Goal: Task Accomplishment & Management: Complete application form

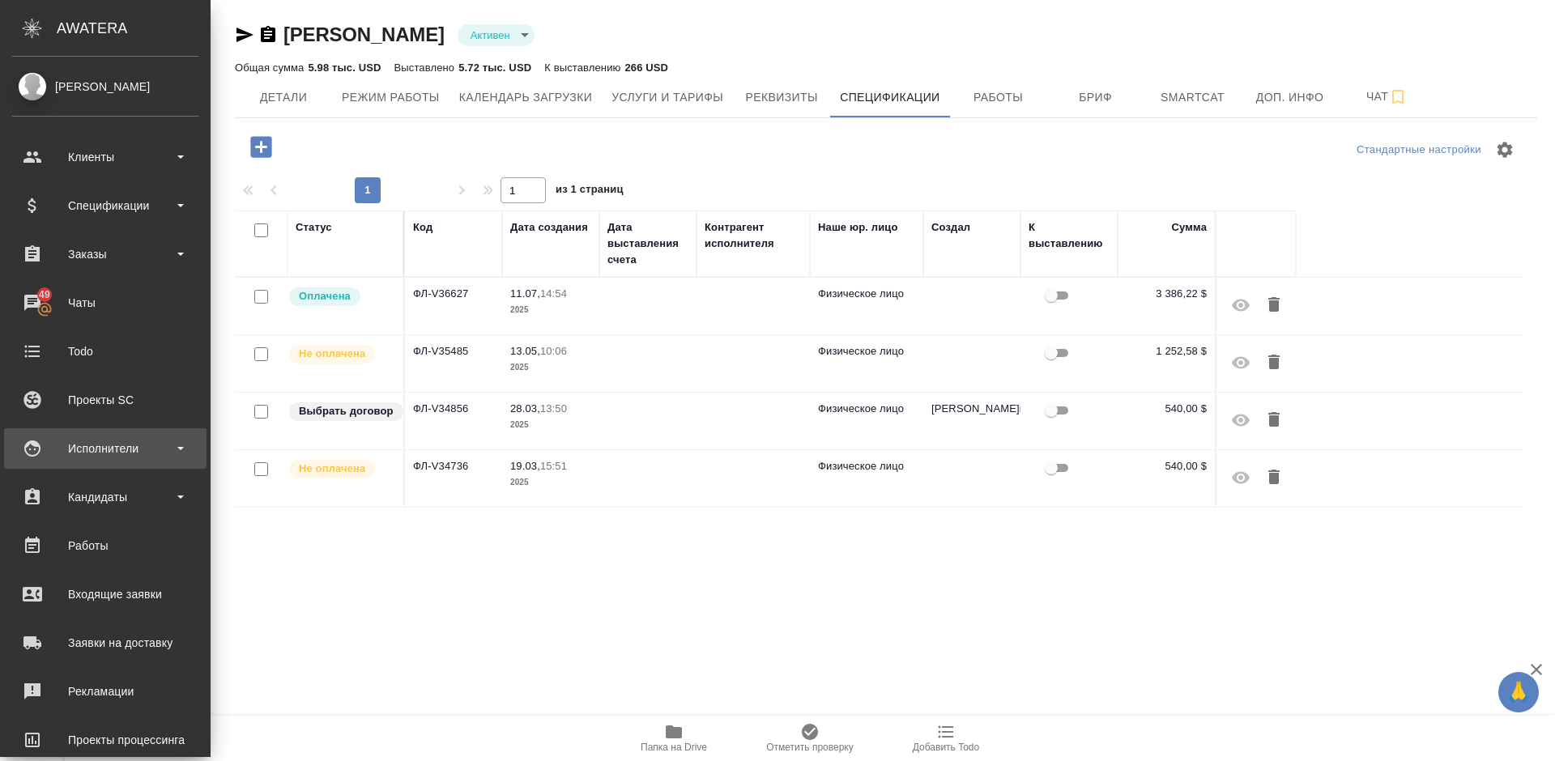
click at [114, 446] on div "Исполнители" at bounding box center [105, 448] width 186 height 24
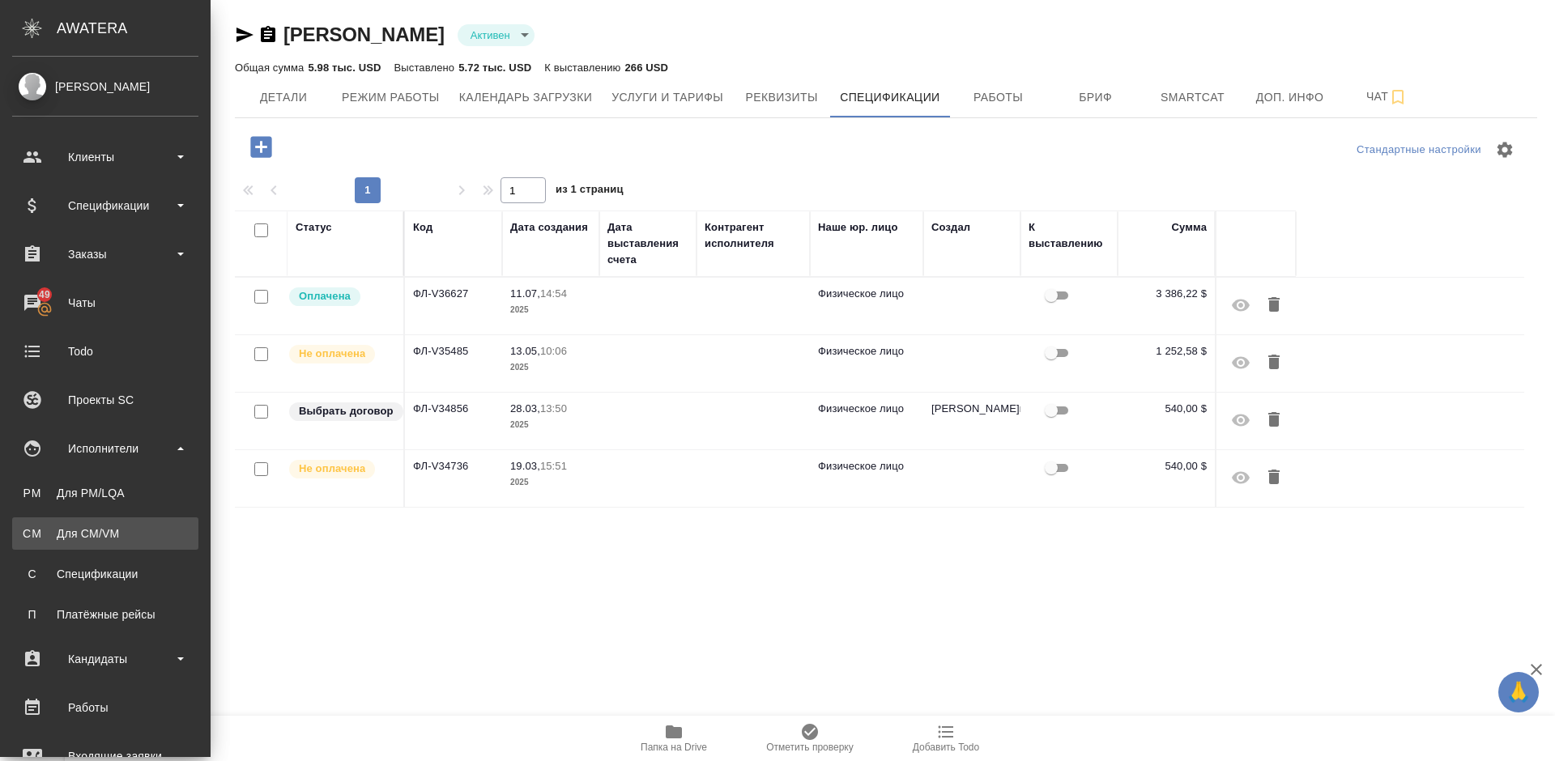
click at [138, 525] on div "Для CM/VM" at bounding box center [105, 533] width 170 height 16
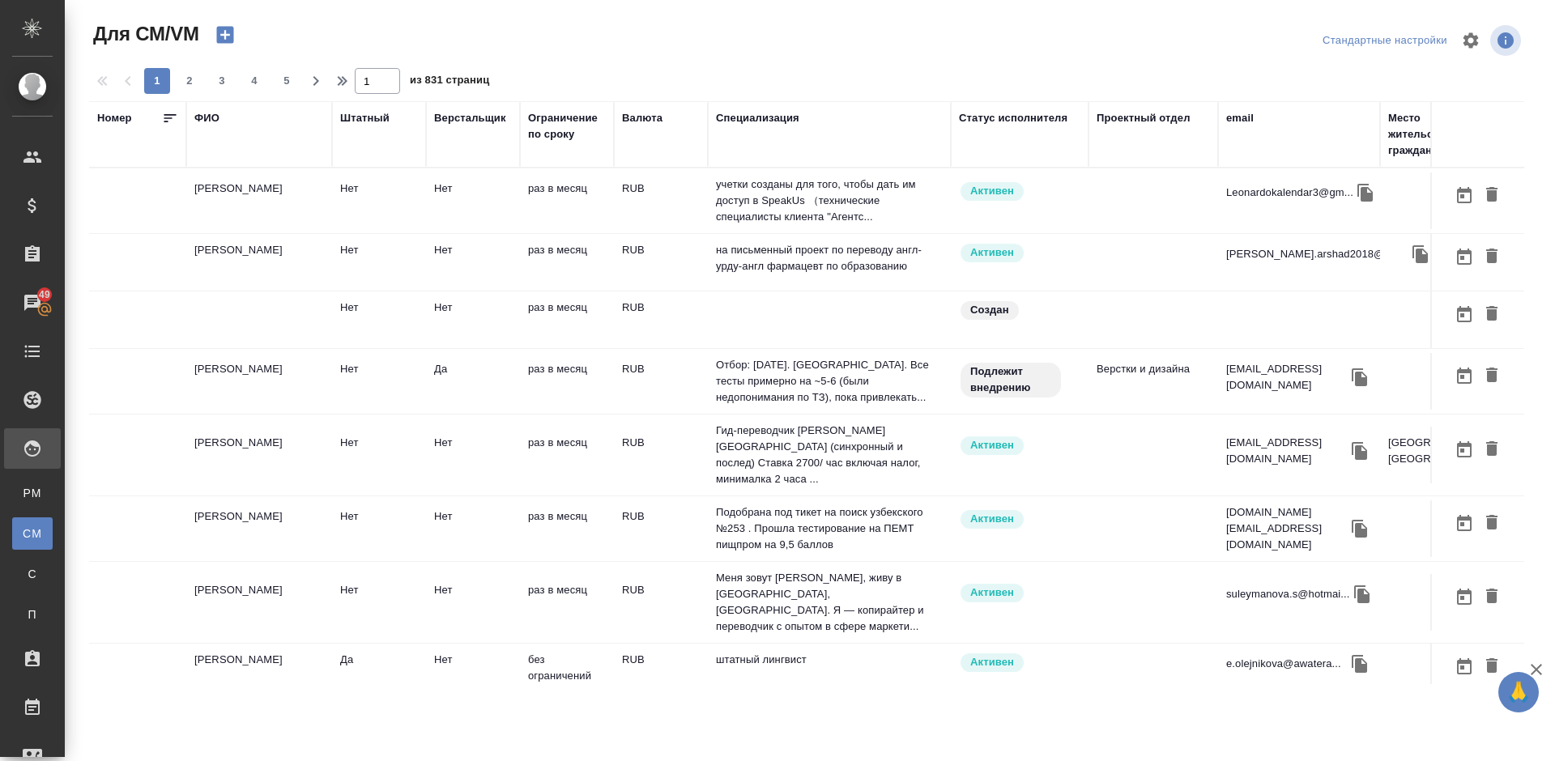
click at [297, 229] on td "[PERSON_NAME]" at bounding box center [259, 200] width 146 height 57
click at [297, 229] on td "Arshad Saadia" at bounding box center [259, 200] width 146 height 57
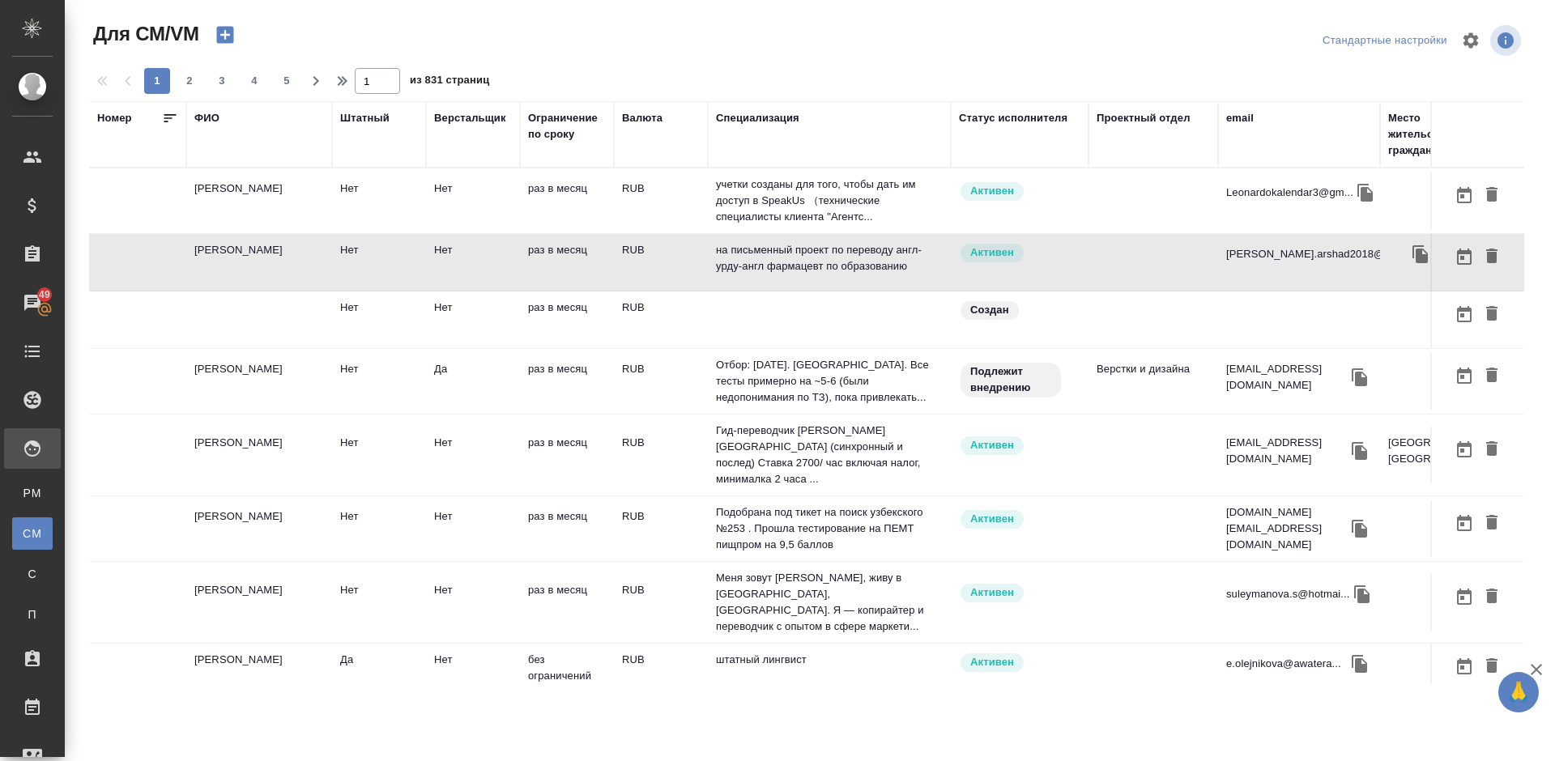
click at [301, 205] on td "[PERSON_NAME]" at bounding box center [259, 200] width 146 height 57
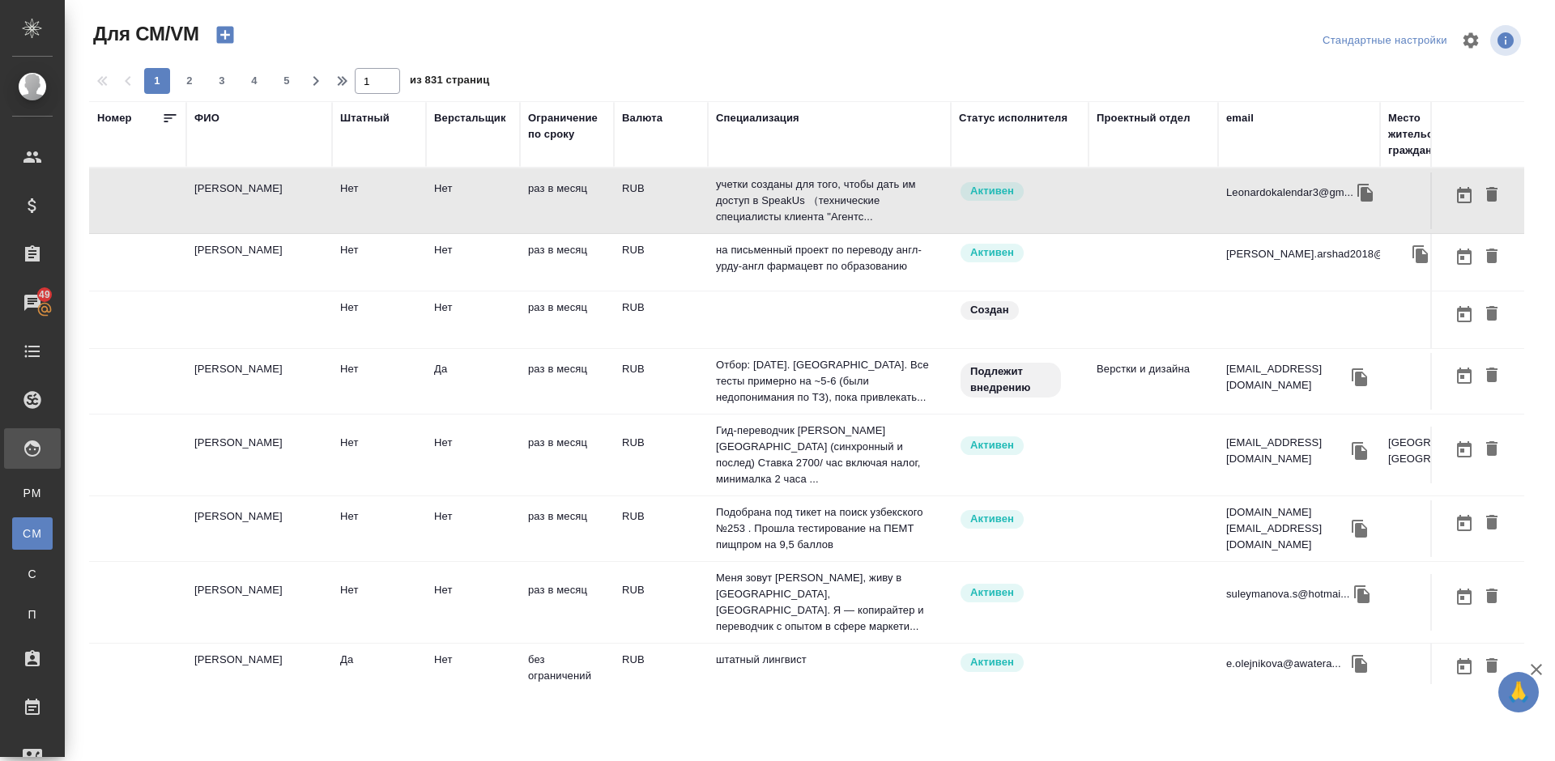
click at [230, 36] on icon "button" at bounding box center [224, 35] width 17 height 17
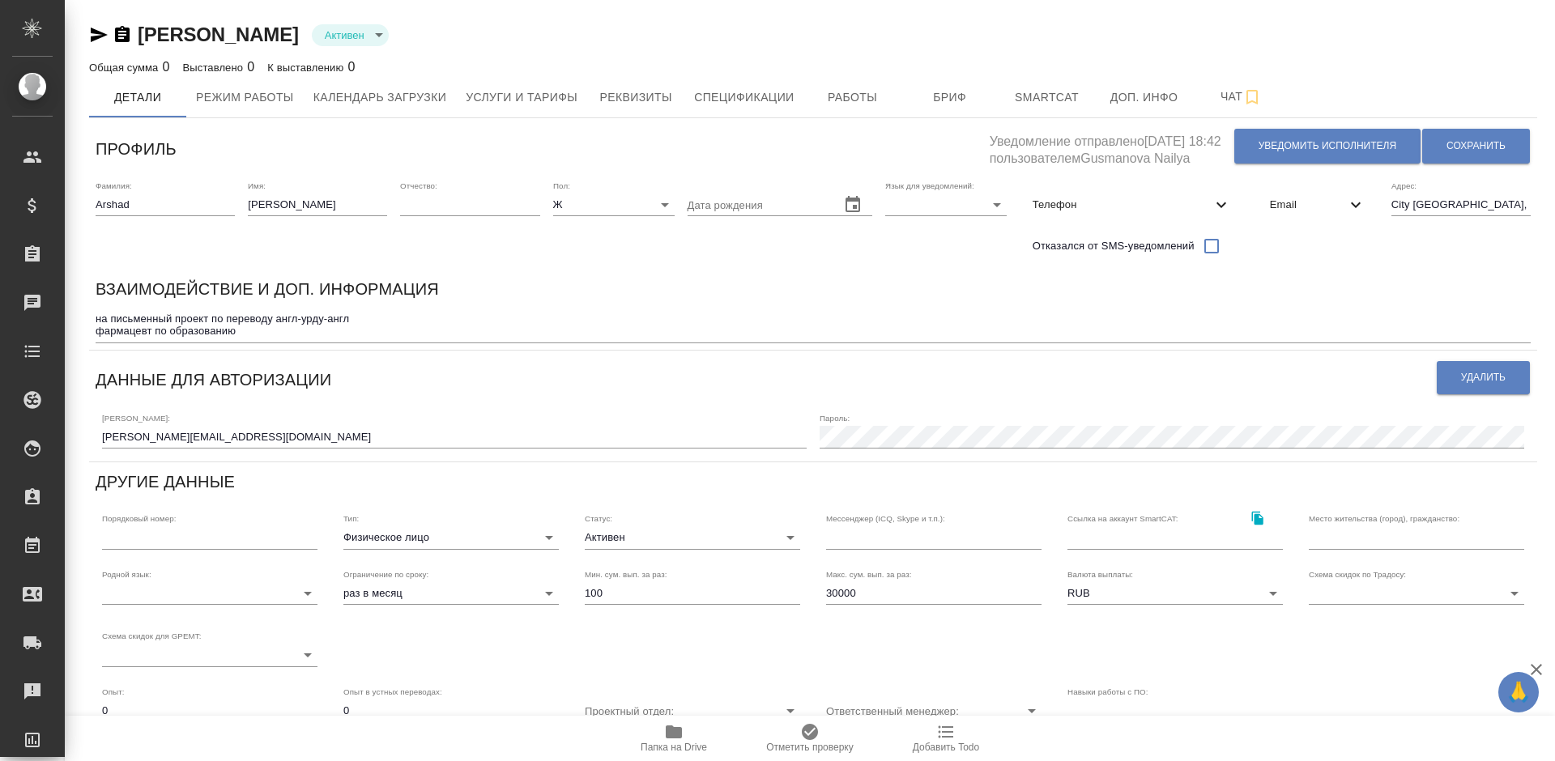
type input "active"
click at [1295, 154] on button "Уведомить исполнителя" at bounding box center [1327, 146] width 186 height 35
type textarea "Dear Saadia! You can find full details of completed works in the account at htt…"
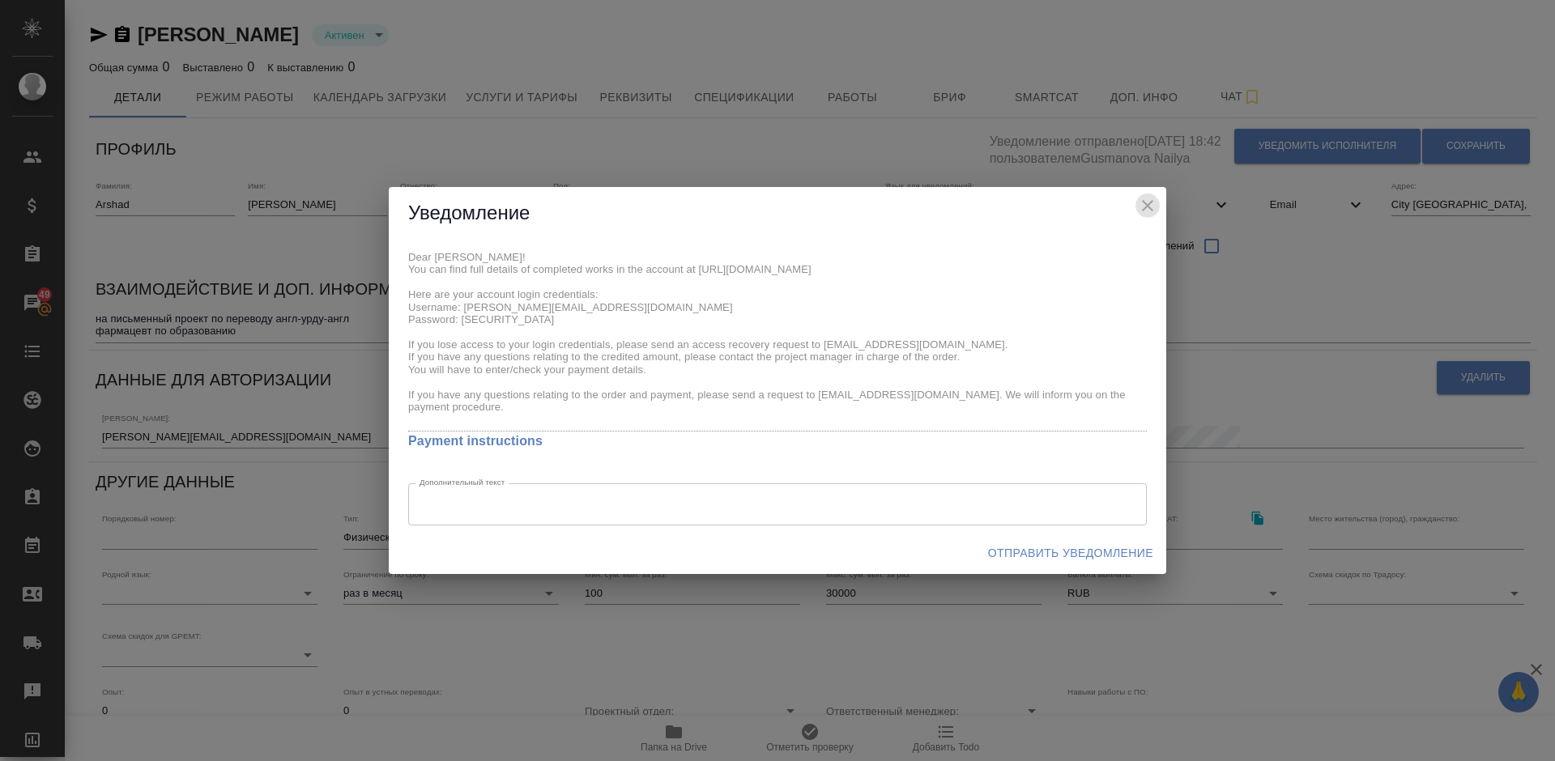
click at [1149, 206] on icon "close" at bounding box center [1147, 205] width 11 height 11
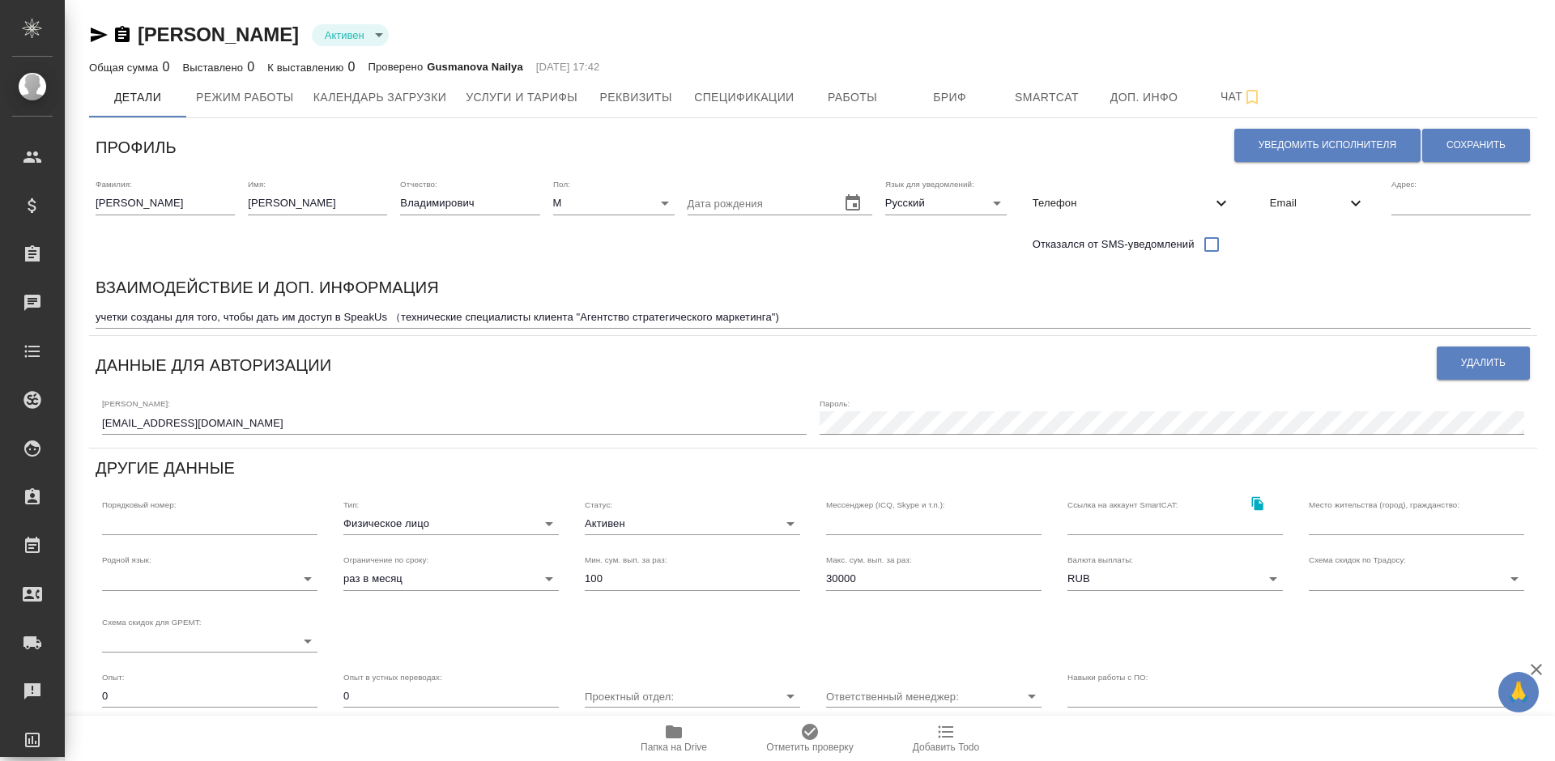
type input "active"
click at [546, 101] on span "Услуги и тарифы" at bounding box center [522, 97] width 112 height 20
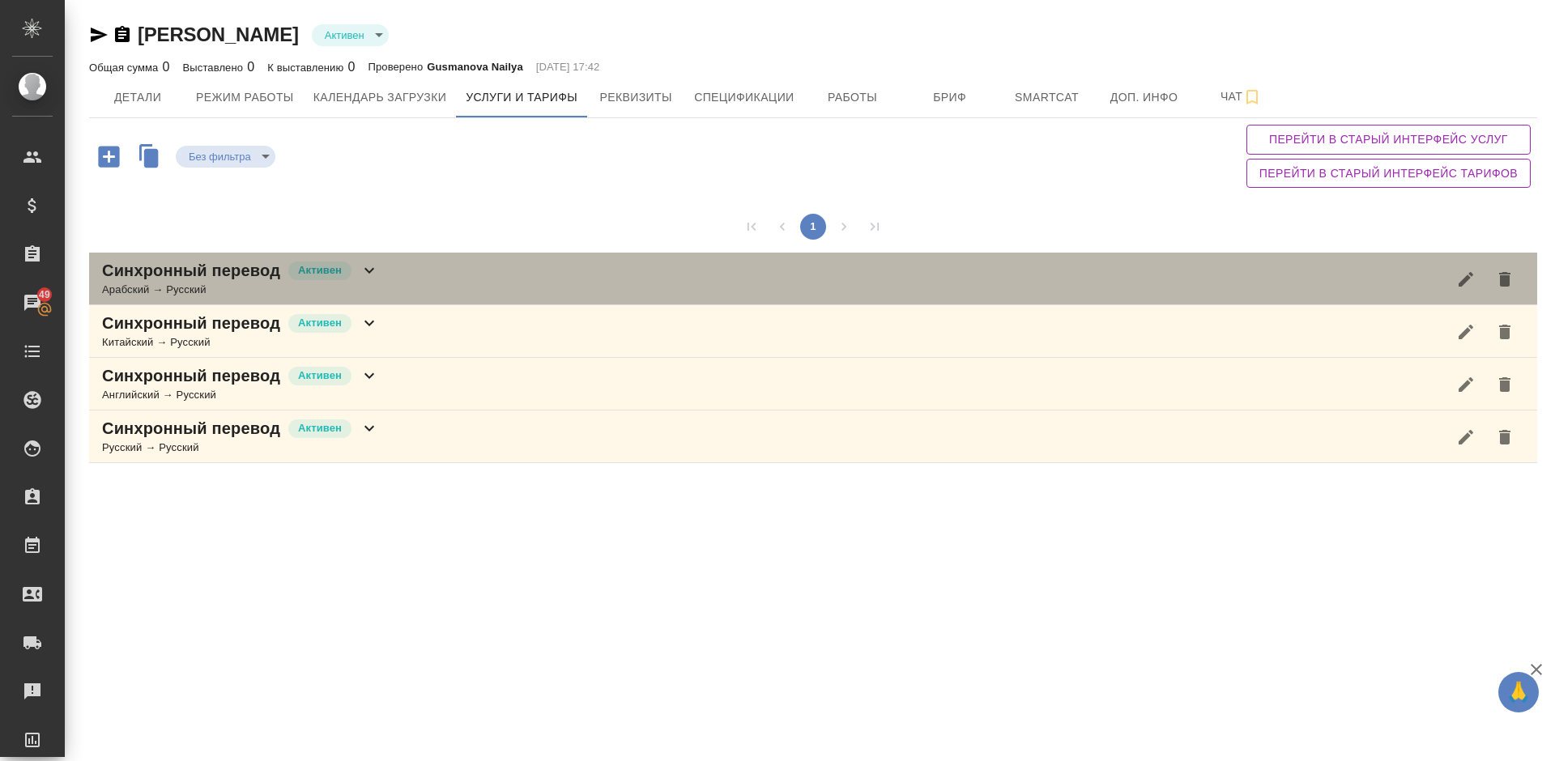
click at [415, 274] on div "Синхронный перевод Активен Арабский → Русский" at bounding box center [813, 279] width 1448 height 53
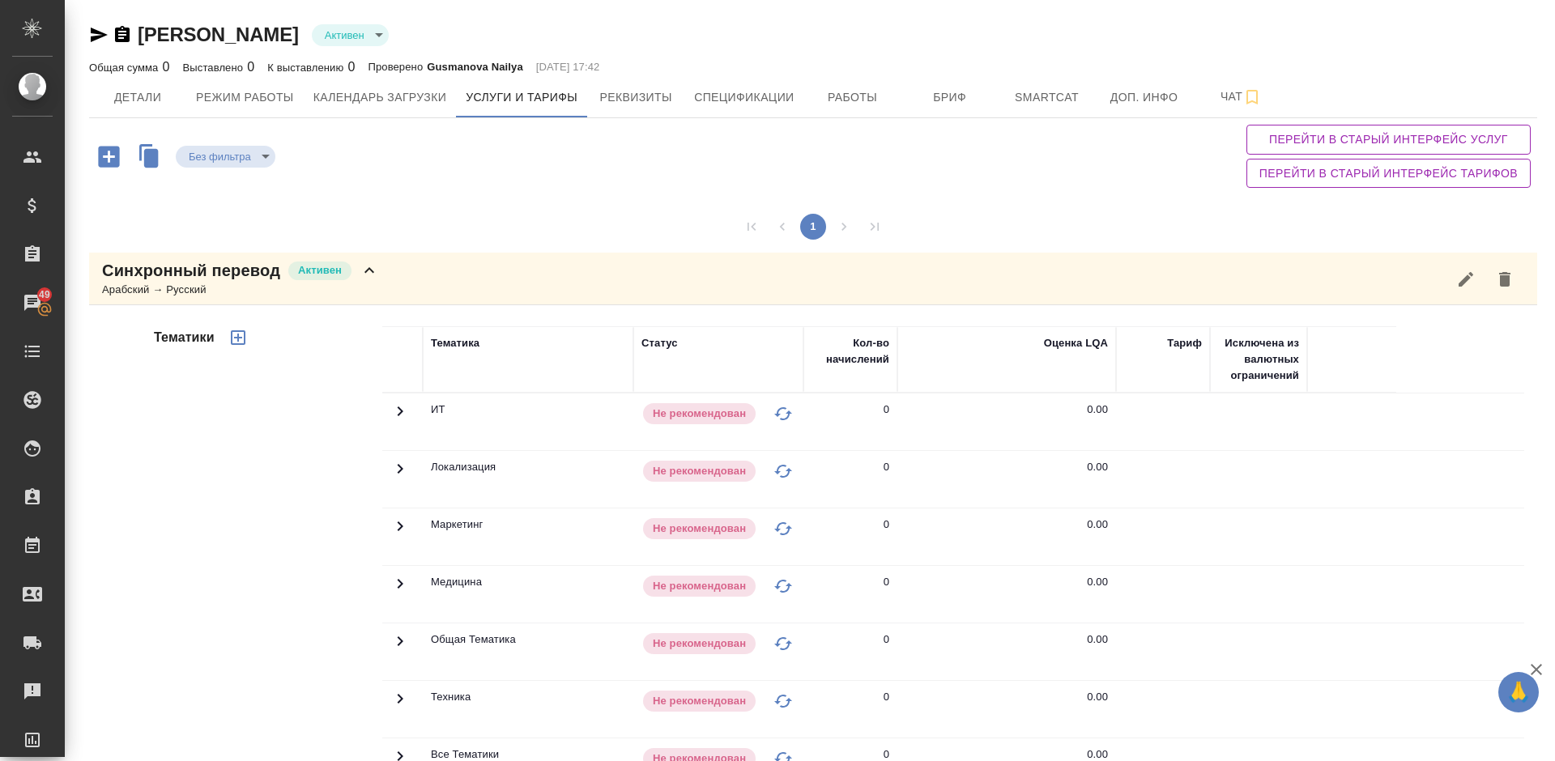
click at [283, 522] on div "Тематики" at bounding box center [267, 586] width 232 height 542
click at [406, 273] on div "Синхронный перевод Активен Арабский → Русский" at bounding box center [813, 279] width 1448 height 53
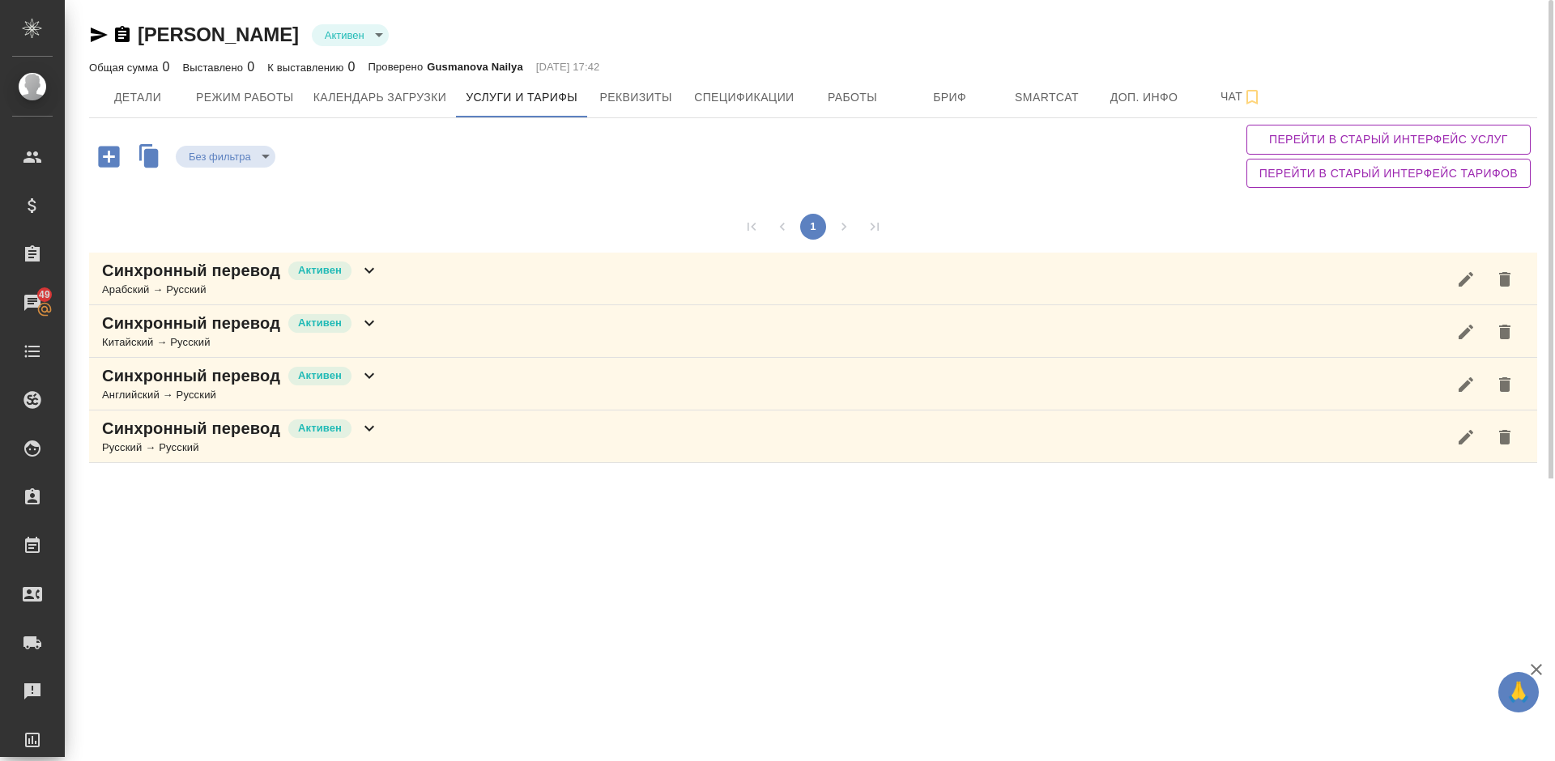
click at [150, 155] on icon "button" at bounding box center [151, 157] width 15 height 19
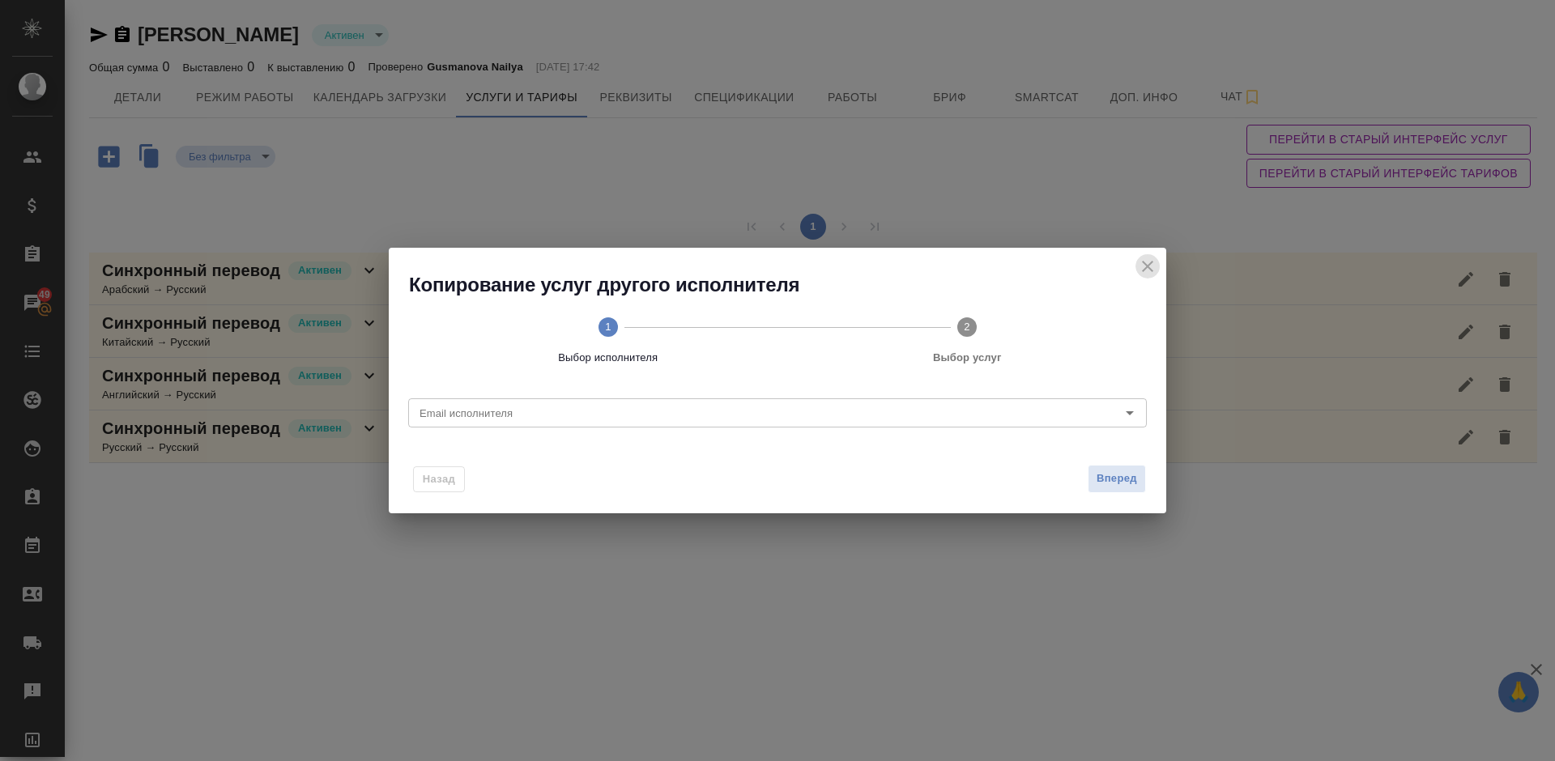
click at [1146, 265] on icon "close" at bounding box center [1147, 266] width 11 height 11
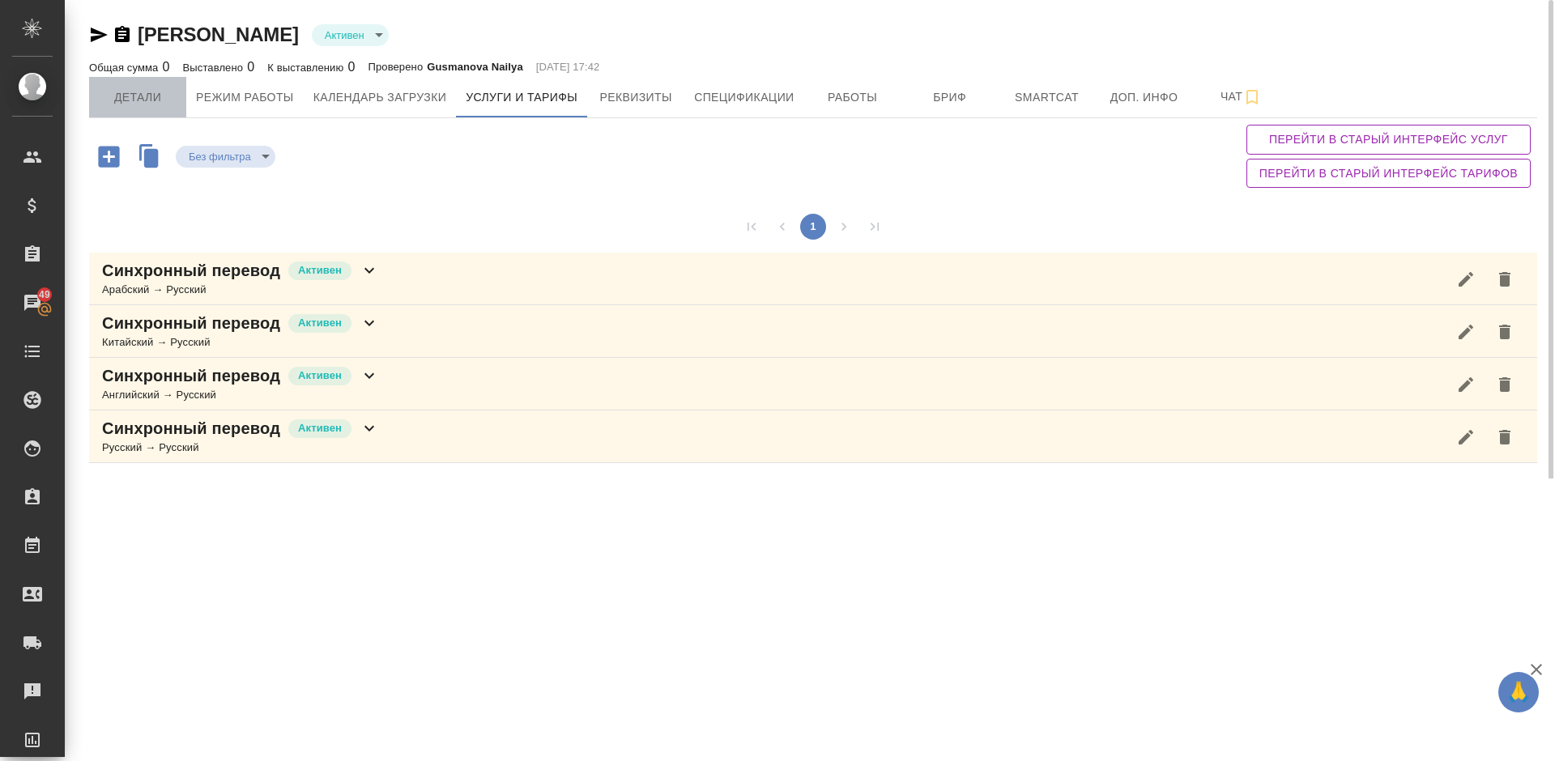
click at [151, 88] on span "Детали" at bounding box center [138, 97] width 78 height 20
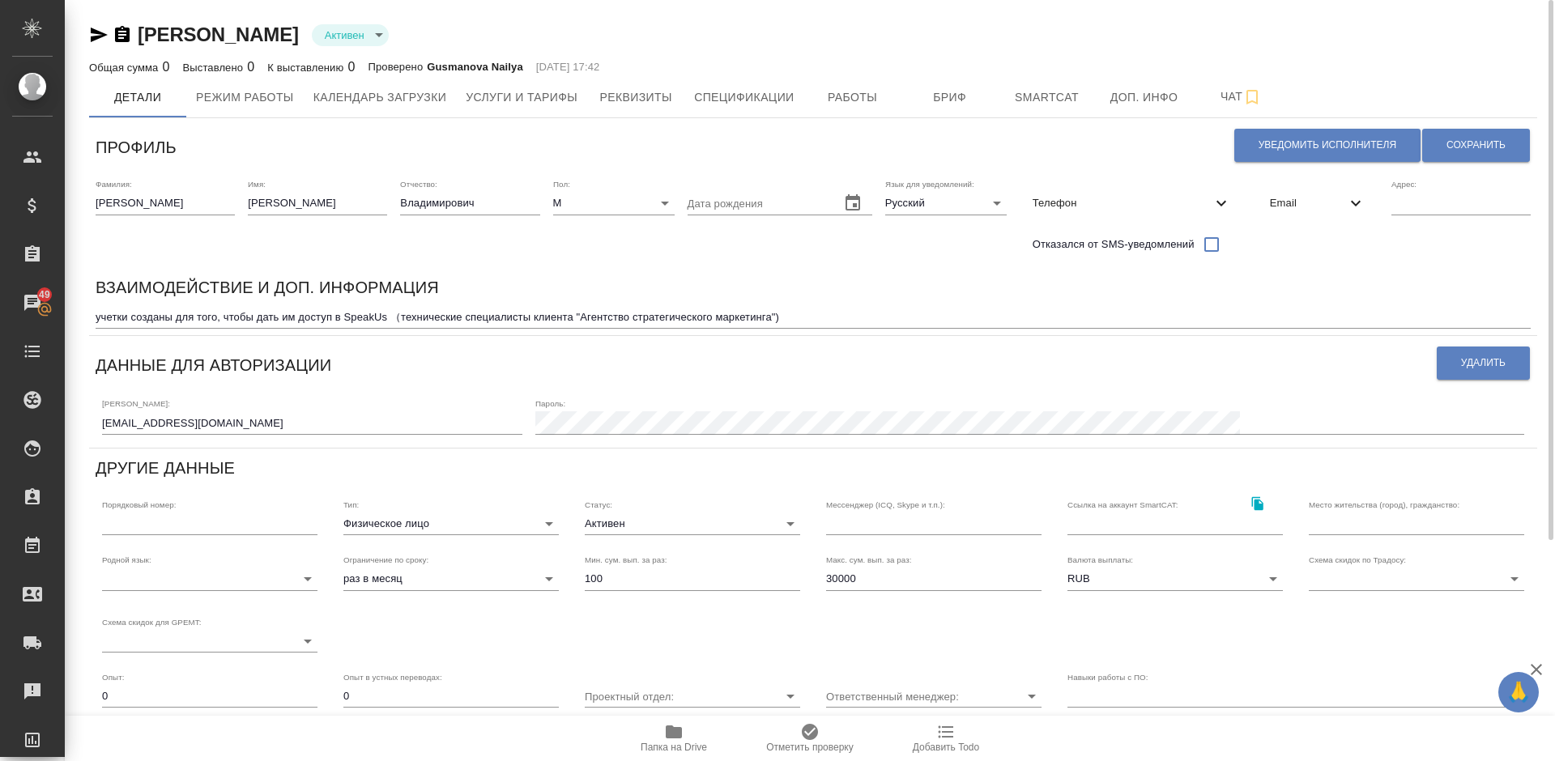
click at [1314, 211] on span "Email" at bounding box center [1308, 203] width 76 height 16
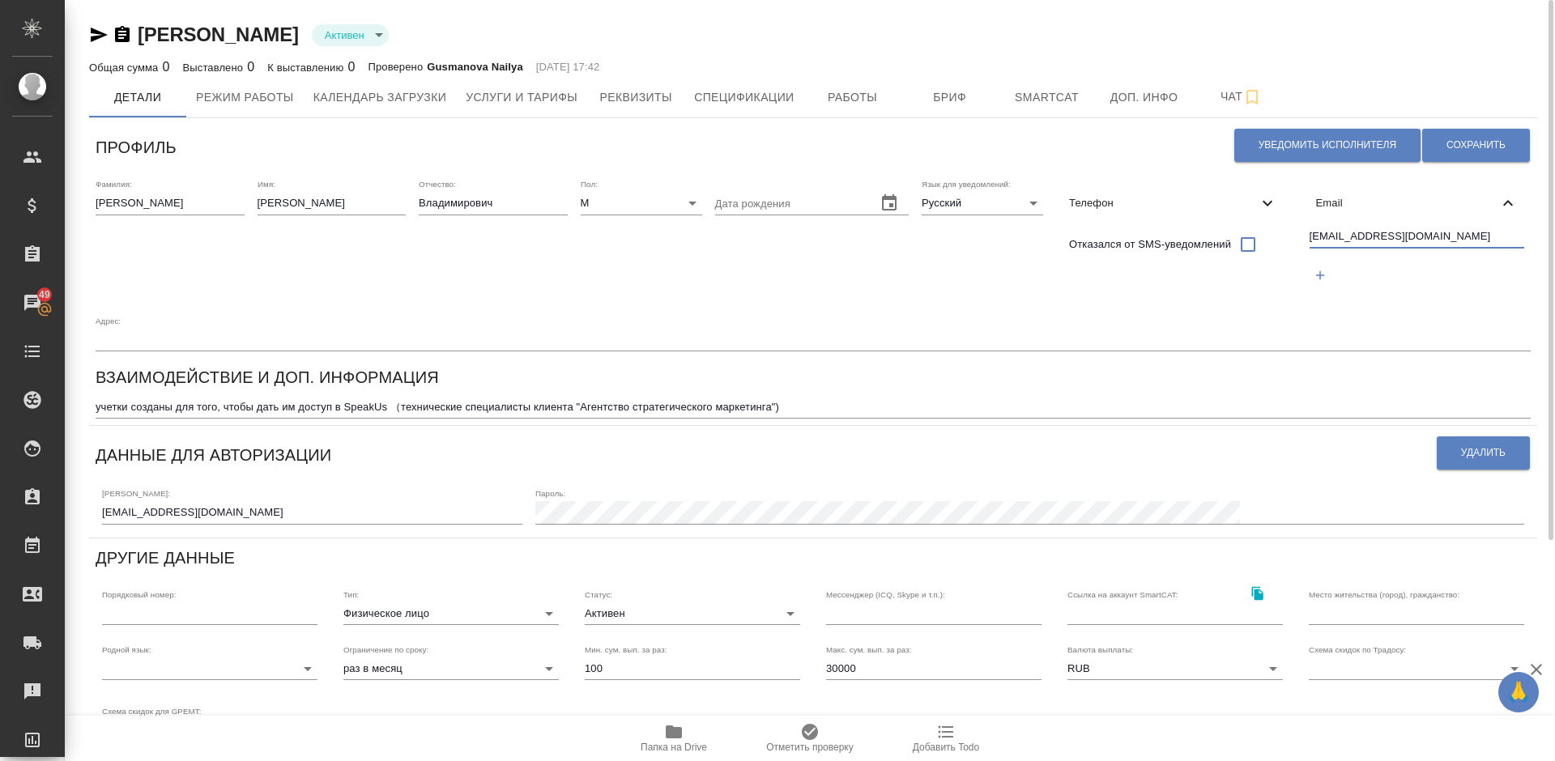
drag, startPoint x: 1468, startPoint y: 236, endPoint x: 1310, endPoint y: 237, distance: 157.9
click at [1310, 237] on input "Leonardokalendar3@gmail.com" at bounding box center [1416, 238] width 215 height 20
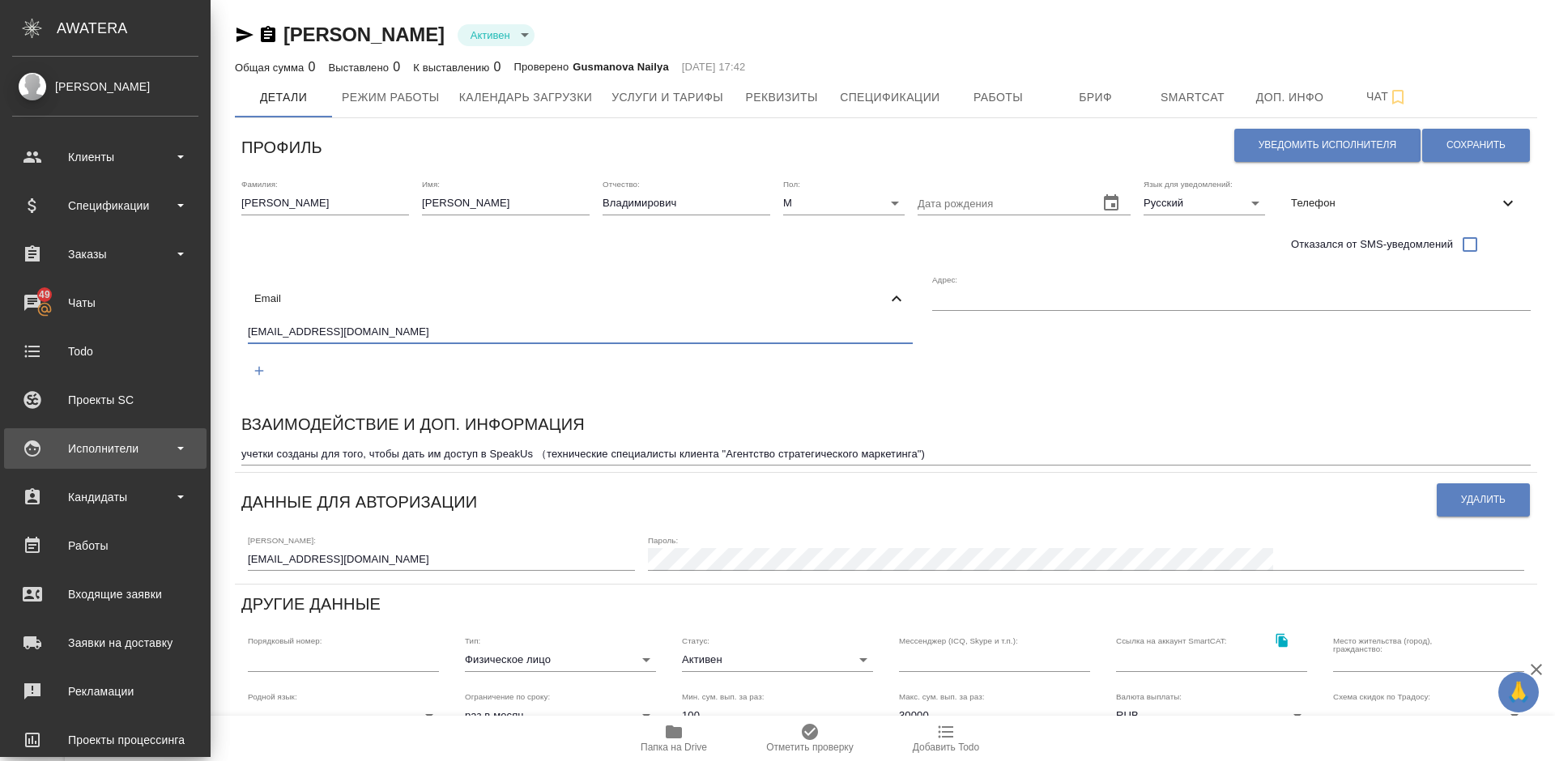
click at [115, 434] on div "Исполнители" at bounding box center [105, 448] width 202 height 40
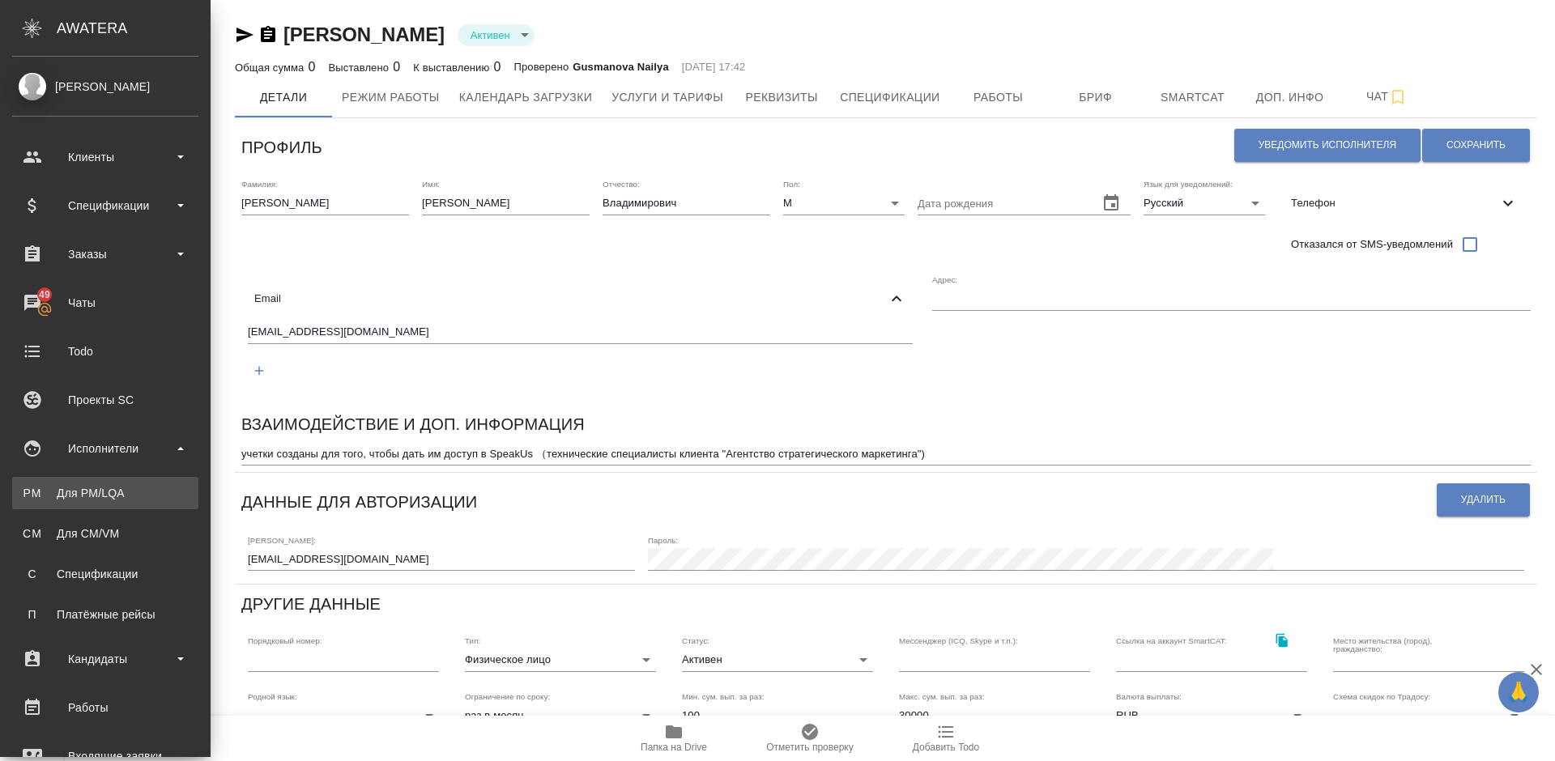
click at [125, 490] on div "Для PM/LQA" at bounding box center [105, 493] width 170 height 16
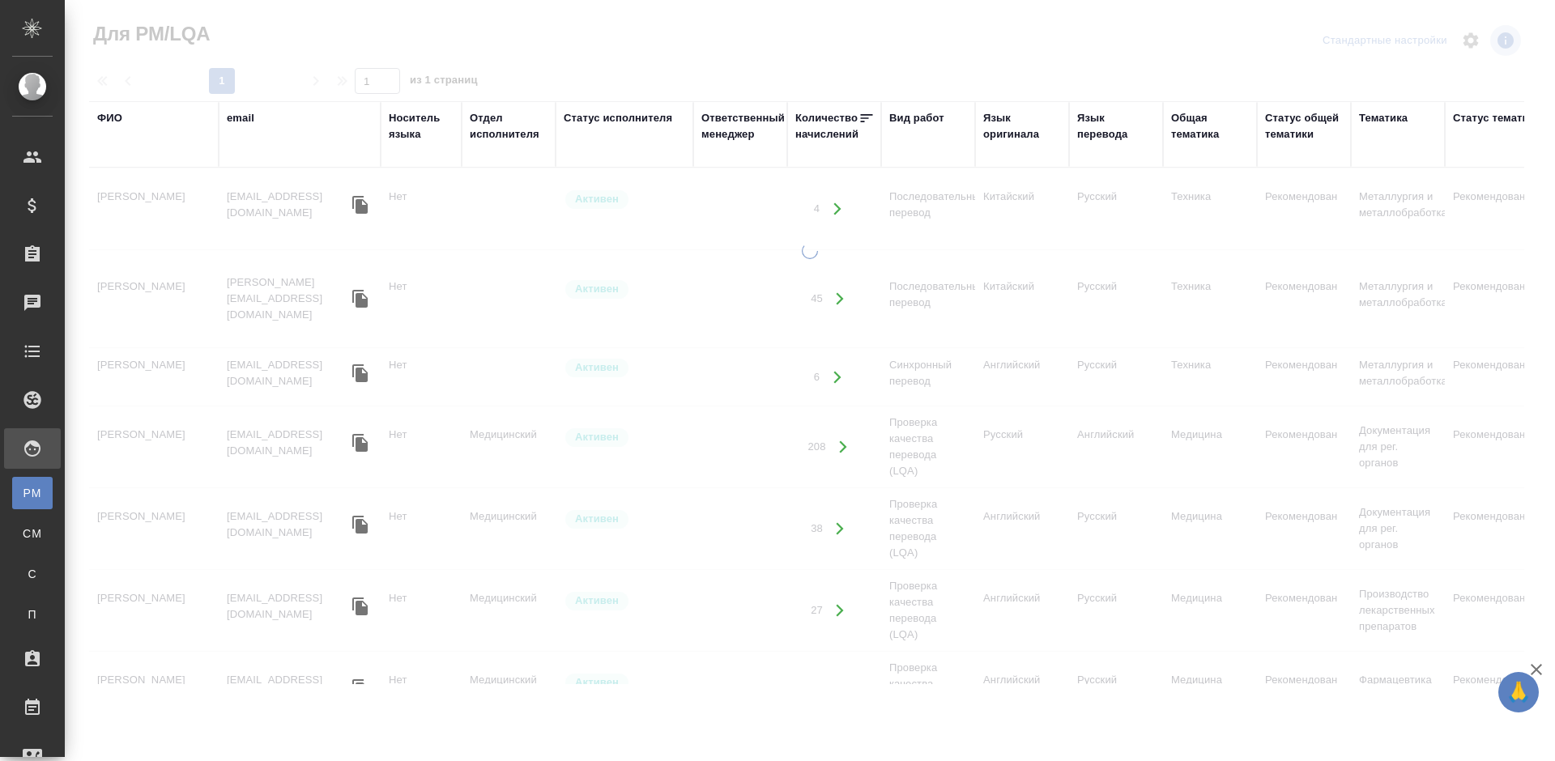
click at [245, 119] on div "email" at bounding box center [241, 118] width 28 height 16
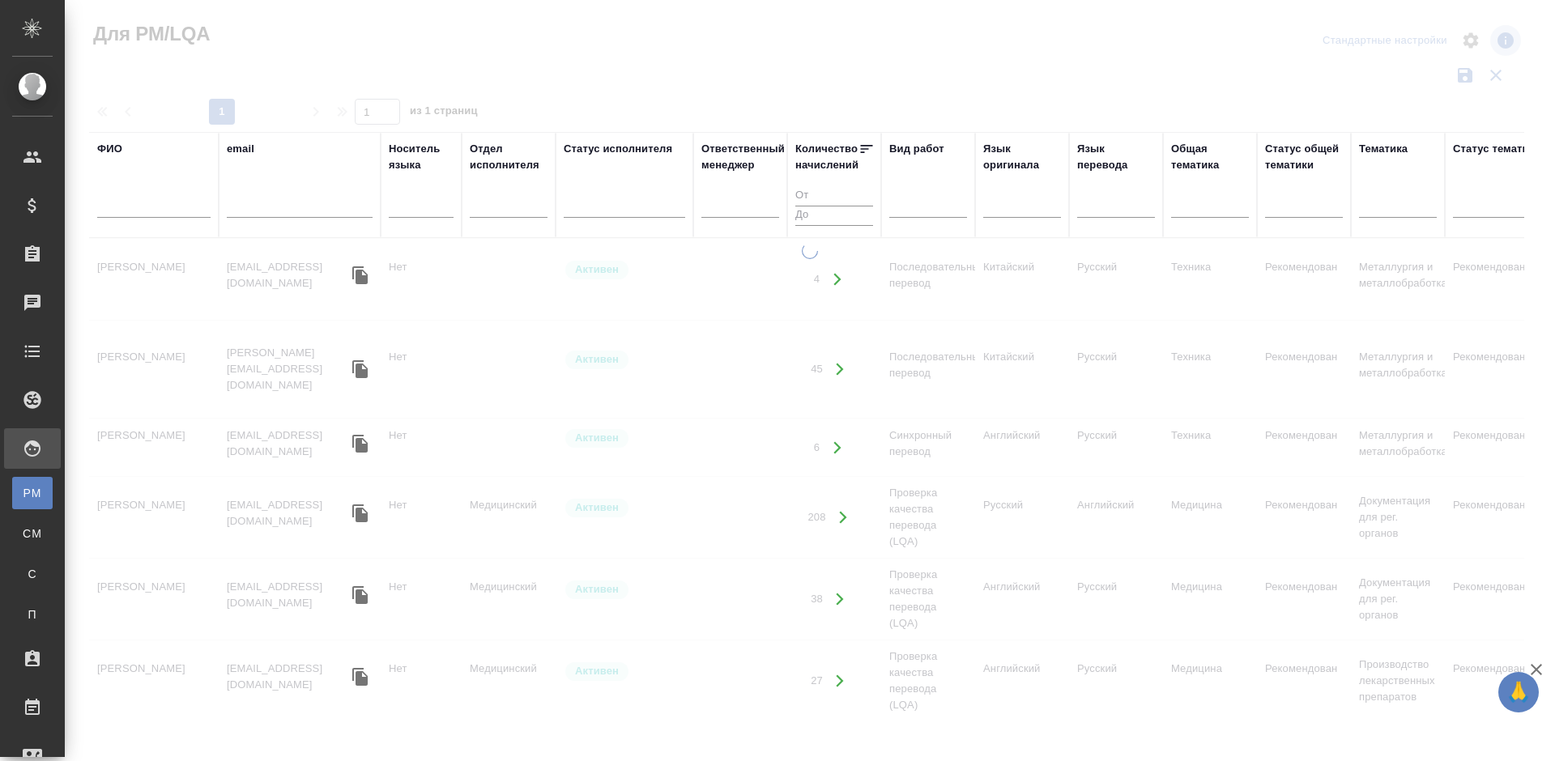
click at [274, 205] on input "text" at bounding box center [300, 208] width 146 height 20
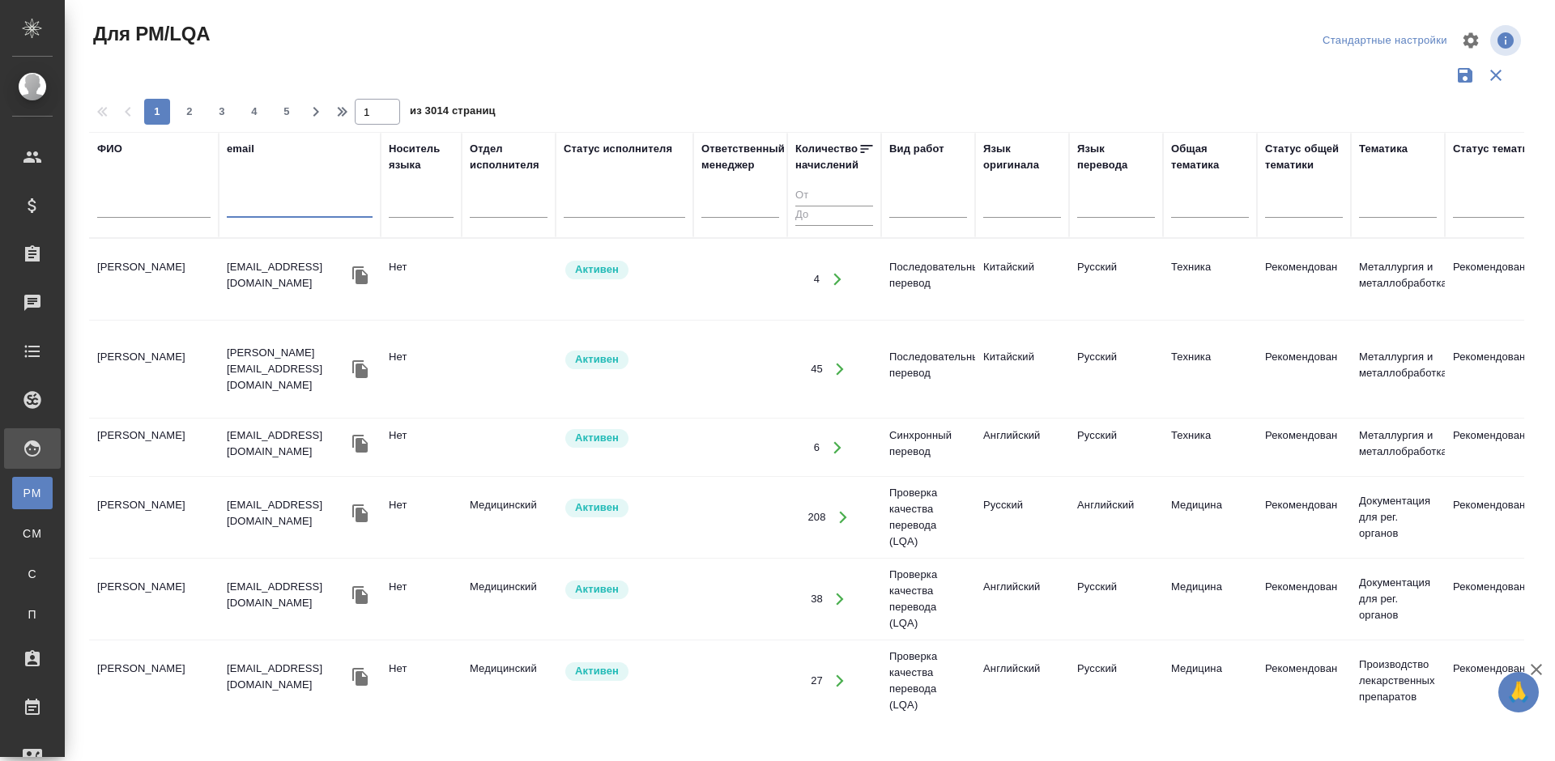
paste input "Leonardokalendar3@gmail.com"
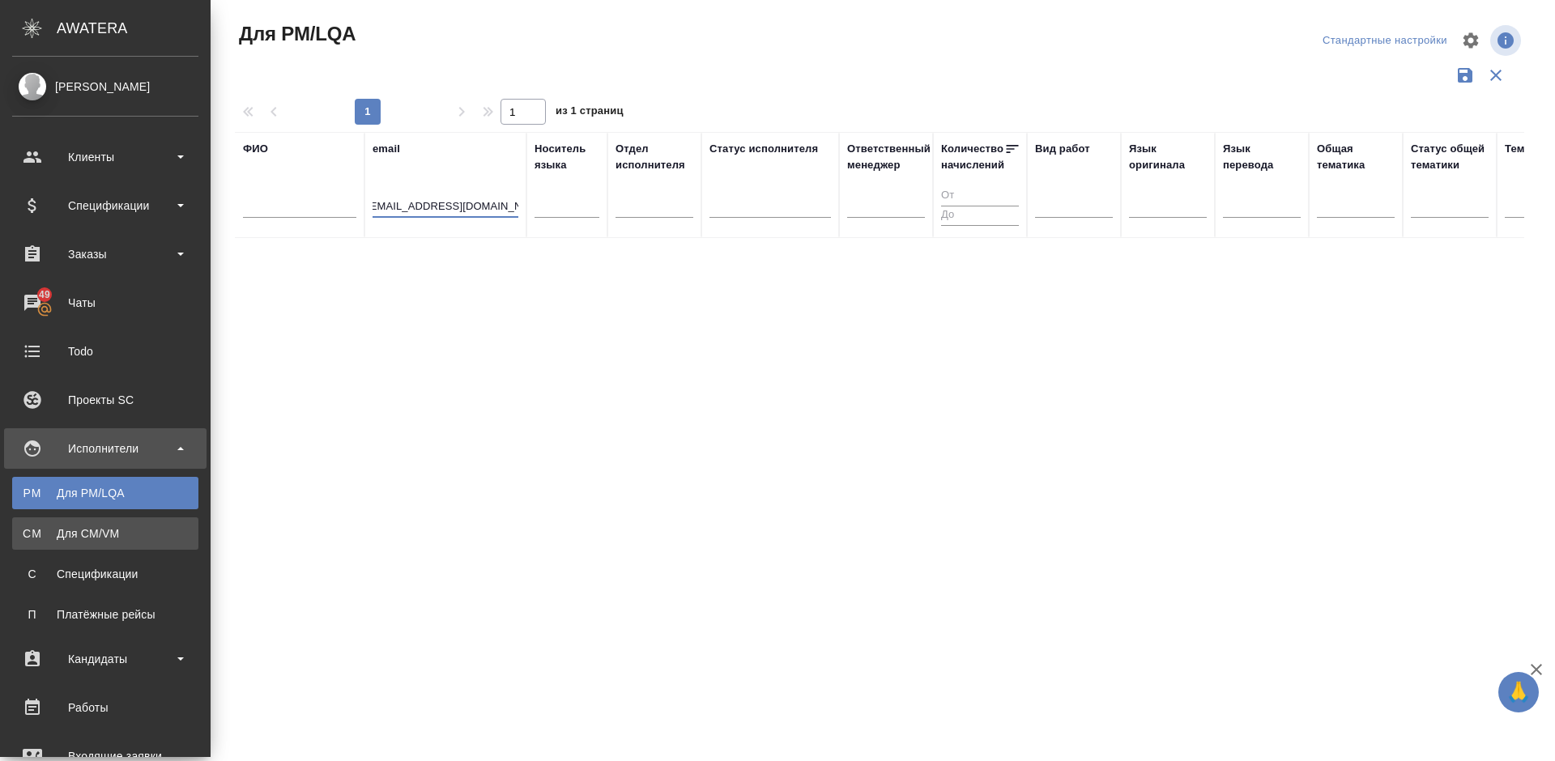
type input "Leonardokalendar3@gmail.com"
click at [79, 533] on div "Для CM/VM" at bounding box center [105, 533] width 170 height 16
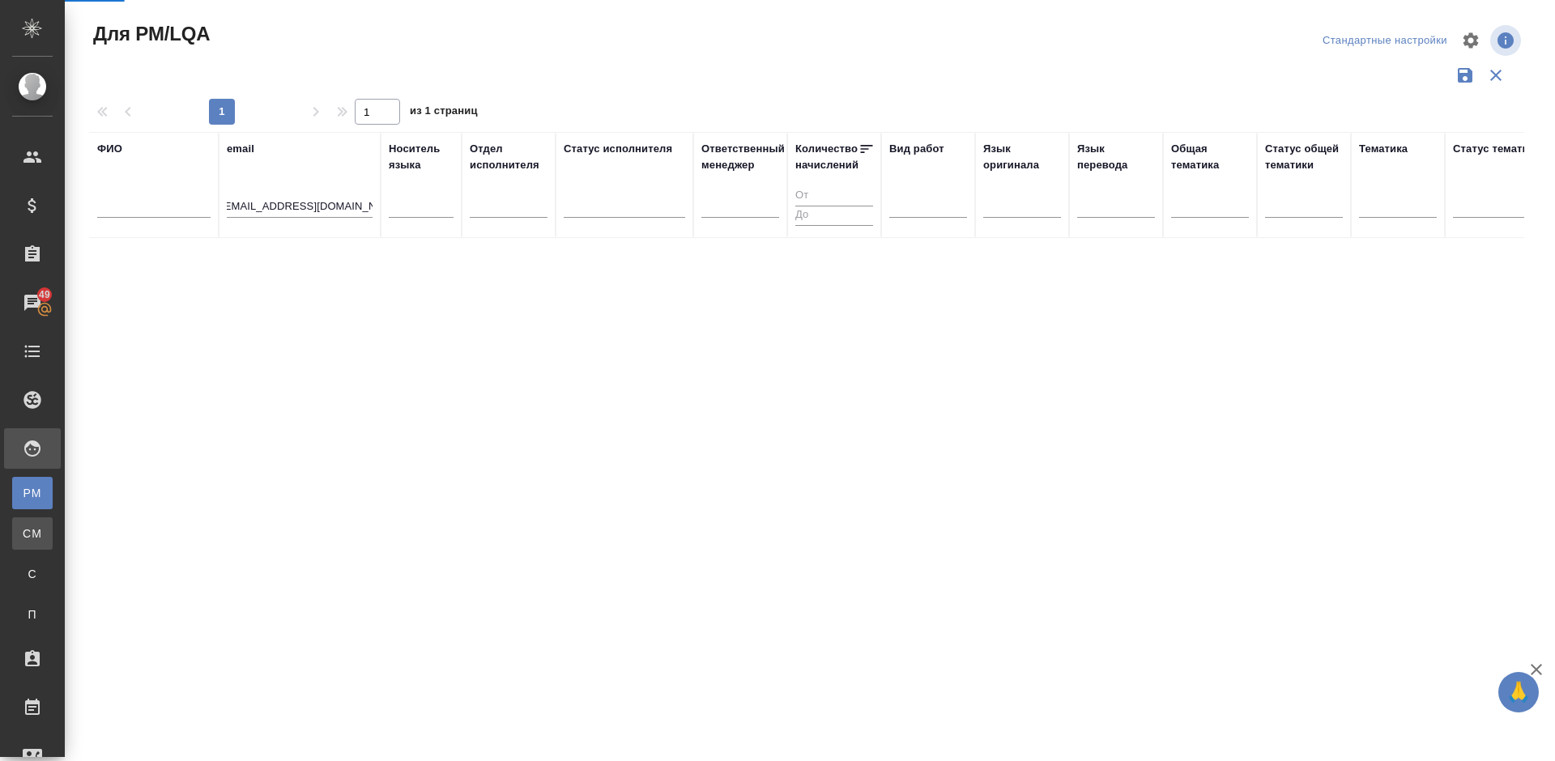
scroll to position [0, 0]
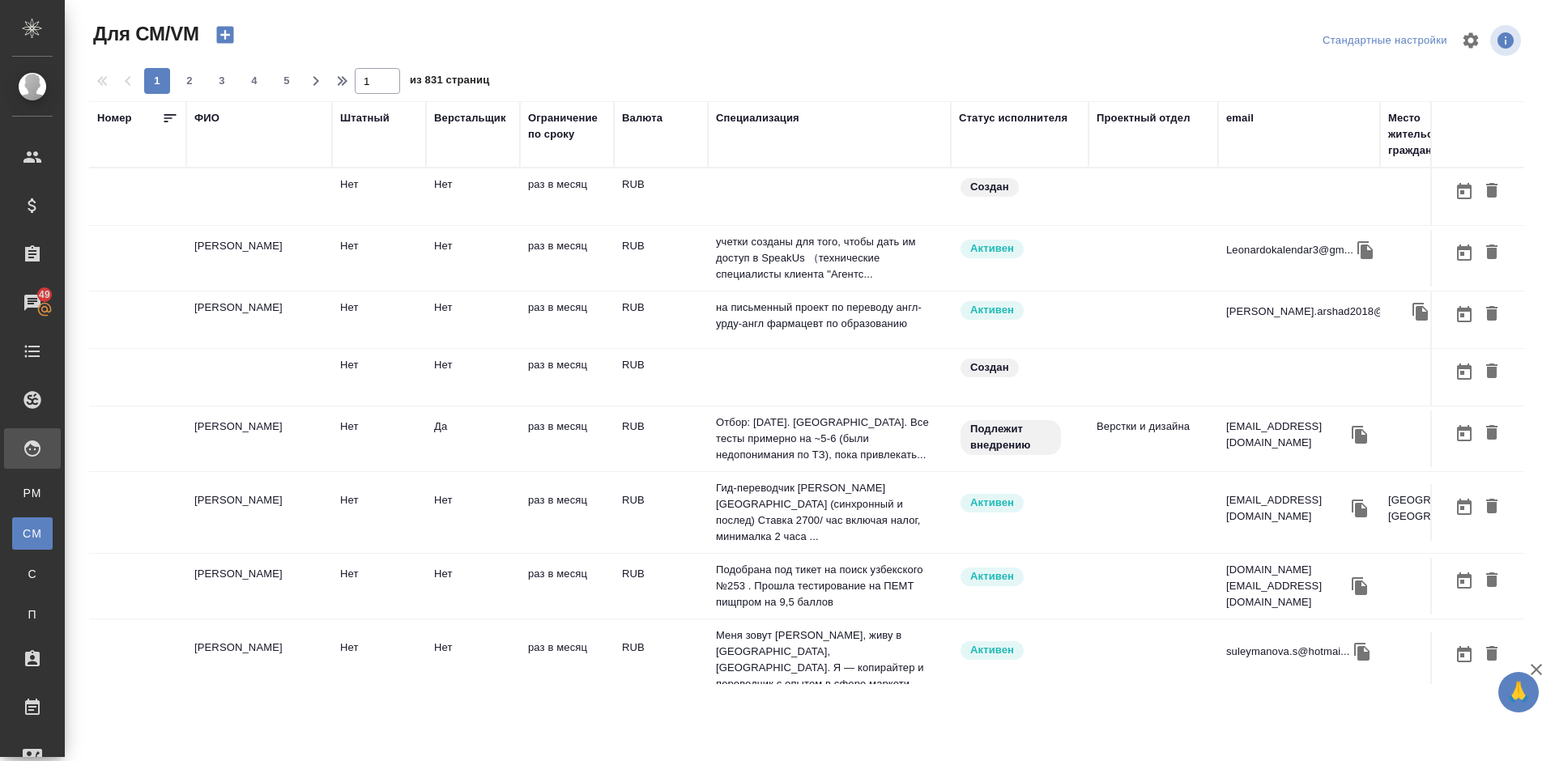
click at [1248, 122] on div "email" at bounding box center [1240, 118] width 28 height 16
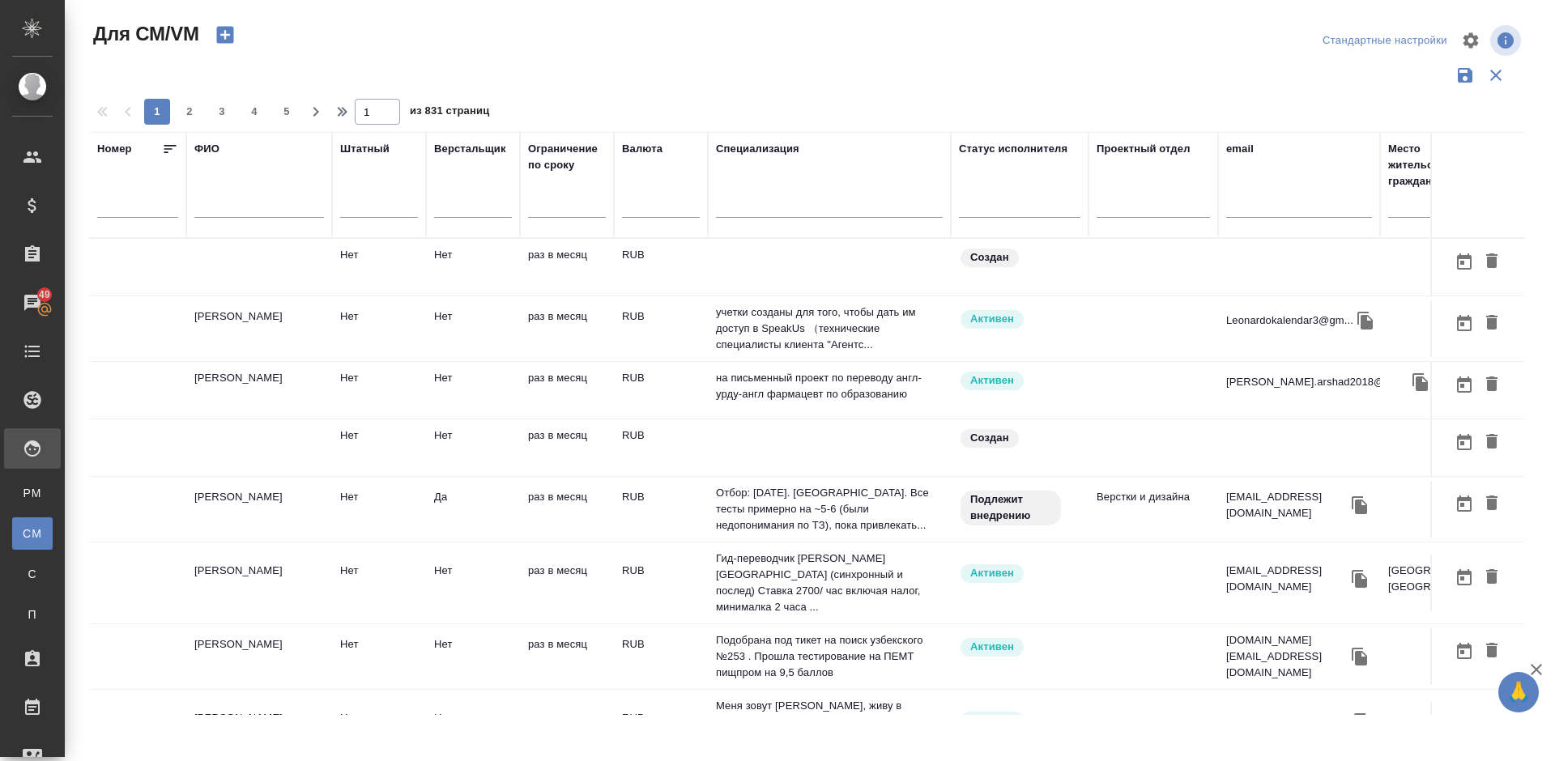
click at [1242, 152] on div "email" at bounding box center [1240, 149] width 28 height 16
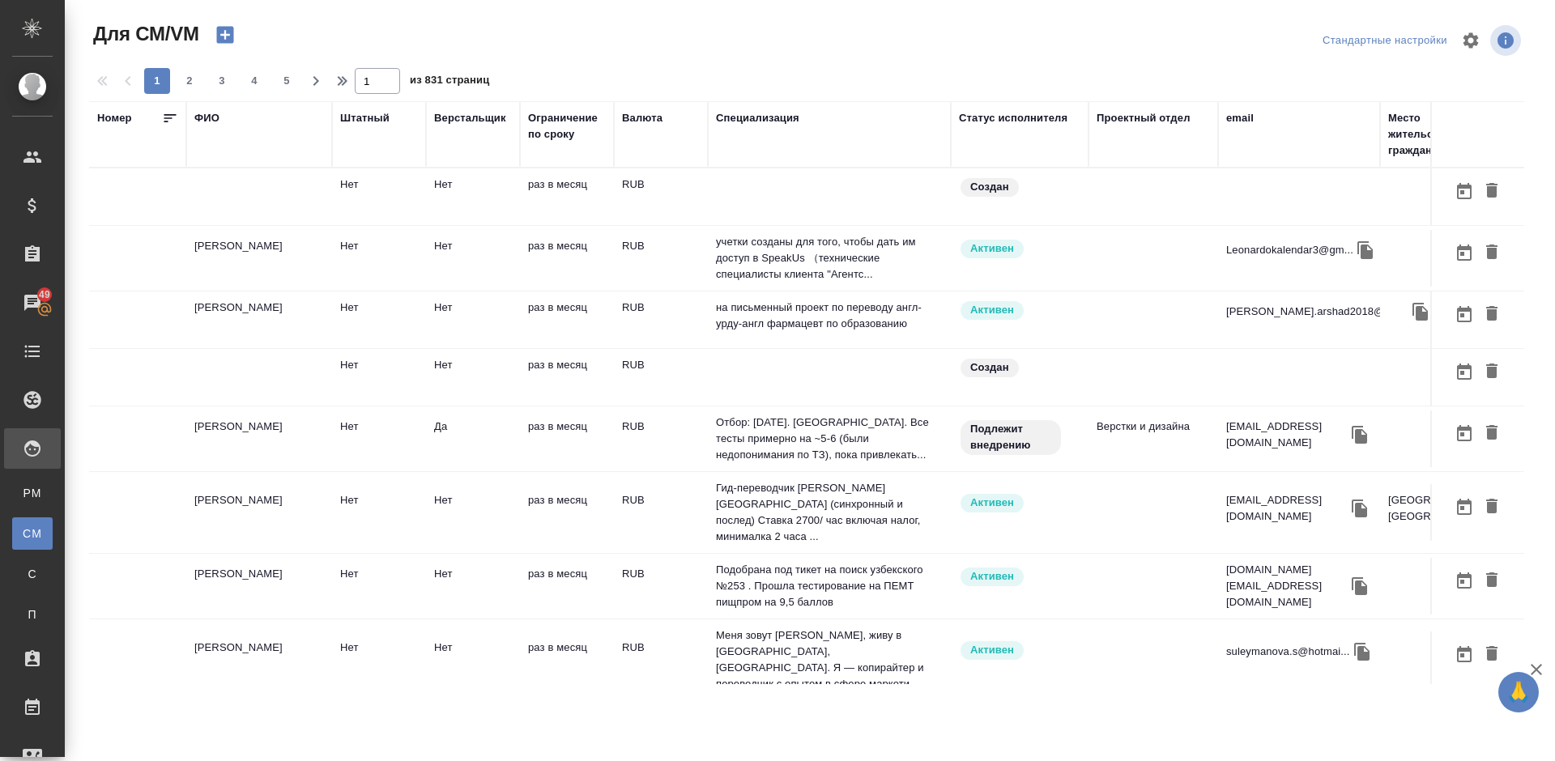
click at [1241, 119] on div "email" at bounding box center [1240, 118] width 28 height 16
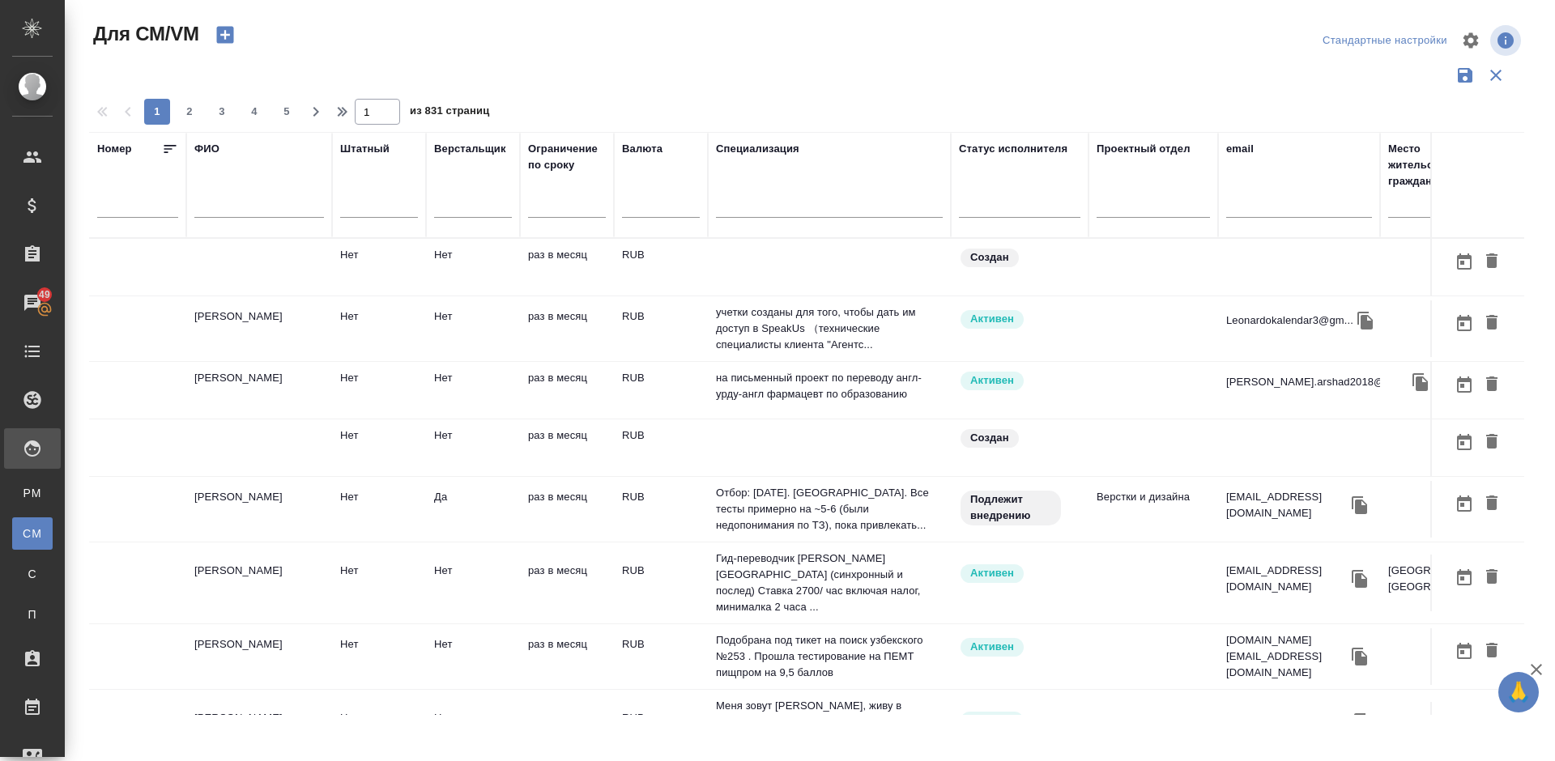
click at [1257, 211] on input "text" at bounding box center [1299, 208] width 146 height 20
paste input "Leonardokalendar3@gmail.com"
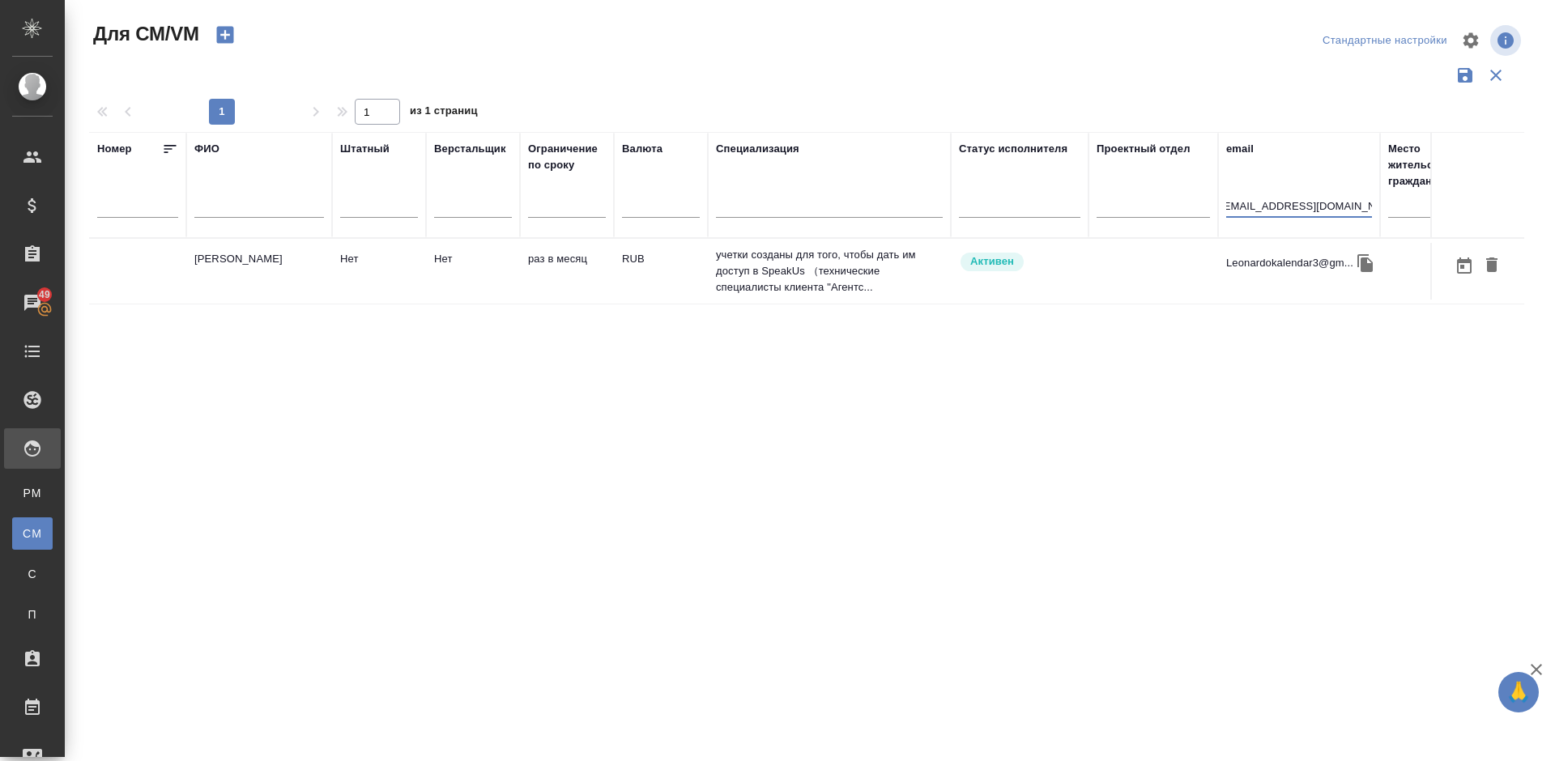
type input "Leonardokalendar3@gmail.com"
click at [288, 288] on td "[PERSON_NAME]" at bounding box center [259, 271] width 146 height 57
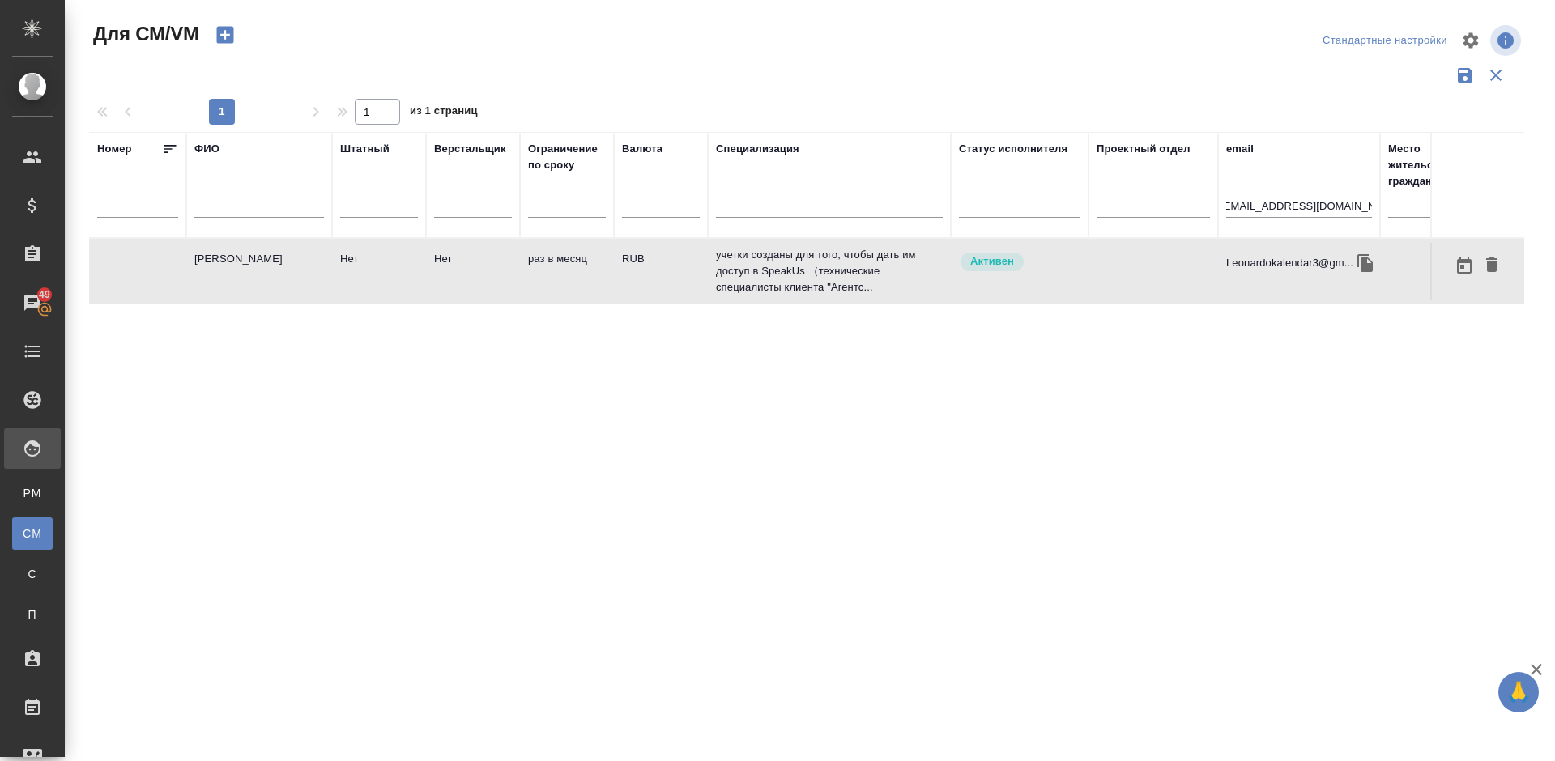
scroll to position [0, 0]
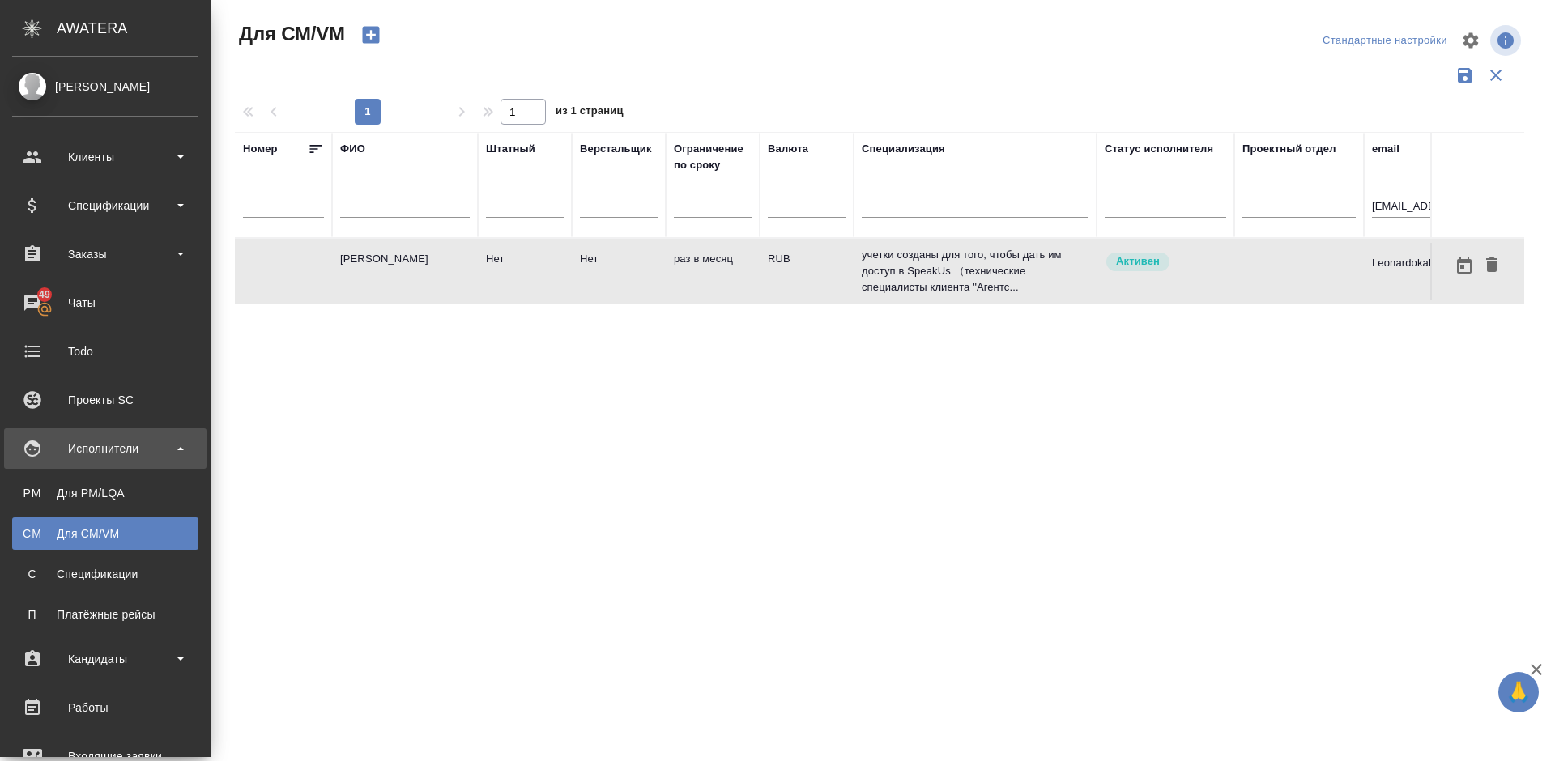
click at [97, 533] on div "Для CM/VM" at bounding box center [105, 533] width 170 height 16
click at [117, 533] on div "Для CM/VM" at bounding box center [105, 533] width 170 height 16
click at [112, 495] on div "Для PM/LQA" at bounding box center [105, 493] width 170 height 16
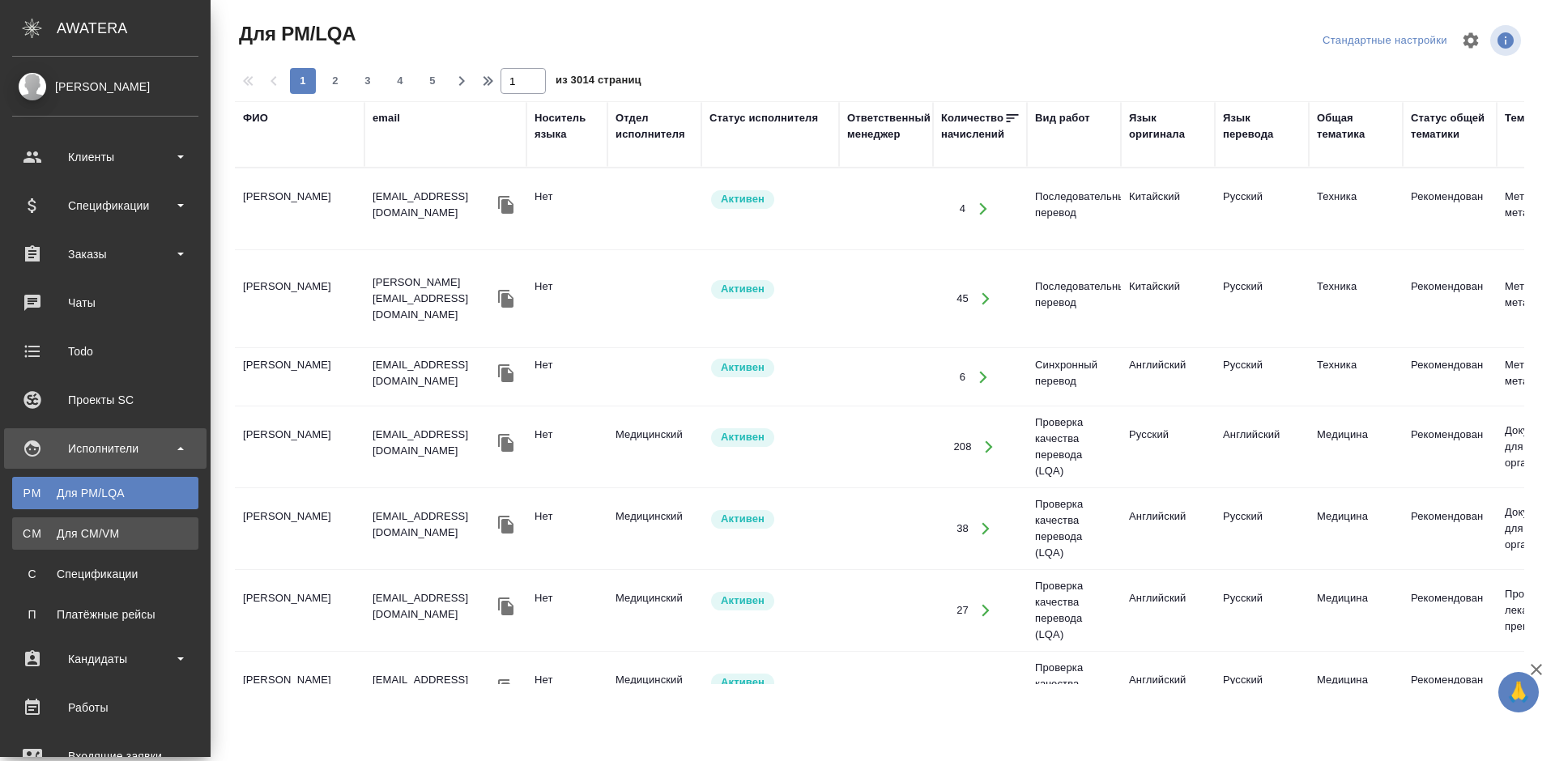
click at [101, 531] on div "Для CM/VM" at bounding box center [105, 533] width 170 height 16
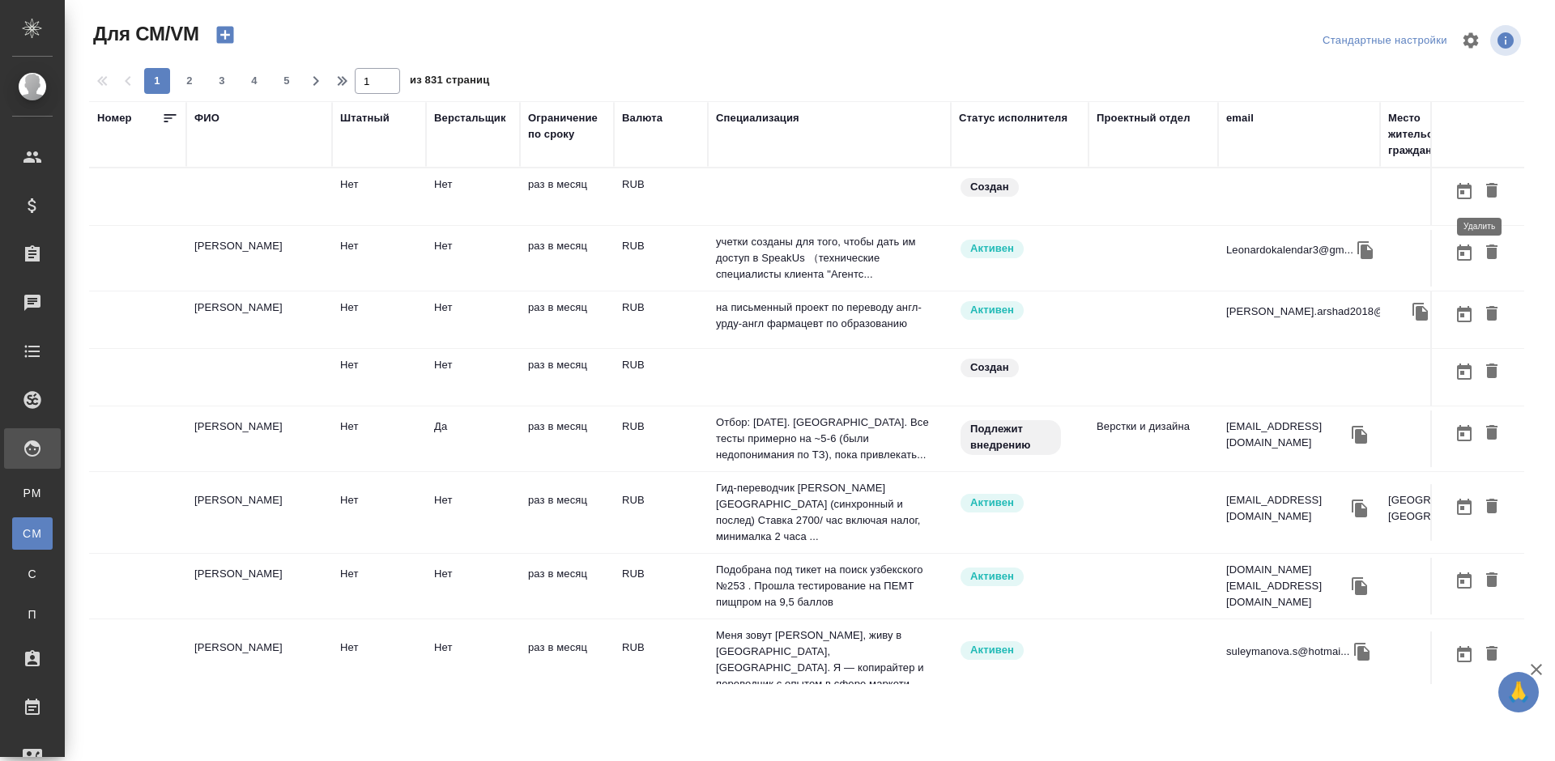
click at [1482, 183] on icon "button" at bounding box center [1491, 190] width 19 height 19
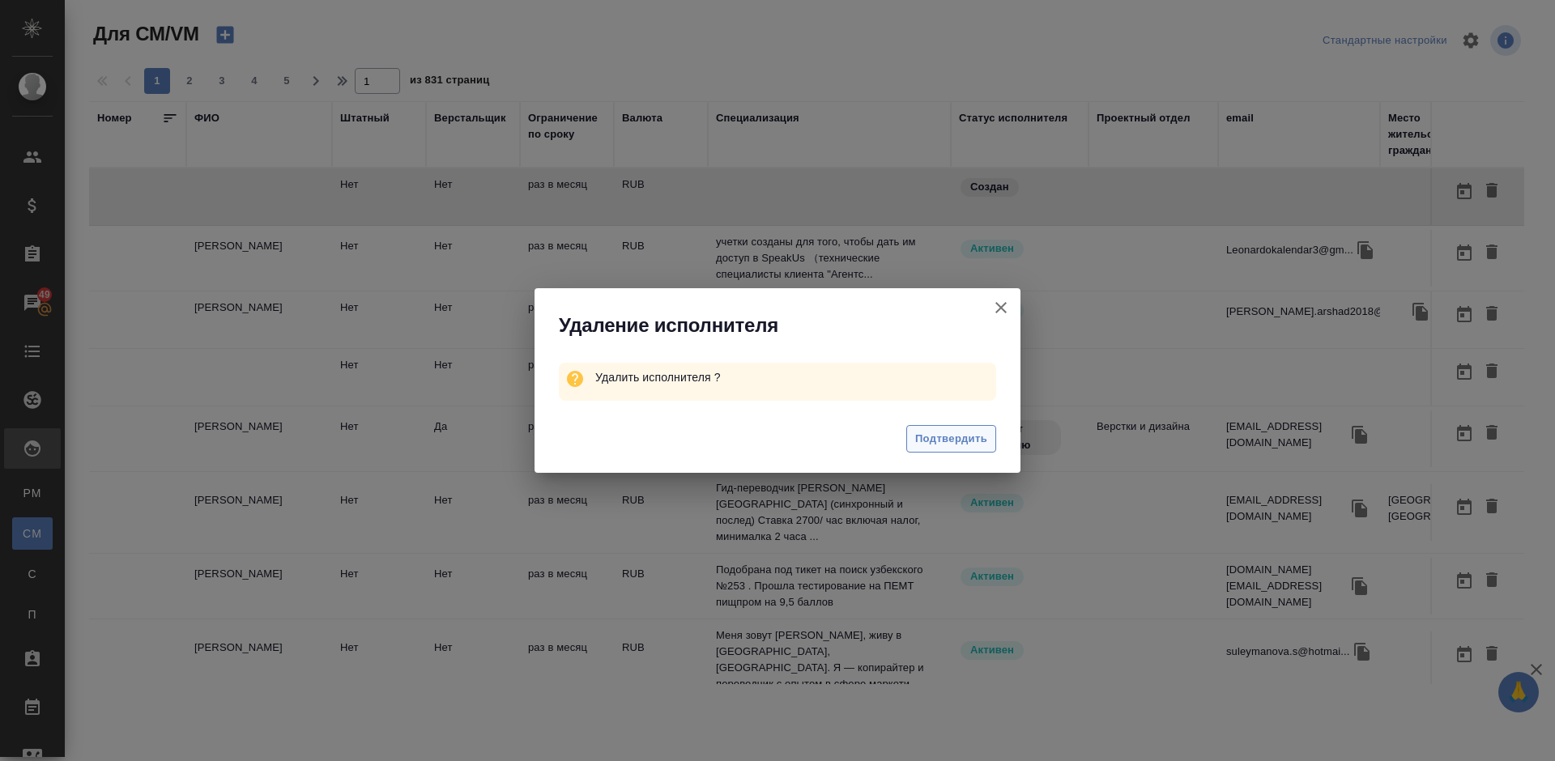
click at [947, 440] on span "Подтвердить" at bounding box center [951, 439] width 72 height 19
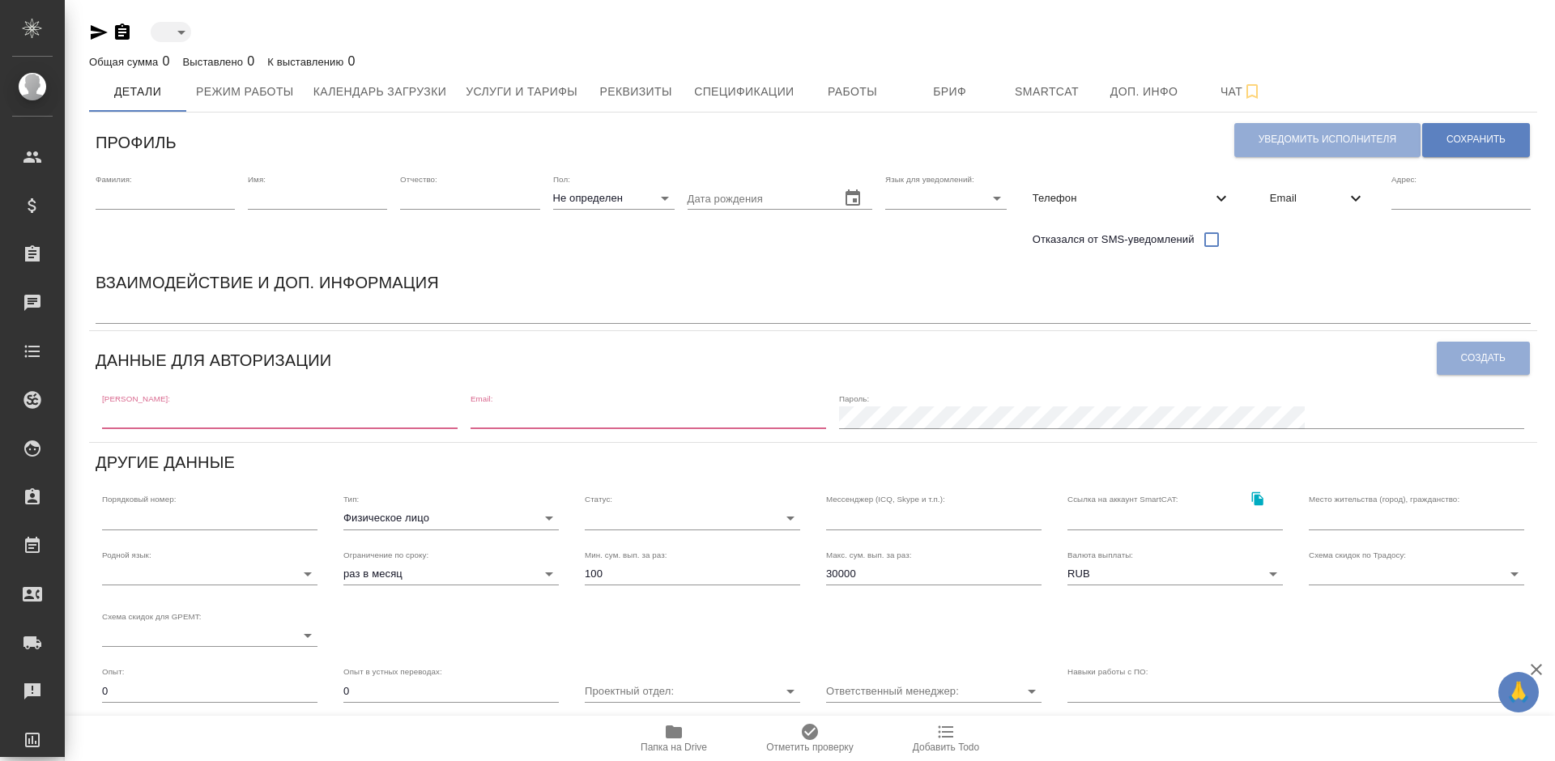
type input "created"
click at [200, 407] on input "text" at bounding box center [279, 418] width 355 height 23
paste input "Leonardokalendar3@gmail.com"
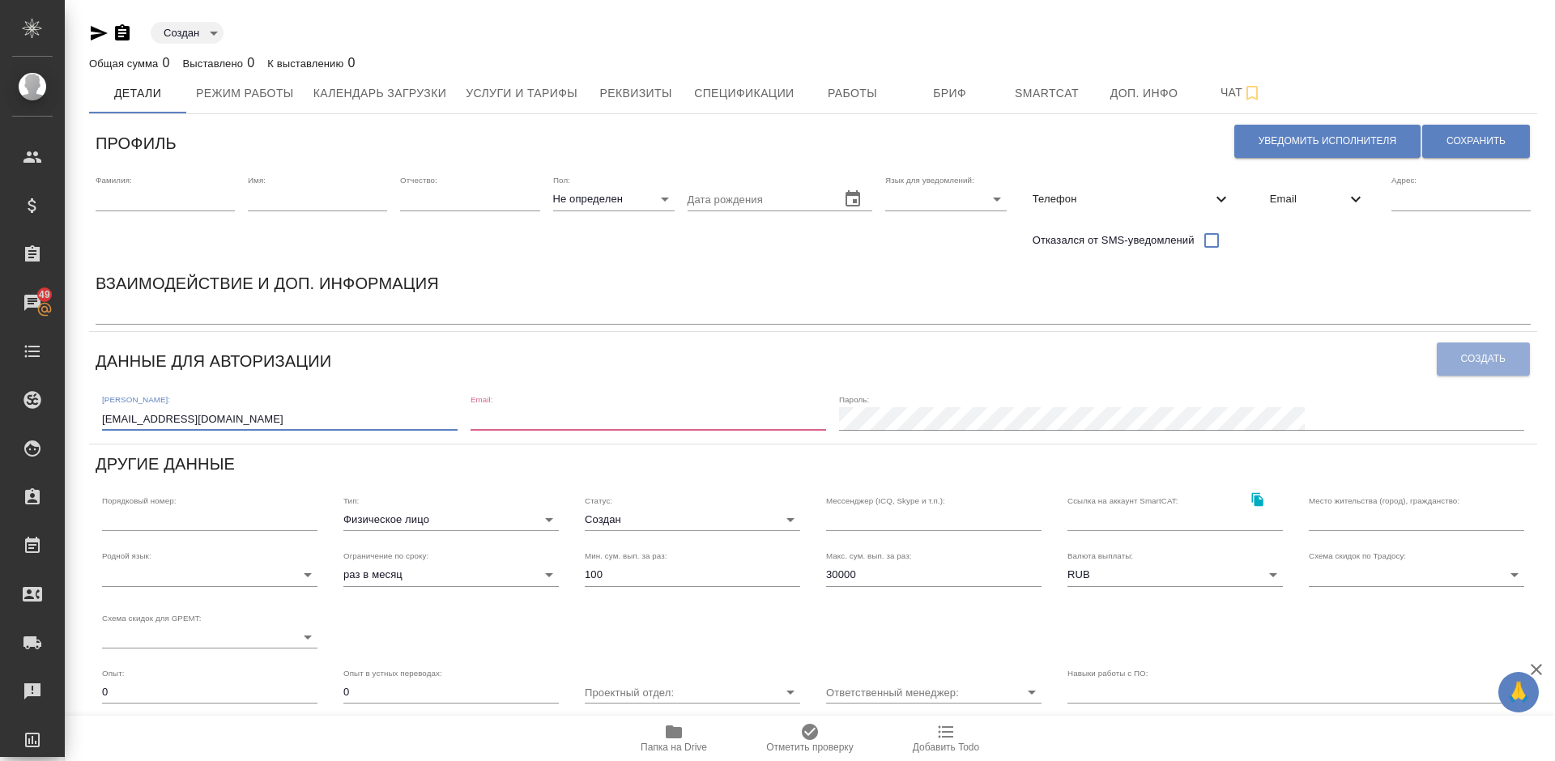
type input "Leonardokalendar3@gmail.com"
paste input "Leonardokalendar3@gmail.com"
click at [630, 423] on input "email" at bounding box center [647, 418] width 355 height 23
type input "Leonardokalendar3@gmail.com"
click at [1490, 355] on span "Создать" at bounding box center [1483, 359] width 45 height 14
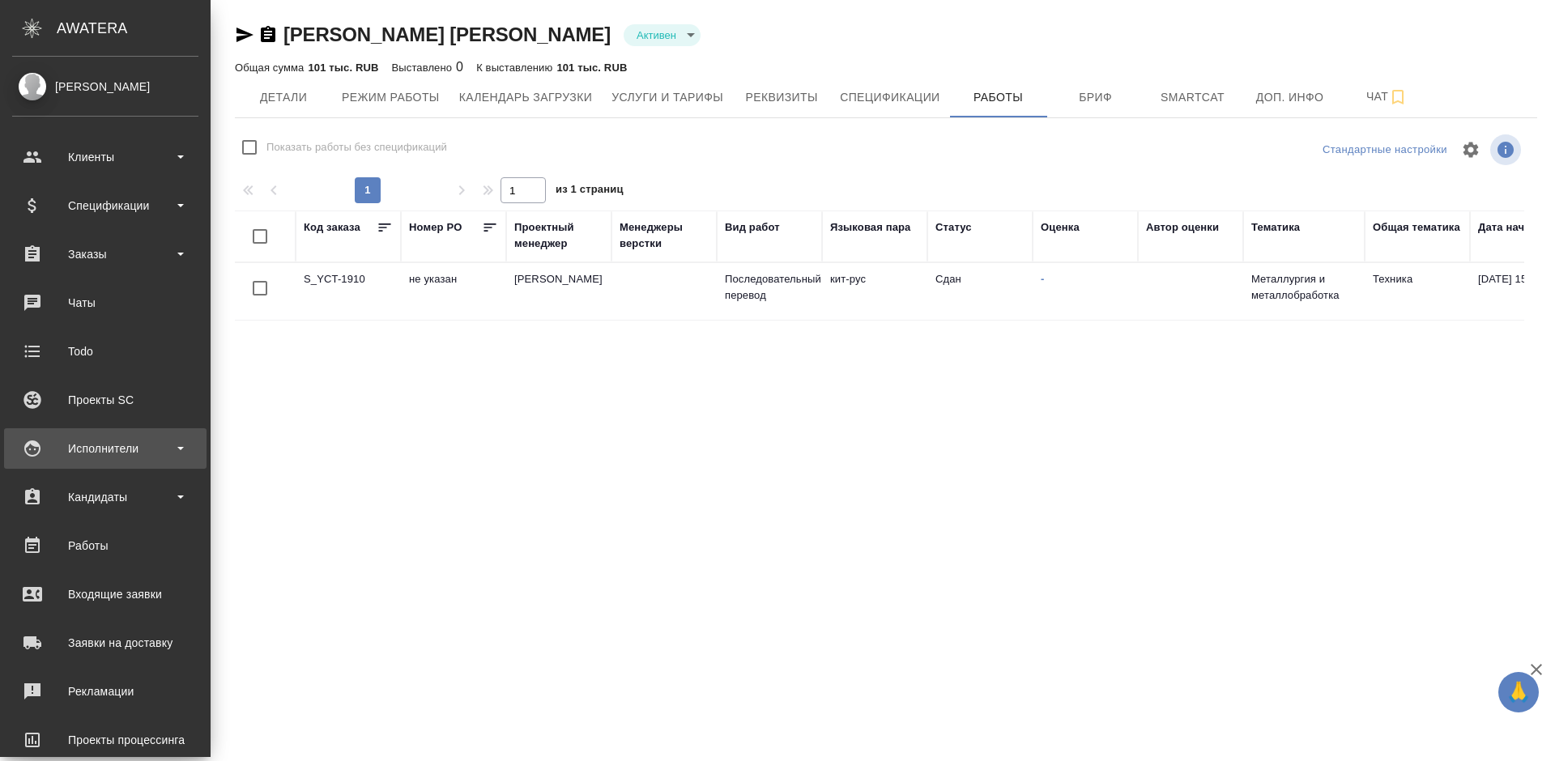
click at [130, 450] on div "Исполнители" at bounding box center [105, 448] width 186 height 24
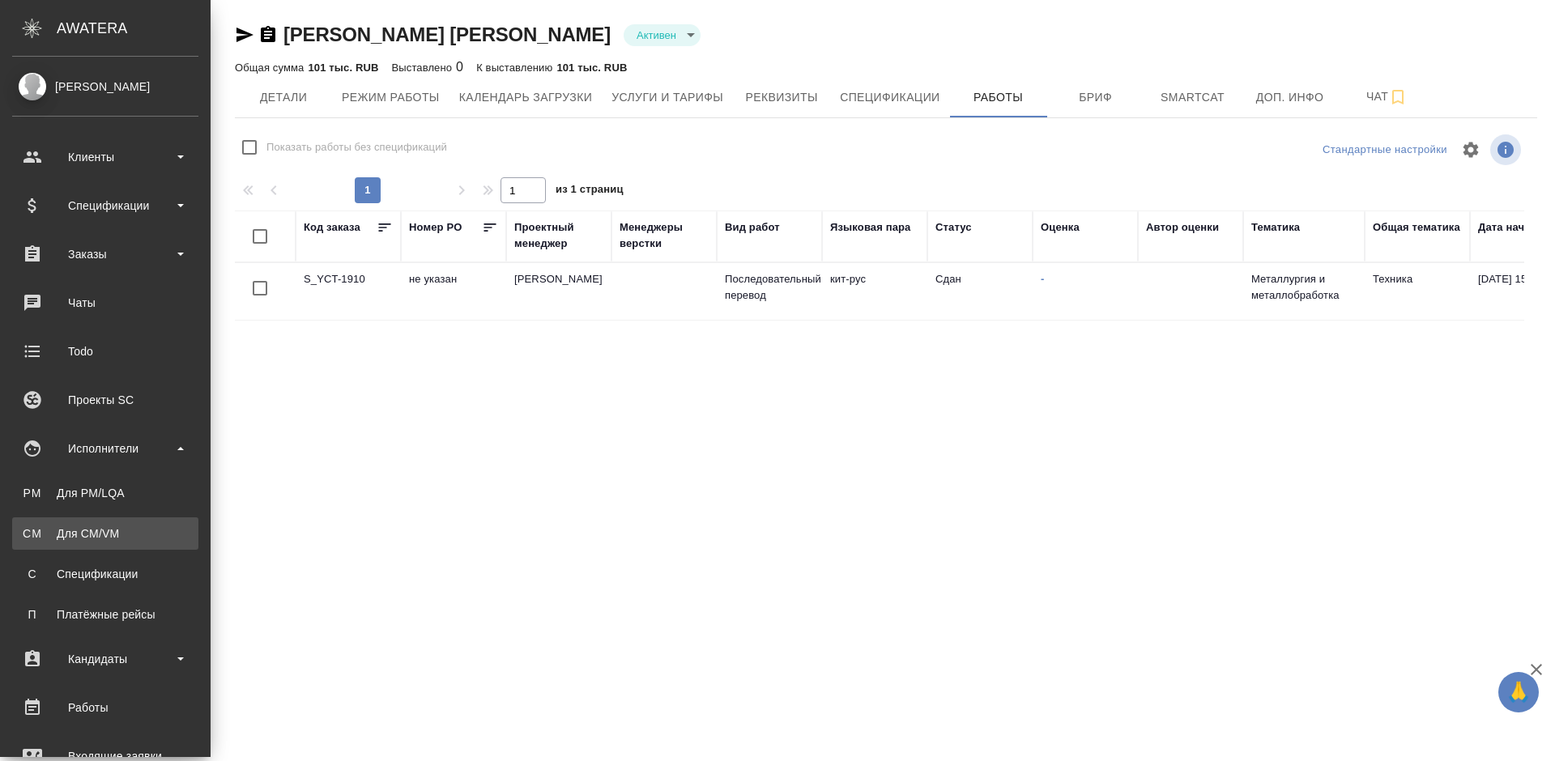
click at [132, 525] on link "CM Для CM/VM" at bounding box center [105, 533] width 186 height 32
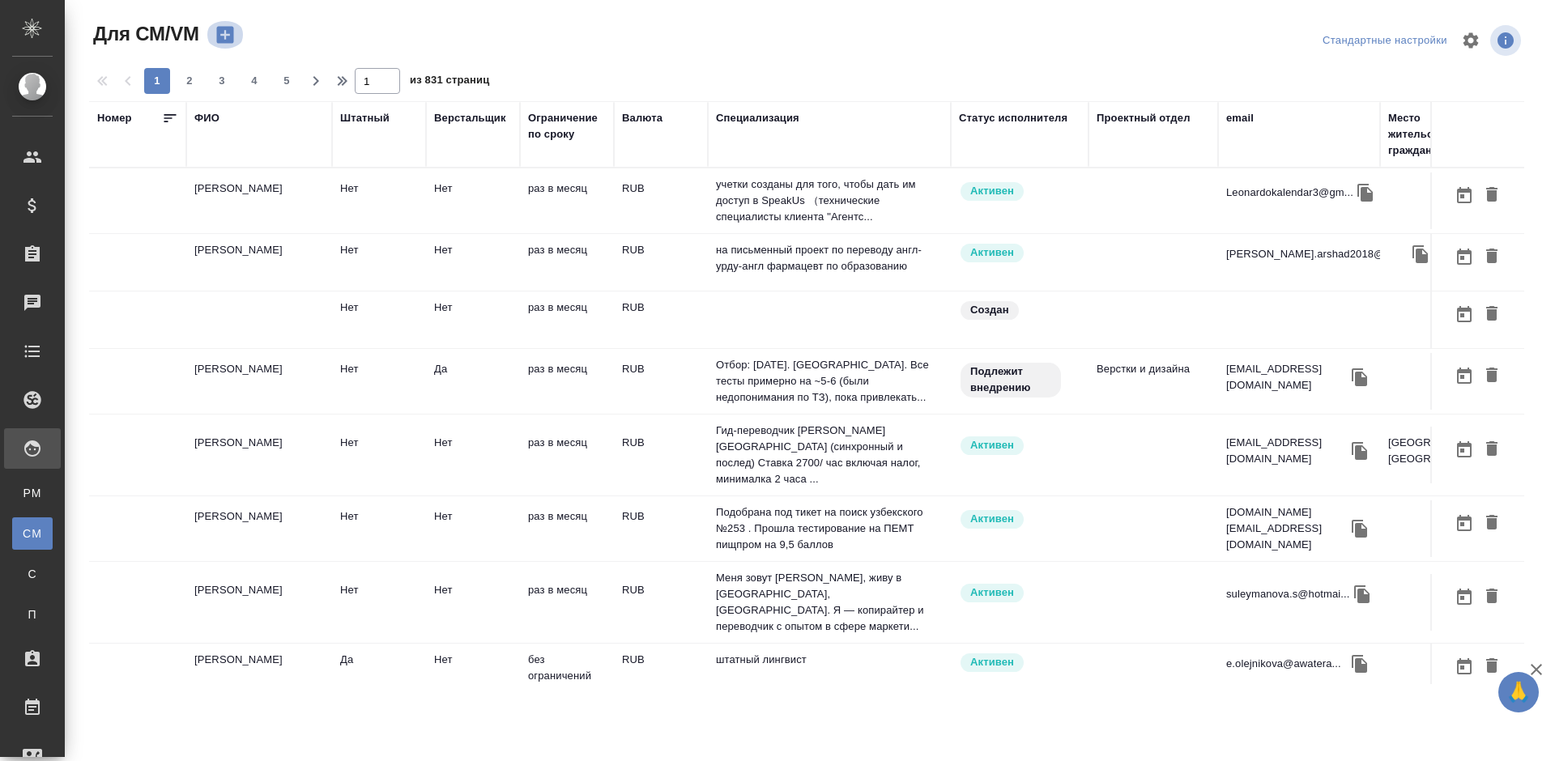
click at [228, 32] on icon "button" at bounding box center [224, 35] width 17 height 17
click at [284, 203] on td "[PERSON_NAME]" at bounding box center [259, 200] width 146 height 57
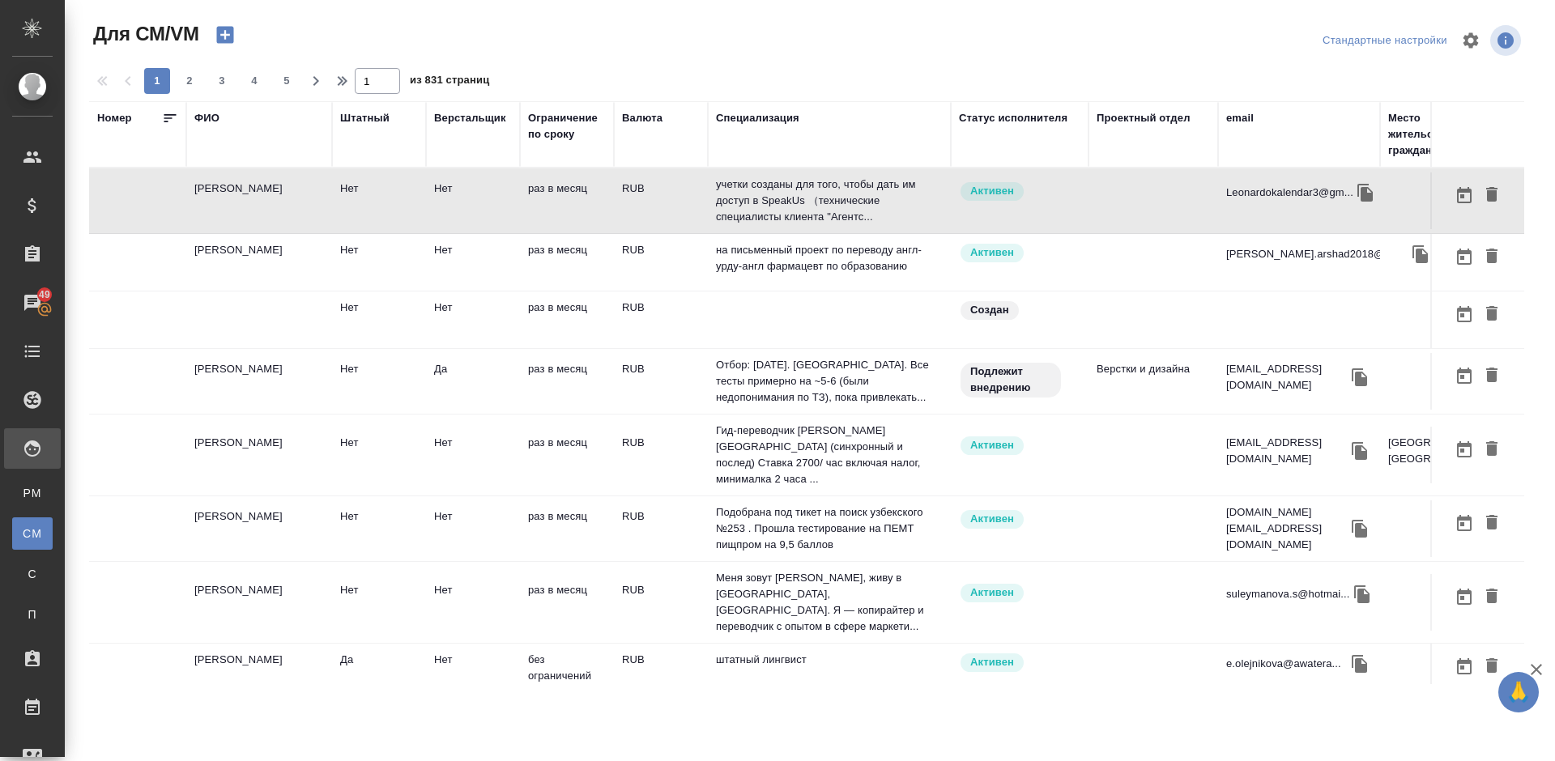
click at [306, 204] on td "Чистяков Андрей Владимирович" at bounding box center [259, 200] width 146 height 57
click at [310, 202] on td "Чистяков Андрей Владимирович" at bounding box center [259, 200] width 146 height 57
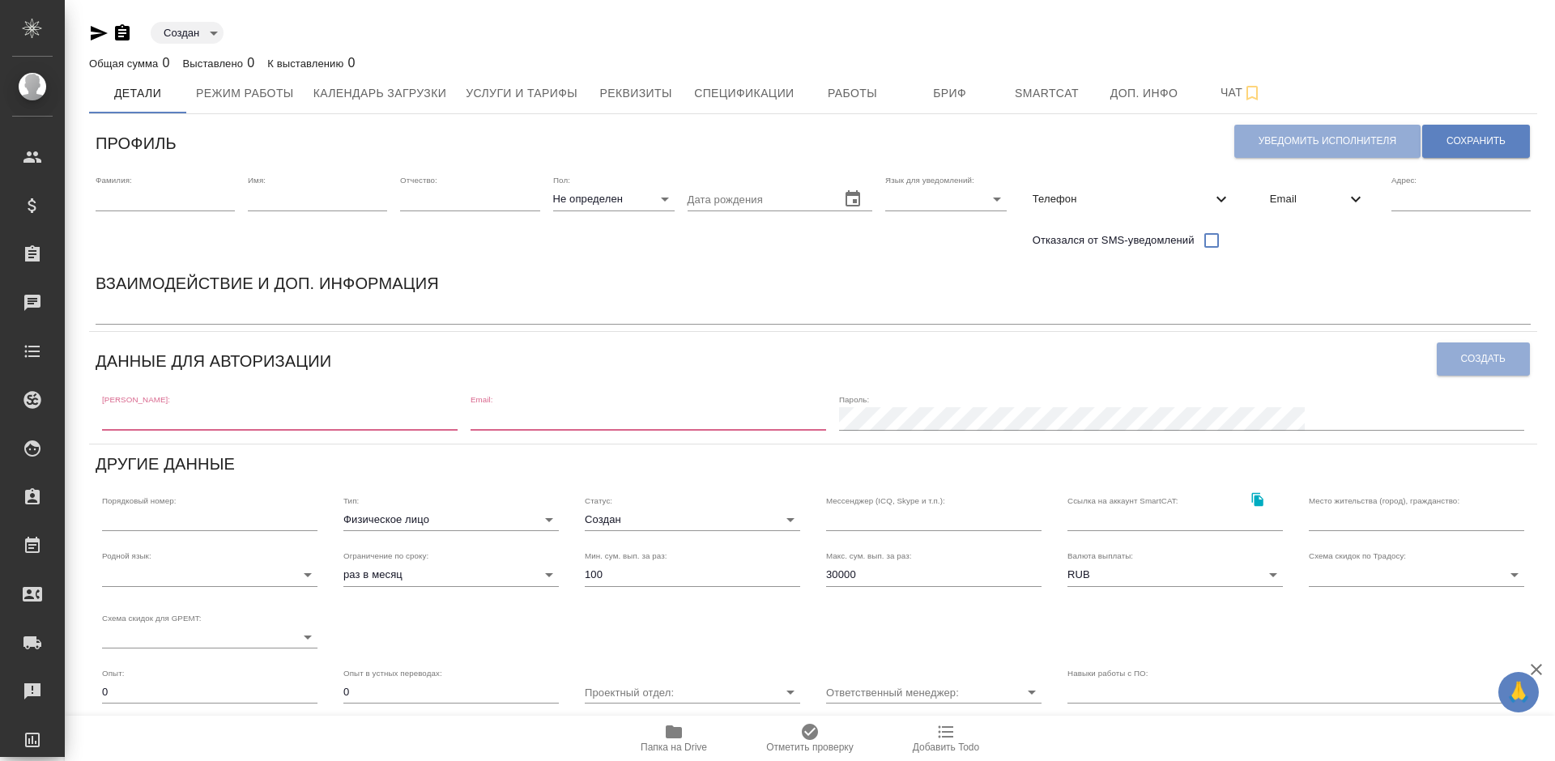
click at [156, 425] on input "text" at bounding box center [279, 418] width 355 height 23
paste input "a@[DOMAIN_NAME]"
type input "a@[DOMAIN_NAME]"
click at [640, 412] on input "email" at bounding box center [647, 418] width 355 height 23
paste input "a@[DOMAIN_NAME]"
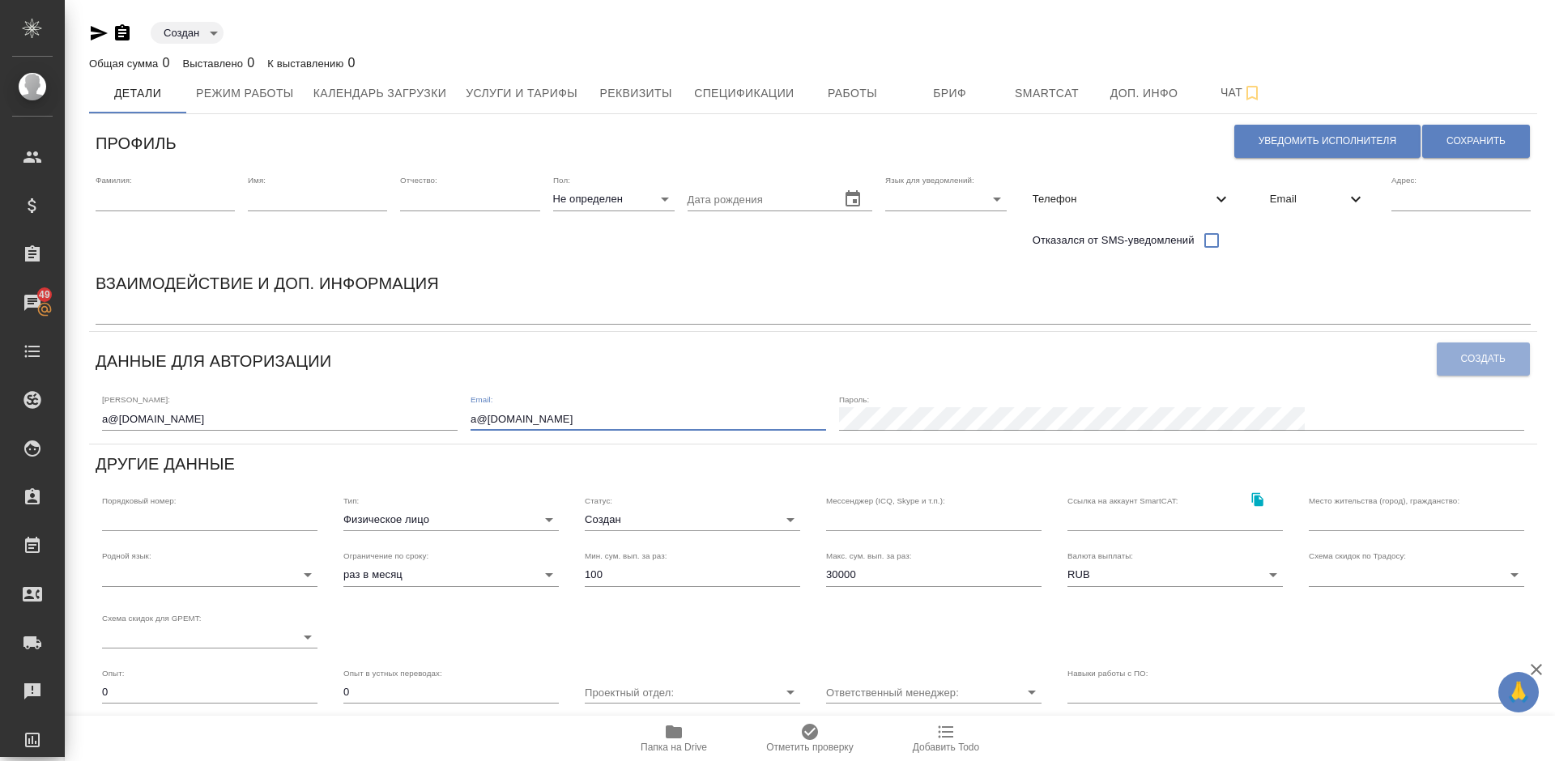
type input "a@[DOMAIN_NAME]"
click at [1489, 355] on span "Создать" at bounding box center [1483, 359] width 45 height 14
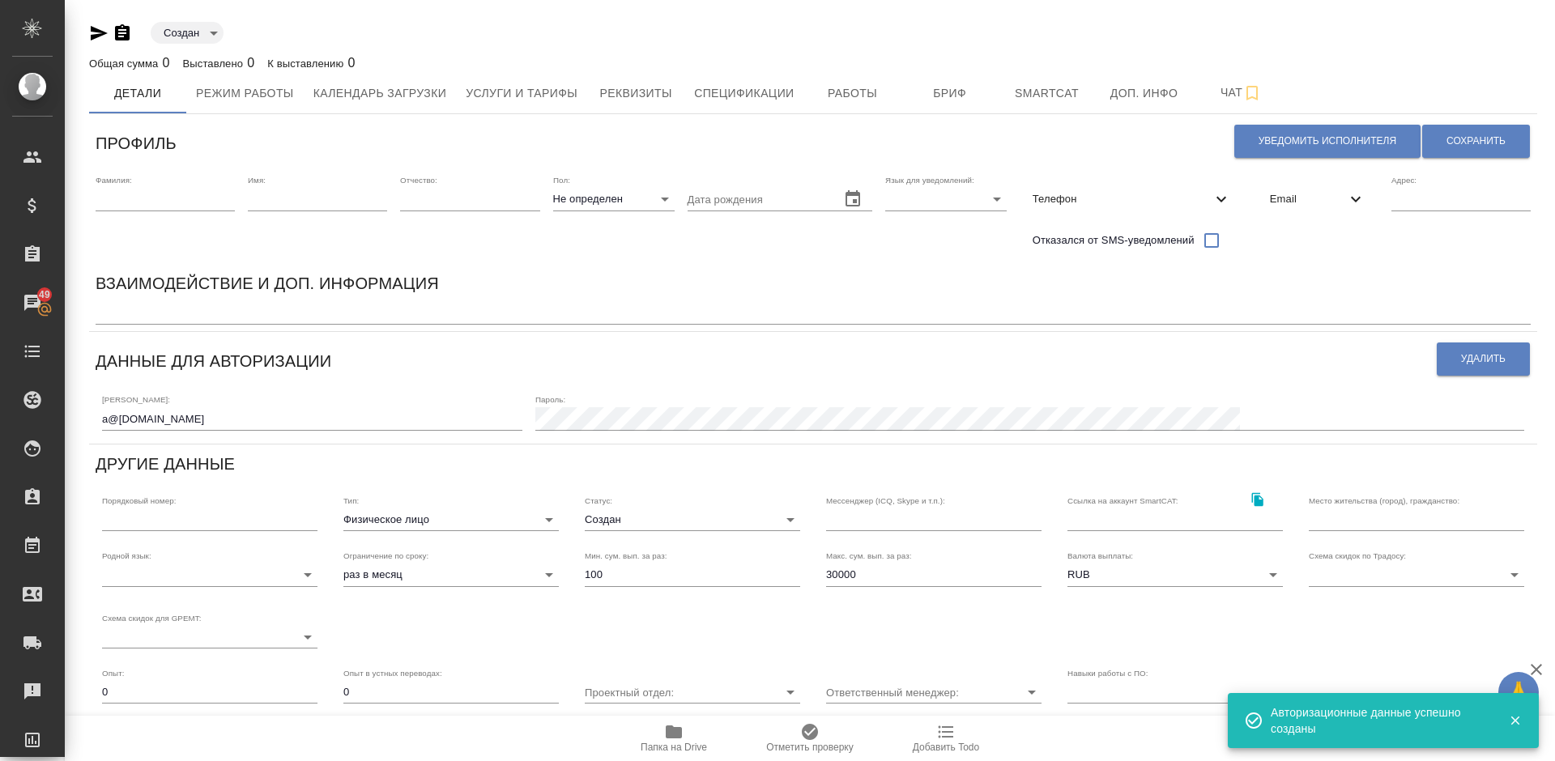
click at [160, 205] on input "text" at bounding box center [165, 199] width 139 height 23
paste input "Чистяков Андрей"
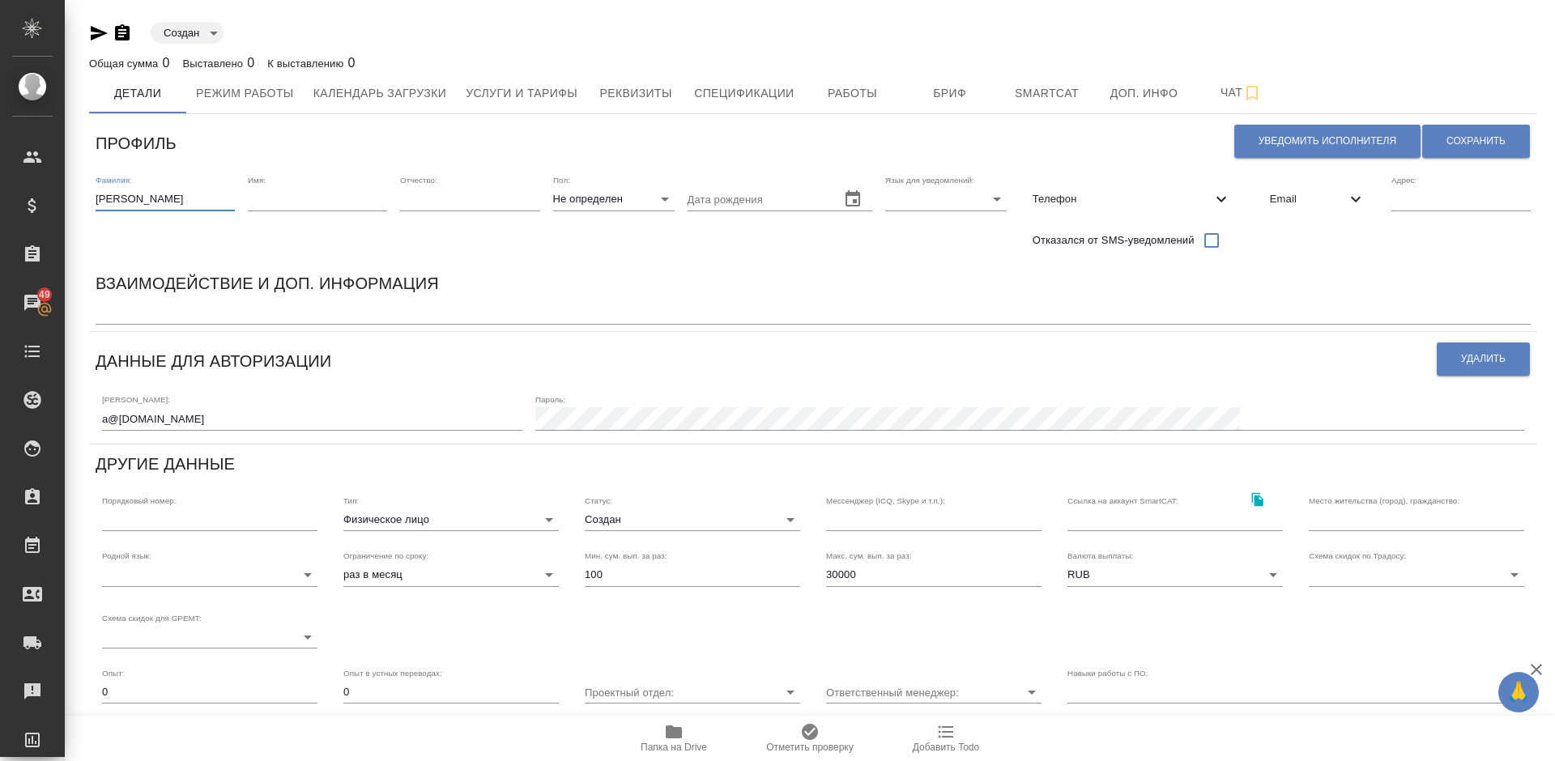
type input "Чистяков"
click at [273, 201] on input "text" at bounding box center [317, 199] width 139 height 23
paste input "Чистяков Андрей"
click at [297, 198] on input "Чистяков Андрей" at bounding box center [317, 199] width 139 height 23
type input "Андрей"
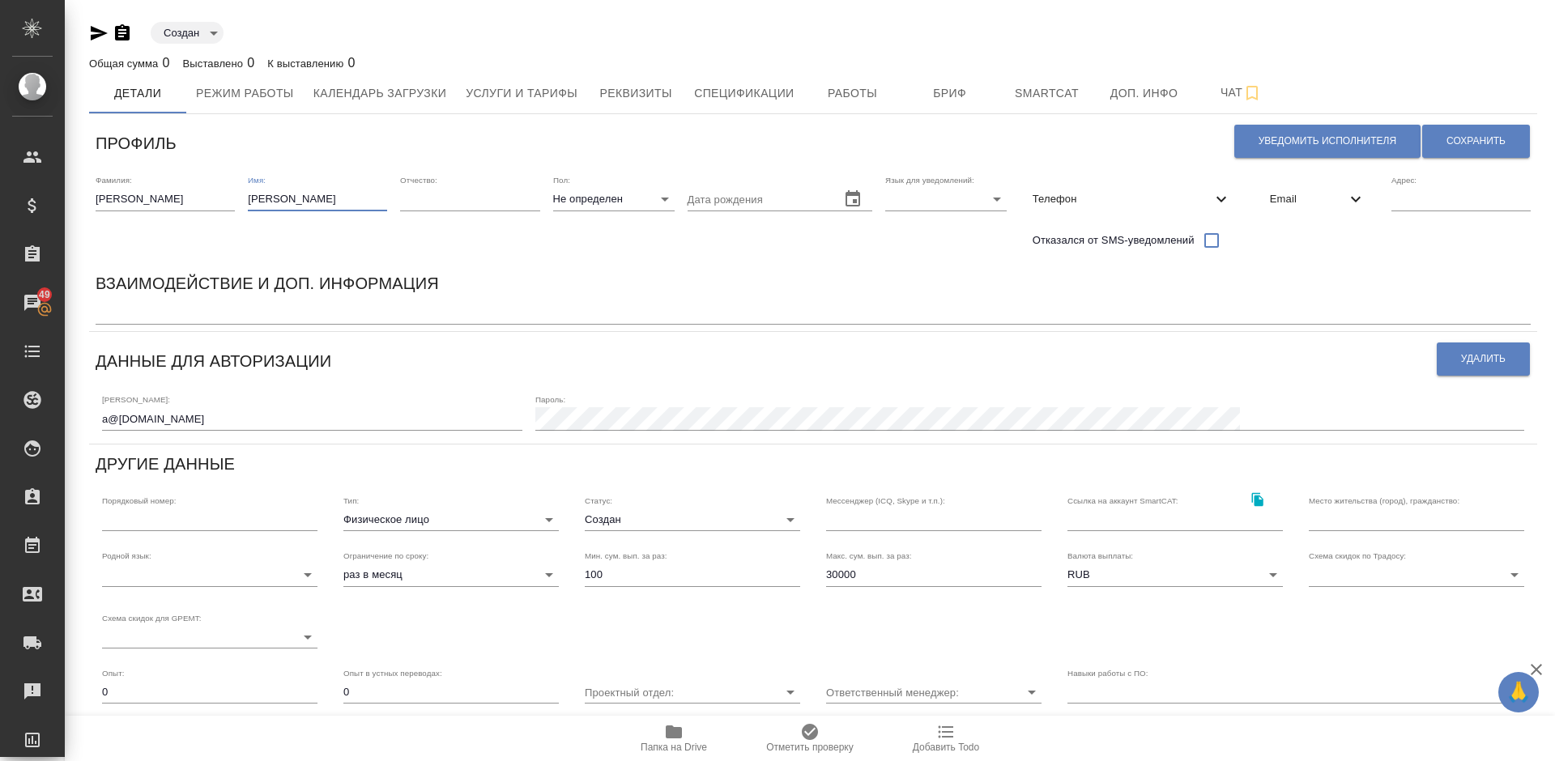
click at [640, 195] on body "🙏 .cls-1 fill:#fff; AWATERA Lazareva Anastasia Клиенты Спецификации Заказы 49 Ч…" at bounding box center [777, 380] width 1555 height 761
click at [581, 228] on li "М" at bounding box center [613, 225] width 121 height 26
type input "male"
drag, startPoint x: 177, startPoint y: 423, endPoint x: 100, endPoint y: 418, distance: 76.3
click at [100, 418] on div "Логин: a@medling.ru Пароль:" at bounding box center [813, 411] width 1435 height 50
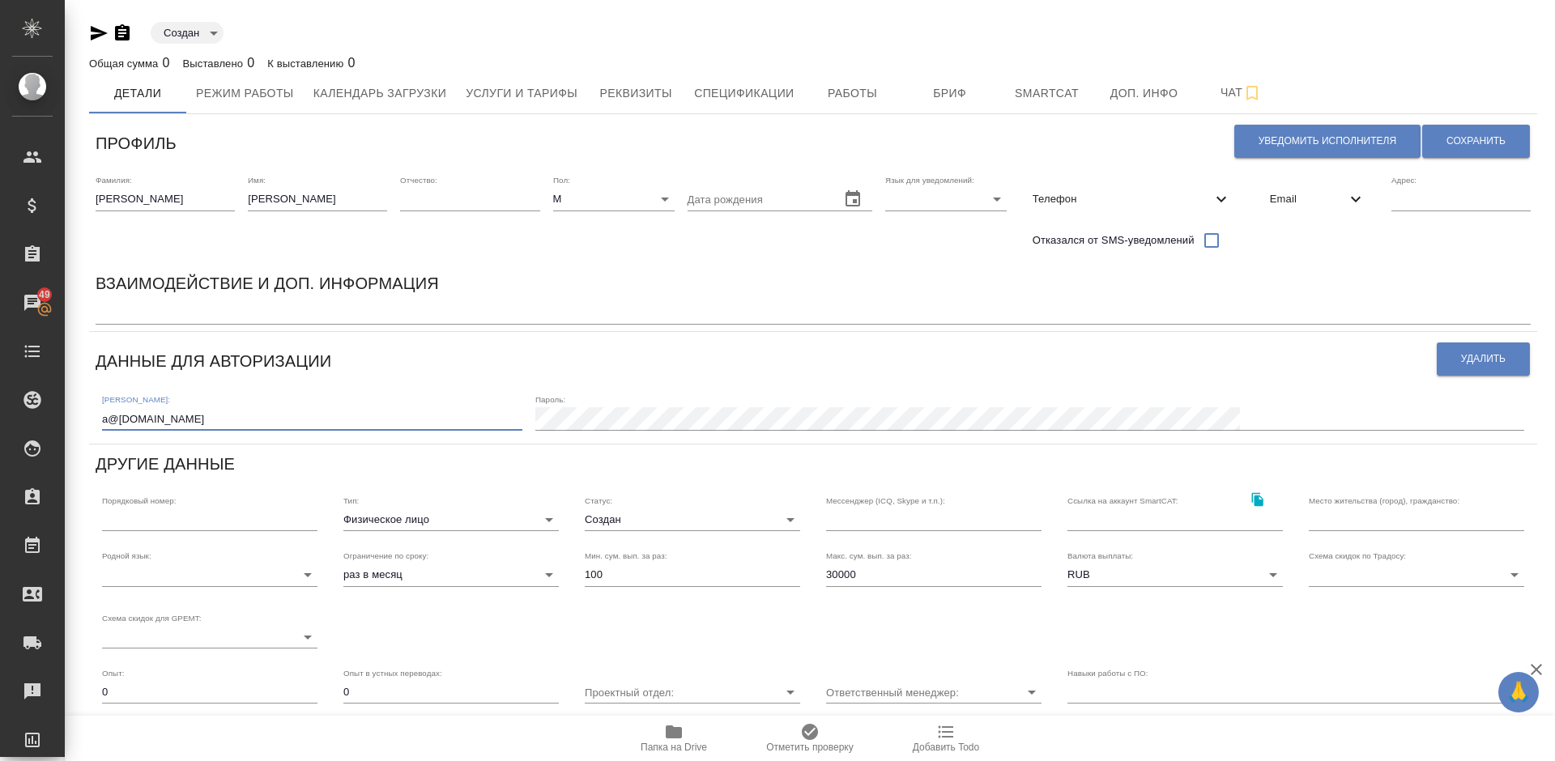
click at [1261, 196] on div "Email" at bounding box center [1317, 199] width 121 height 36
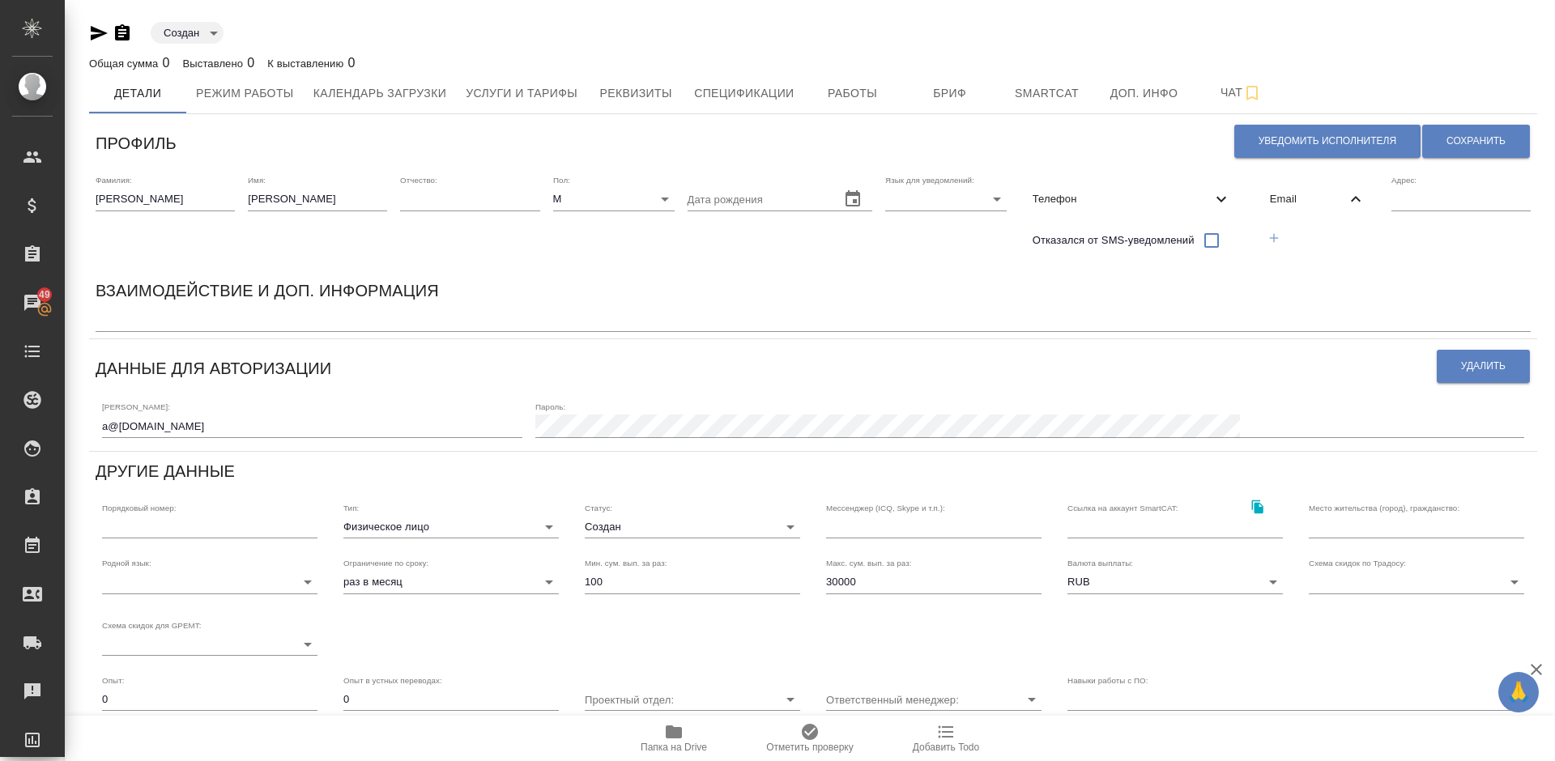
click at [1268, 232] on icon "button" at bounding box center [1273, 238] width 15 height 15
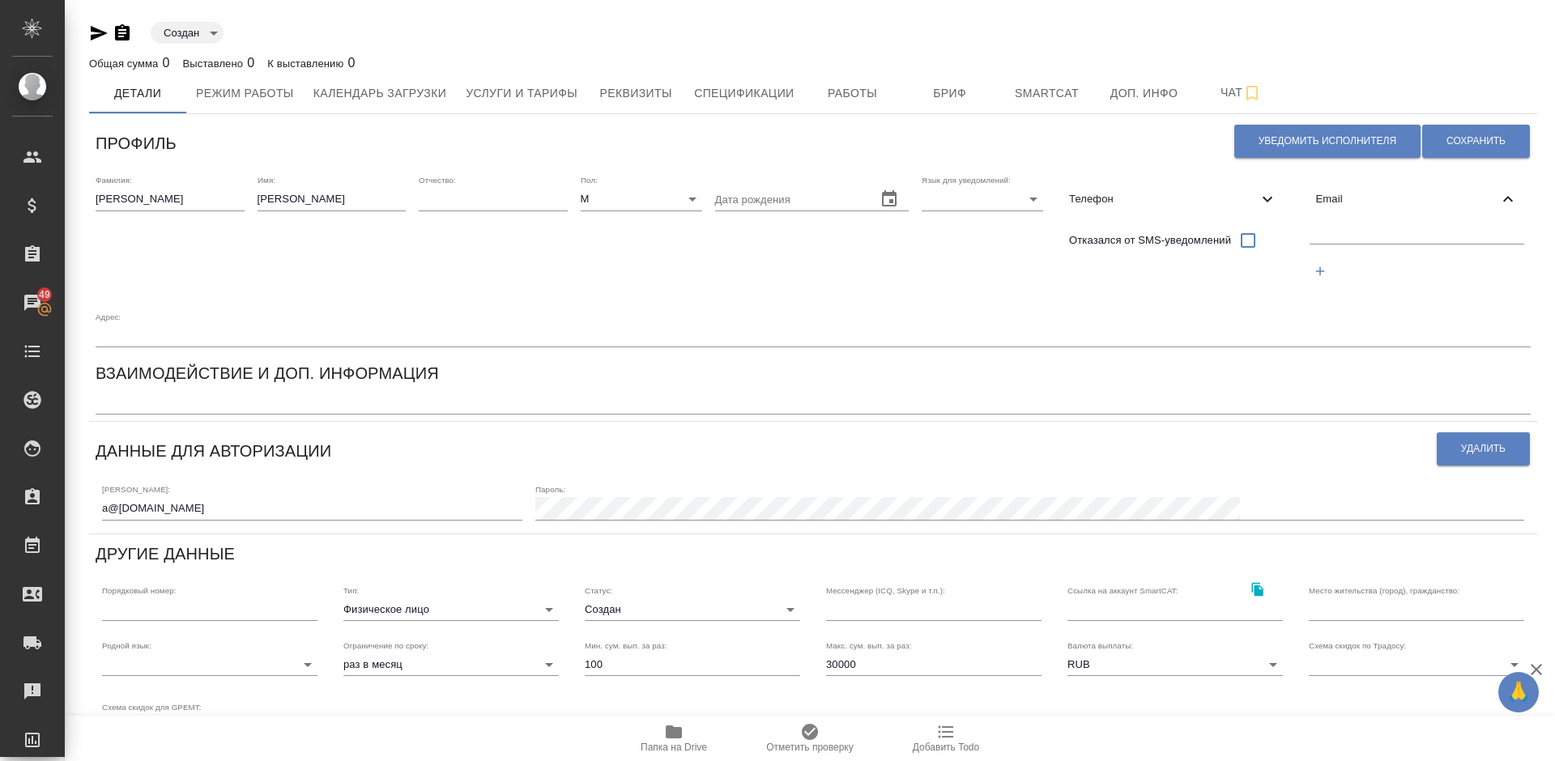
click at [1335, 237] on input "text" at bounding box center [1416, 233] width 215 height 20
paste input "a@medling.ru"
type input "a@medling.ru"
click at [1464, 142] on span "Сохранить" at bounding box center [1475, 141] width 59 height 14
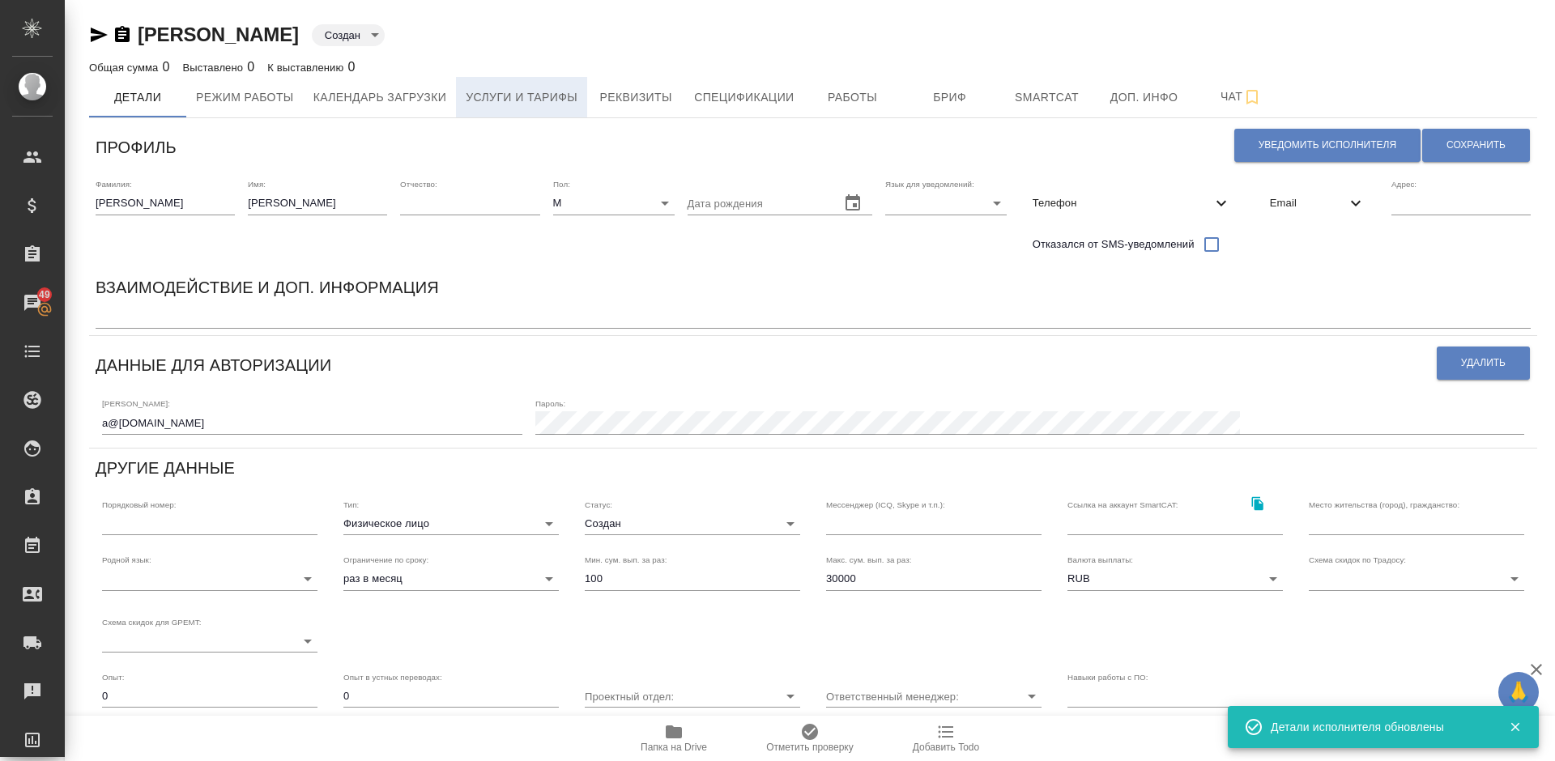
click at [555, 95] on span "Услуги и тарифы" at bounding box center [522, 97] width 112 height 20
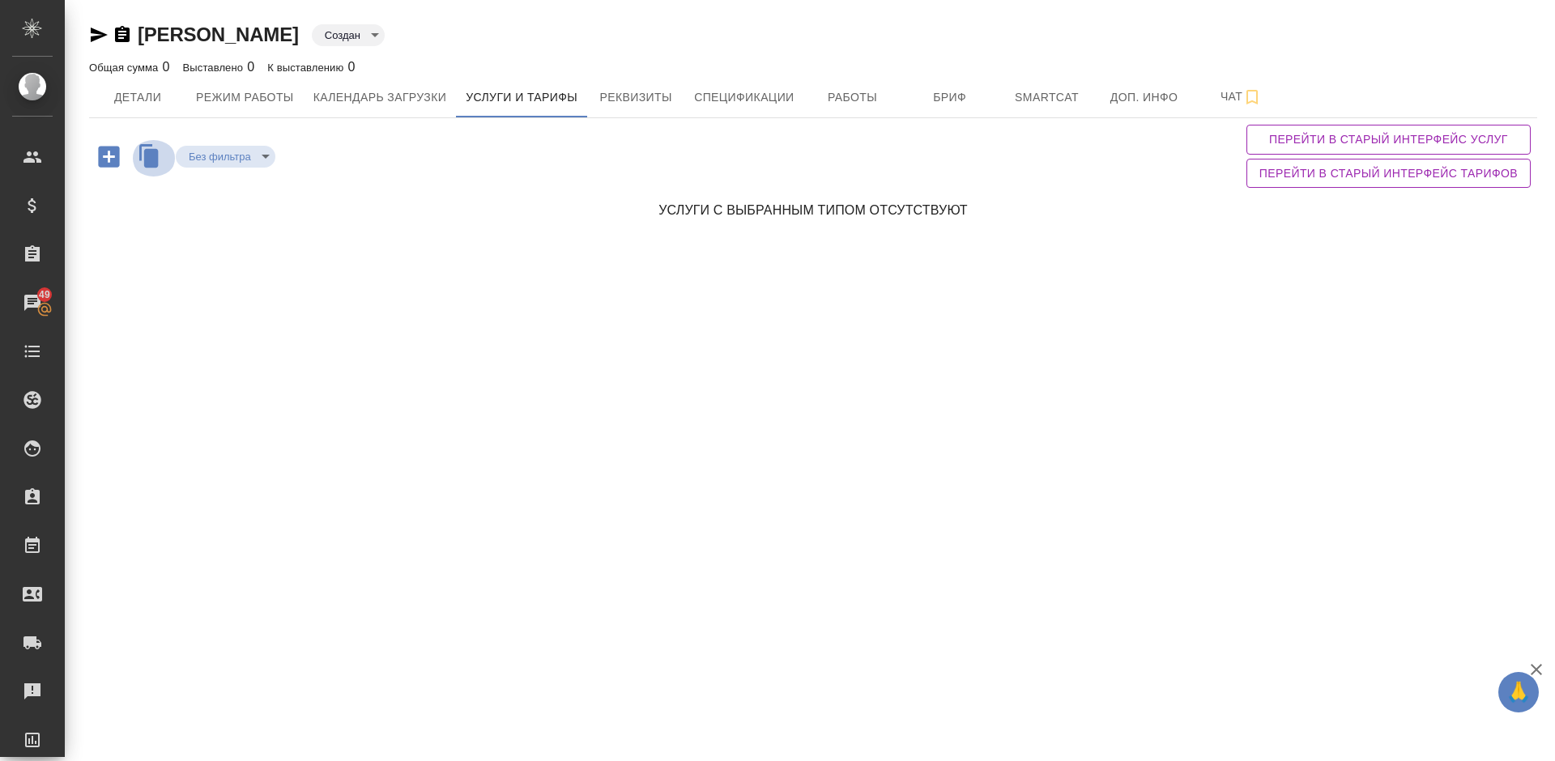
click at [155, 158] on icon "button" at bounding box center [151, 157] width 15 height 19
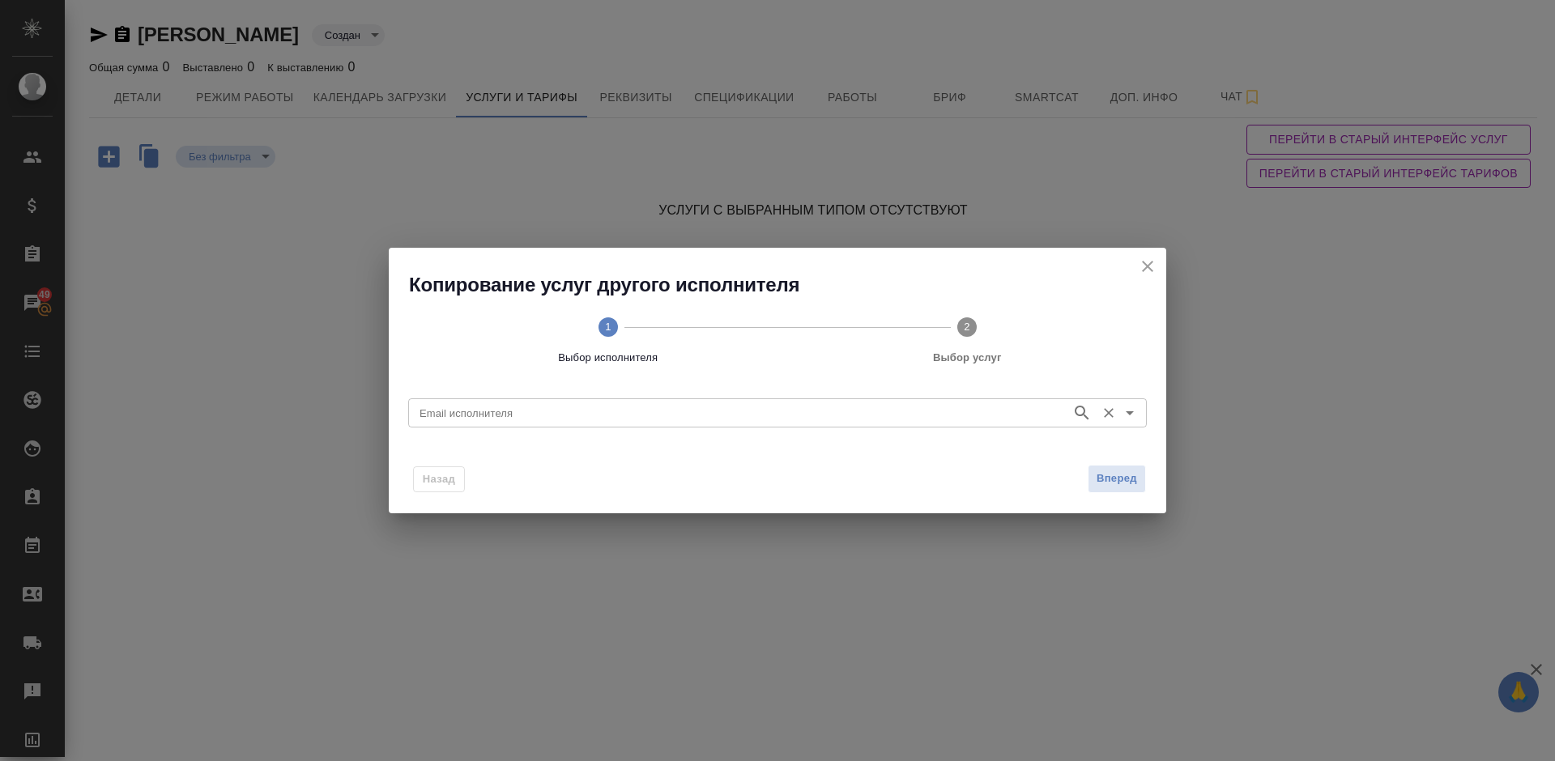
click at [511, 410] on input "Email исполнителя" at bounding box center [738, 412] width 650 height 19
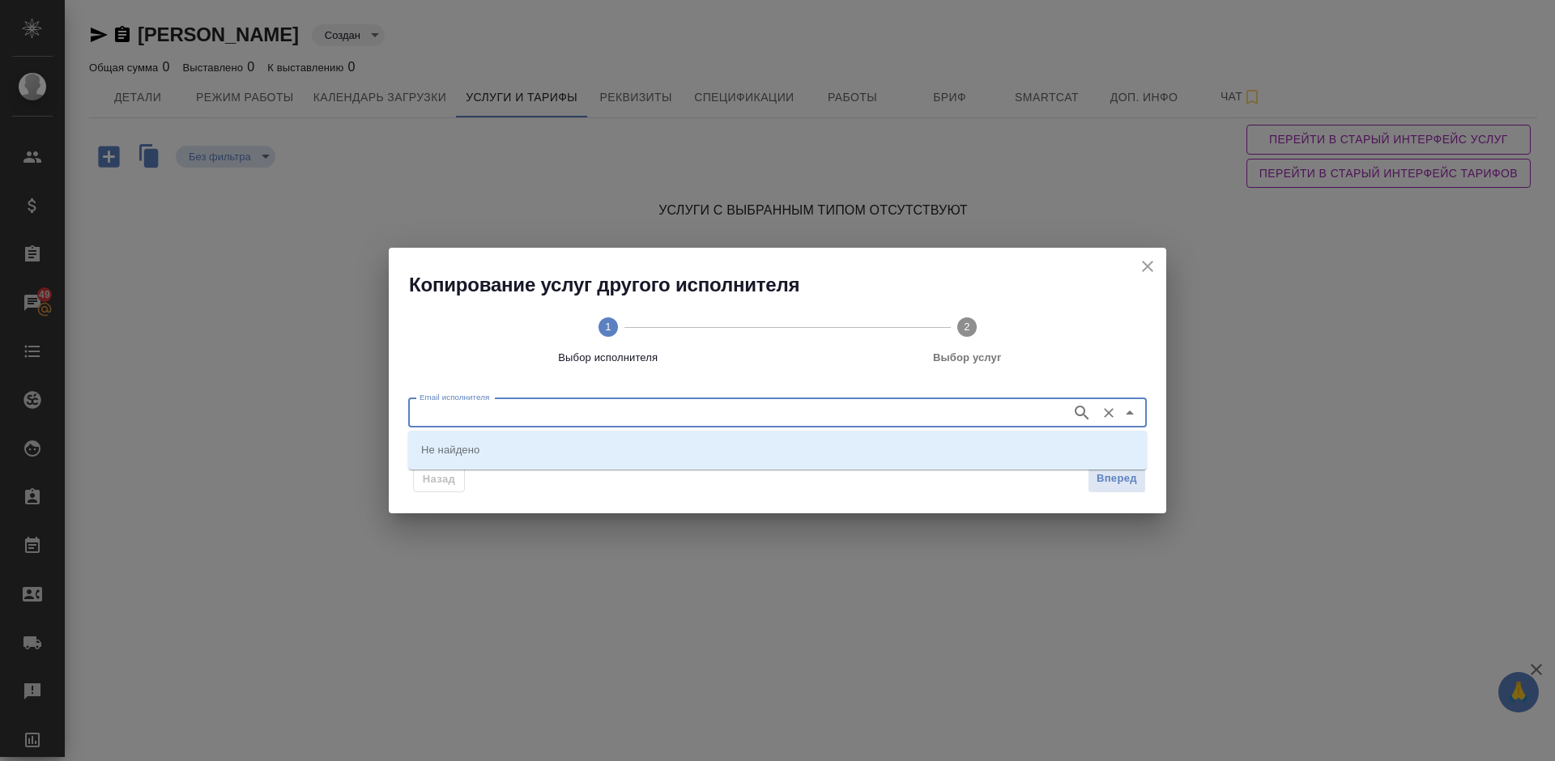
paste input "[EMAIL_ADDRESS][DOMAIN_NAME]"
type input "[EMAIL_ADDRESS][DOMAIN_NAME]"
paste input "[EMAIL_ADDRESS][DOMAIN_NAME]"
type input "[EMAIL_ADDRESS][DOMAIN_NAME]"
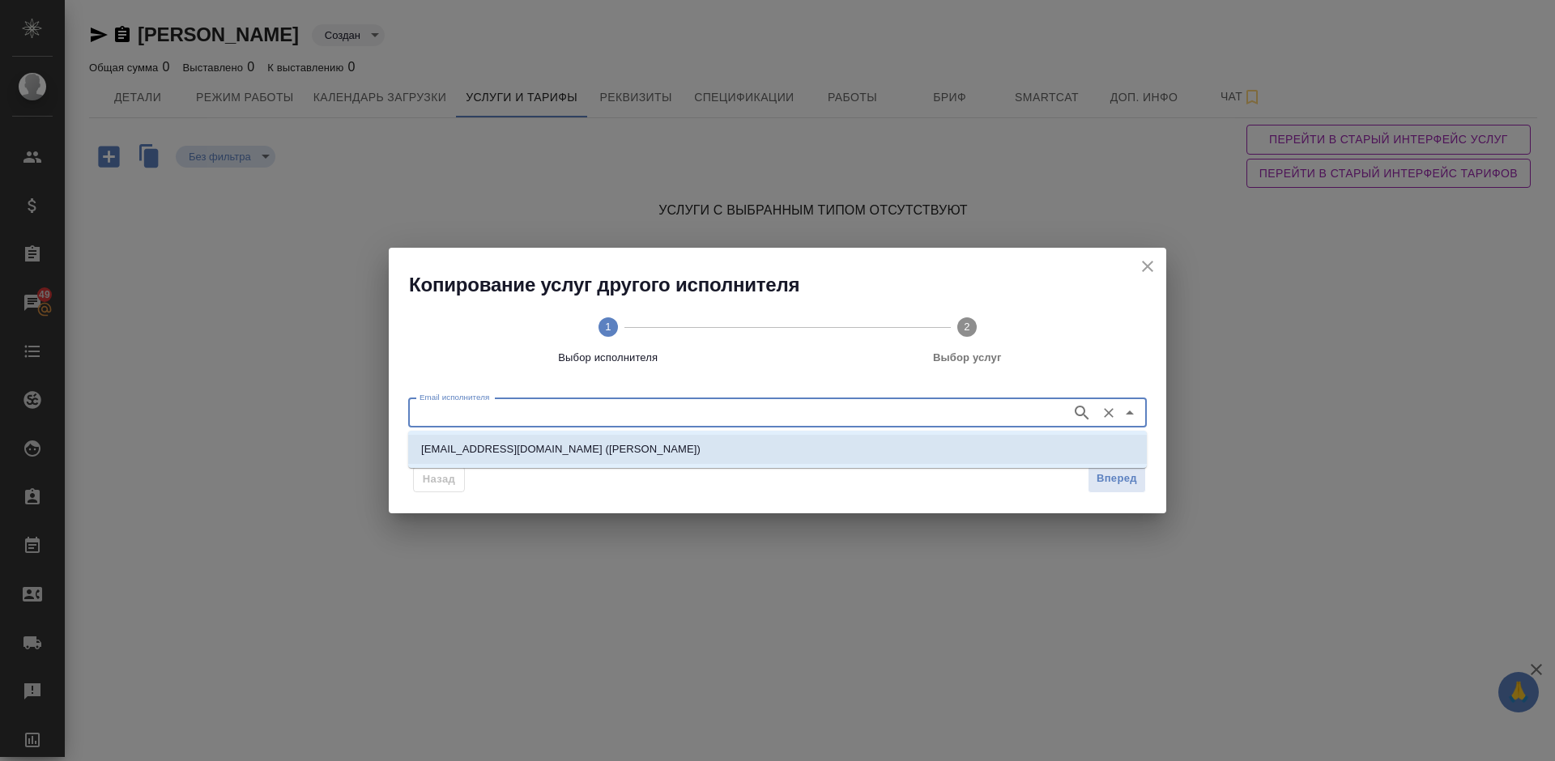
click at [541, 446] on p "Leonardokalendar3@gmail.com (Томбасов Николай Валерьевич)" at bounding box center [560, 449] width 279 height 16
type input "Leonardokalendar3@gmail.com (Томбасов Николай Валерьевич)"
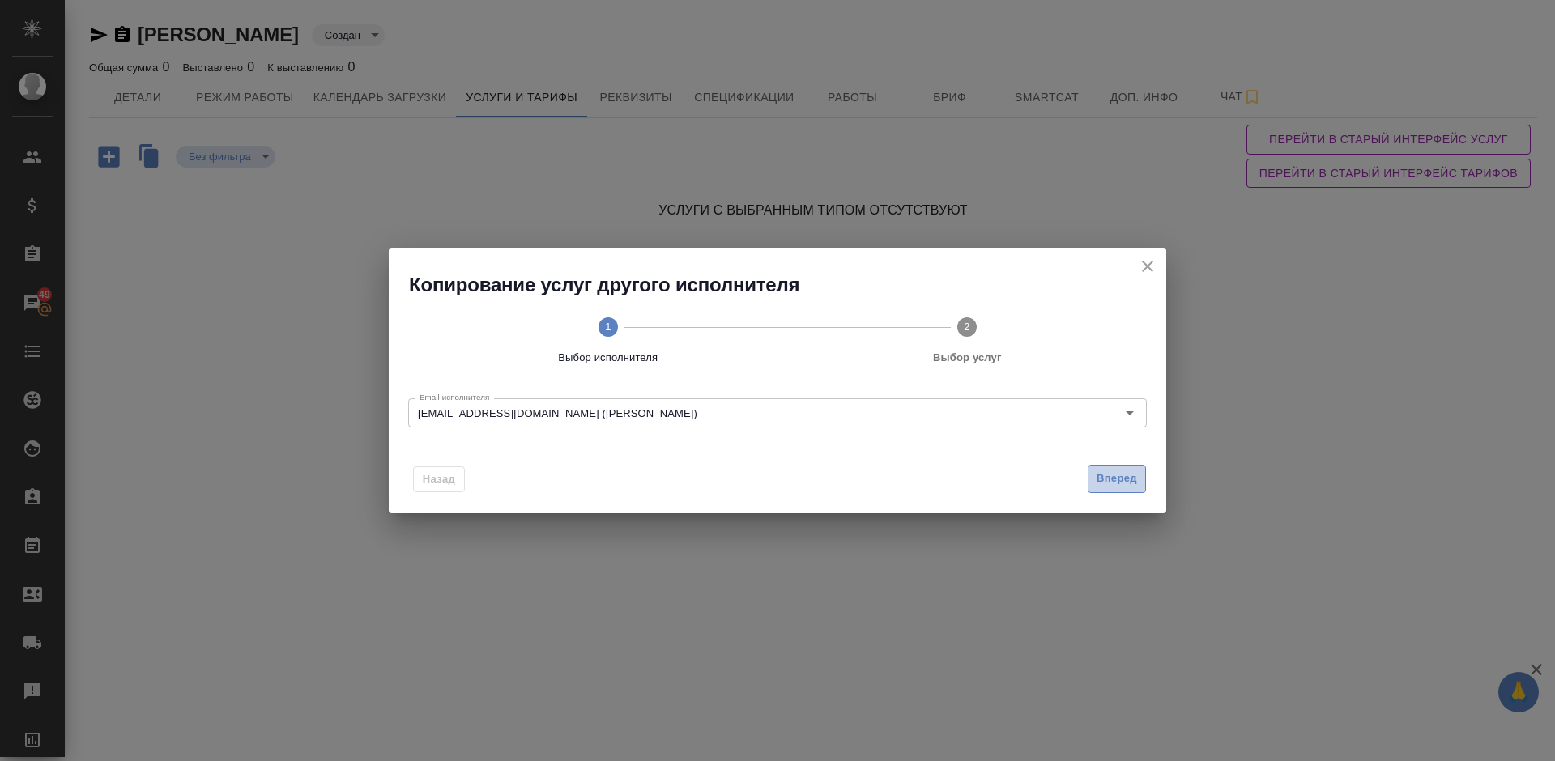
click at [1099, 475] on span "Вперед" at bounding box center [1116, 479] width 40 height 19
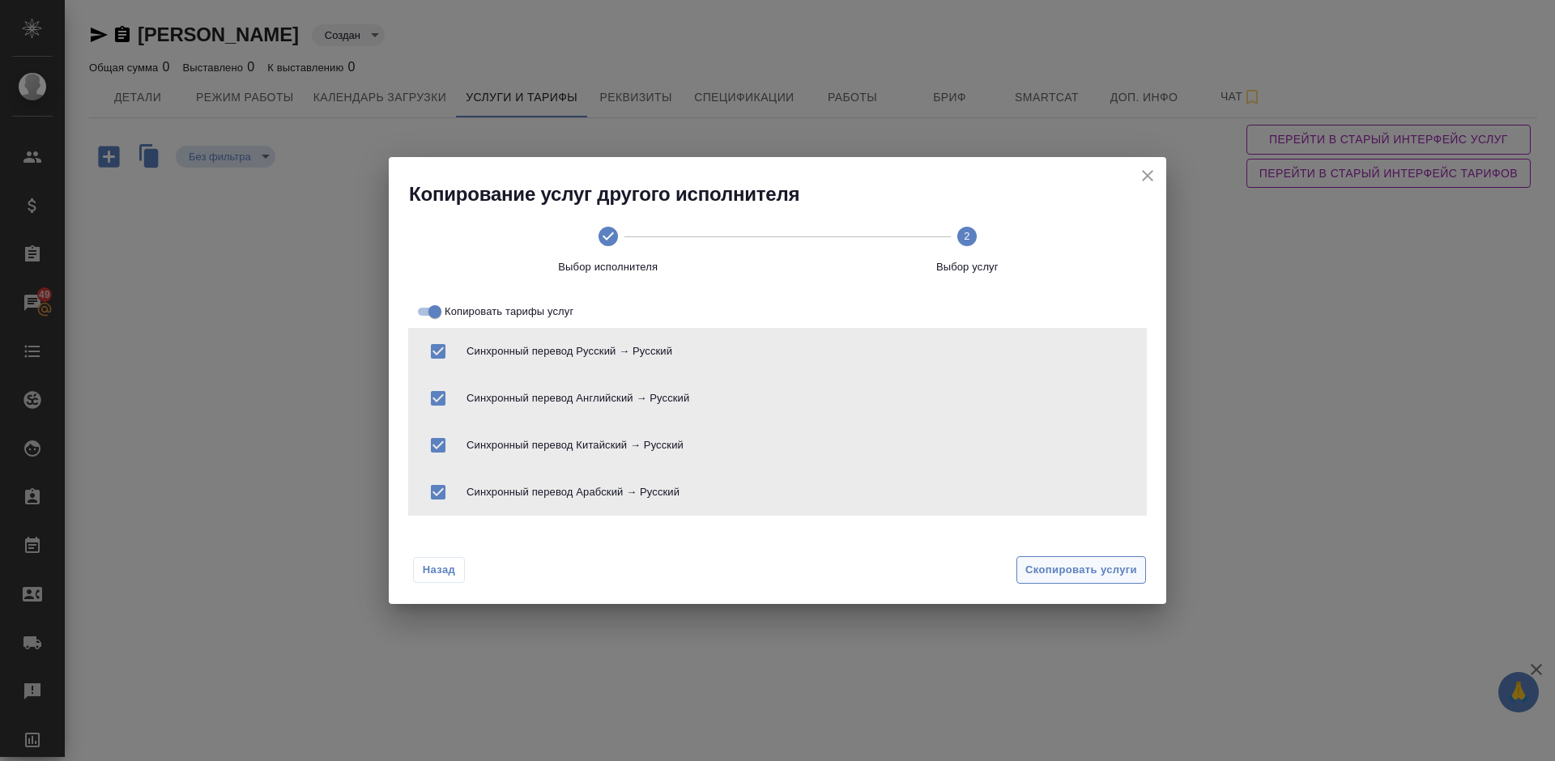
click at [1066, 572] on span "Скопировать услуги" at bounding box center [1081, 570] width 112 height 19
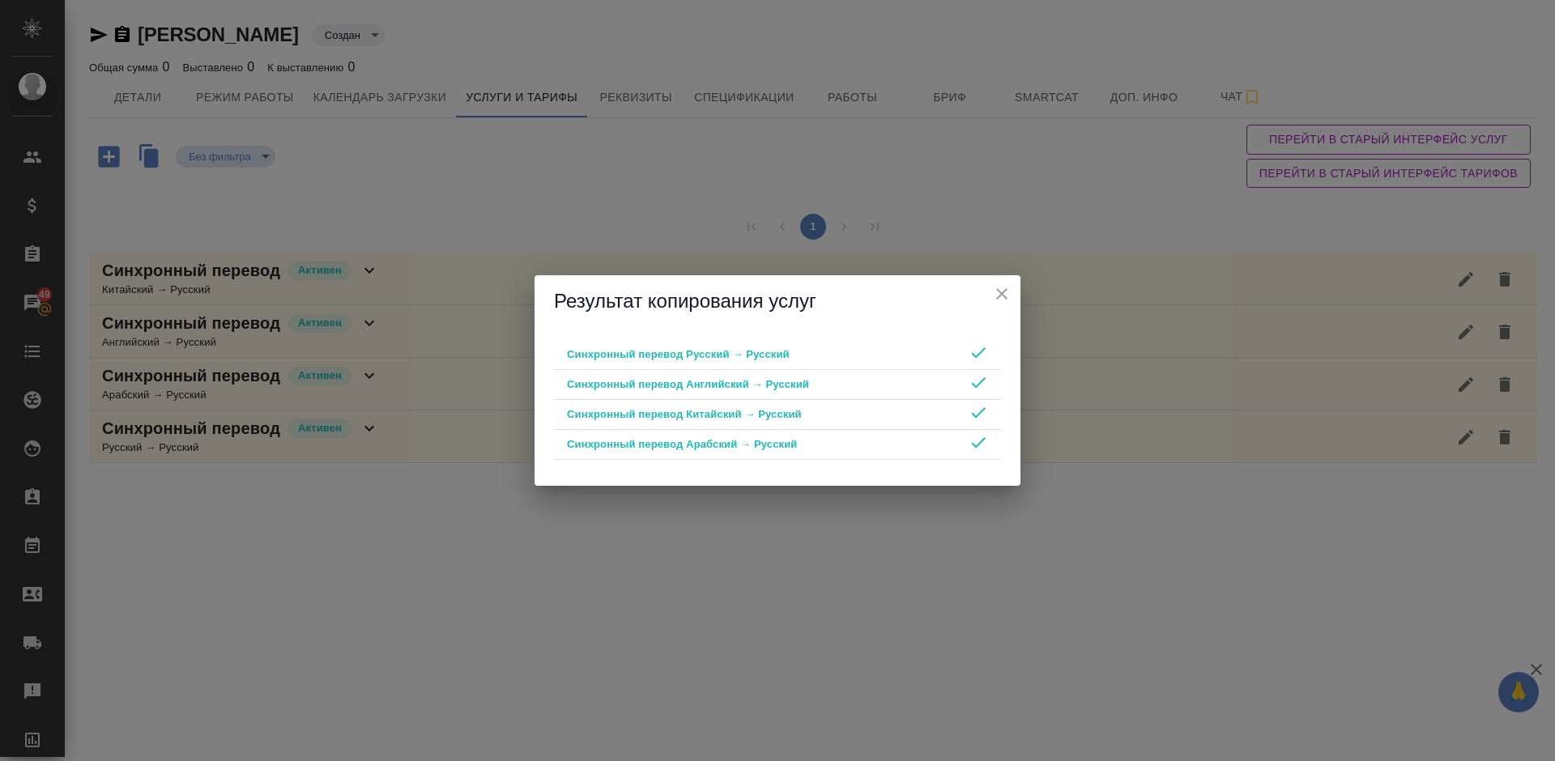
click at [1002, 296] on icon "close" at bounding box center [1001, 293] width 19 height 19
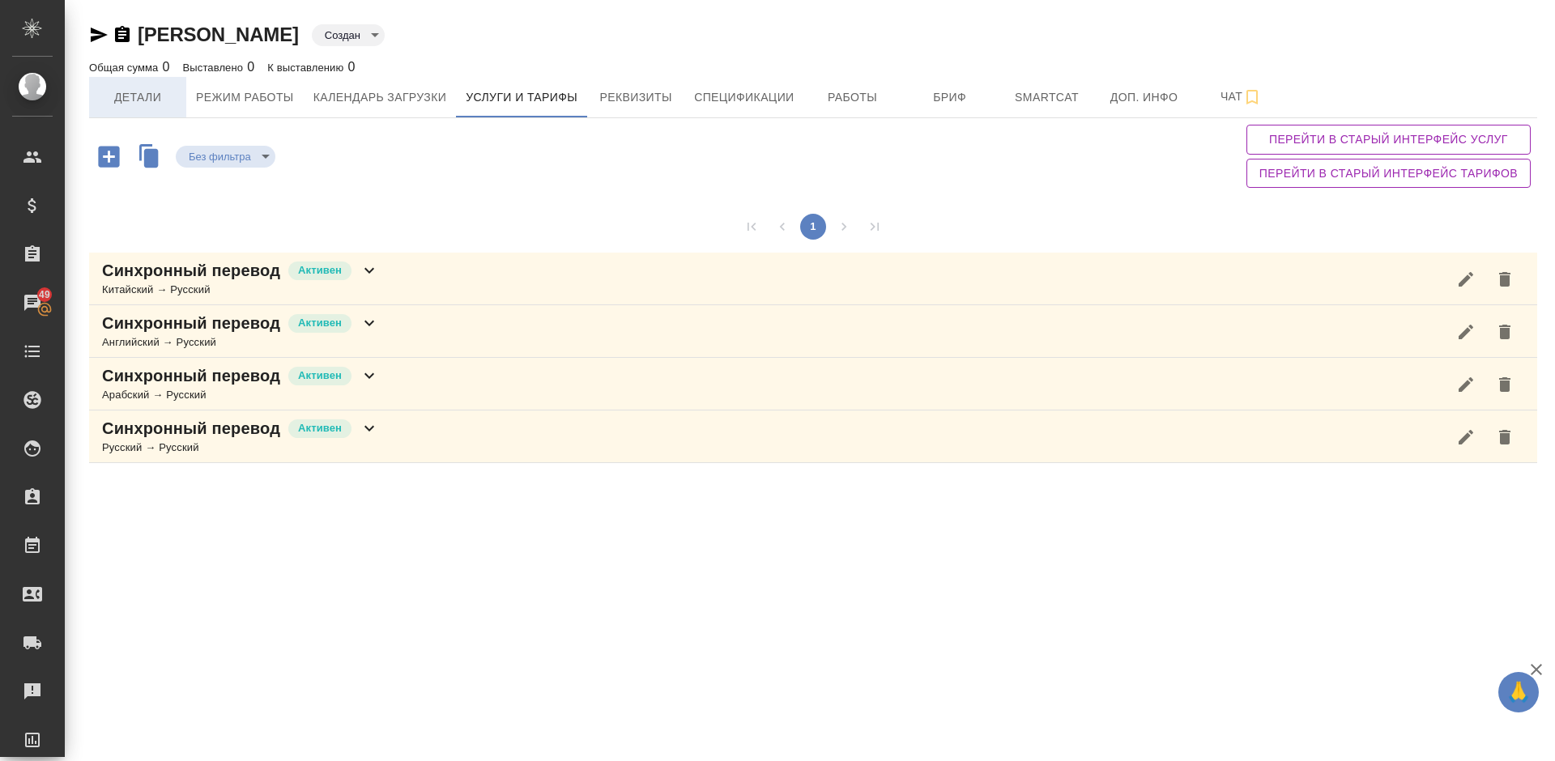
click at [124, 91] on span "Детали" at bounding box center [138, 97] width 78 height 20
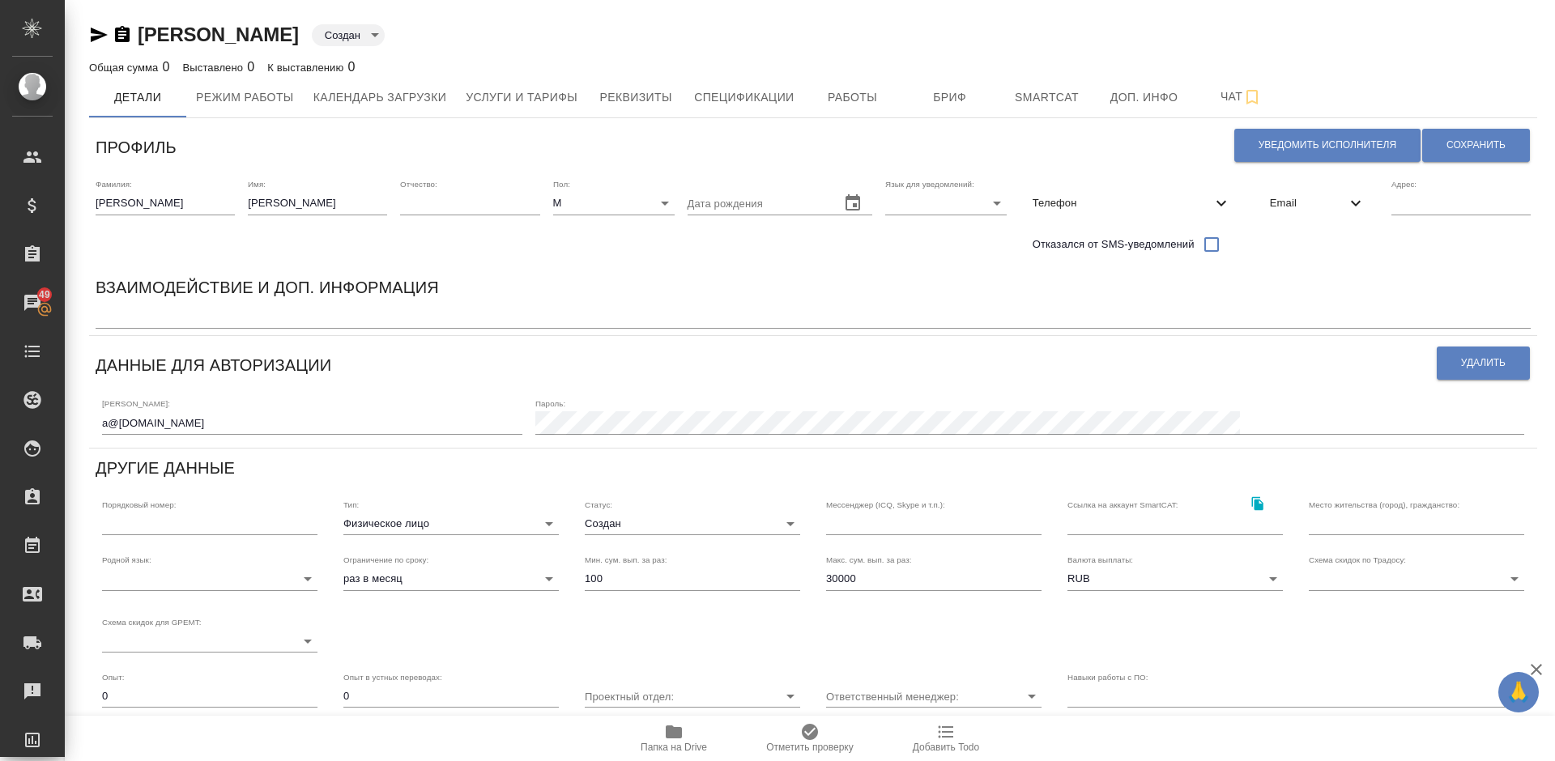
click at [217, 315] on textarea at bounding box center [813, 317] width 1435 height 12
paste textarea "учетки созданы для того, чтобы дать им доступ в SpeakUs （технические специалист…"
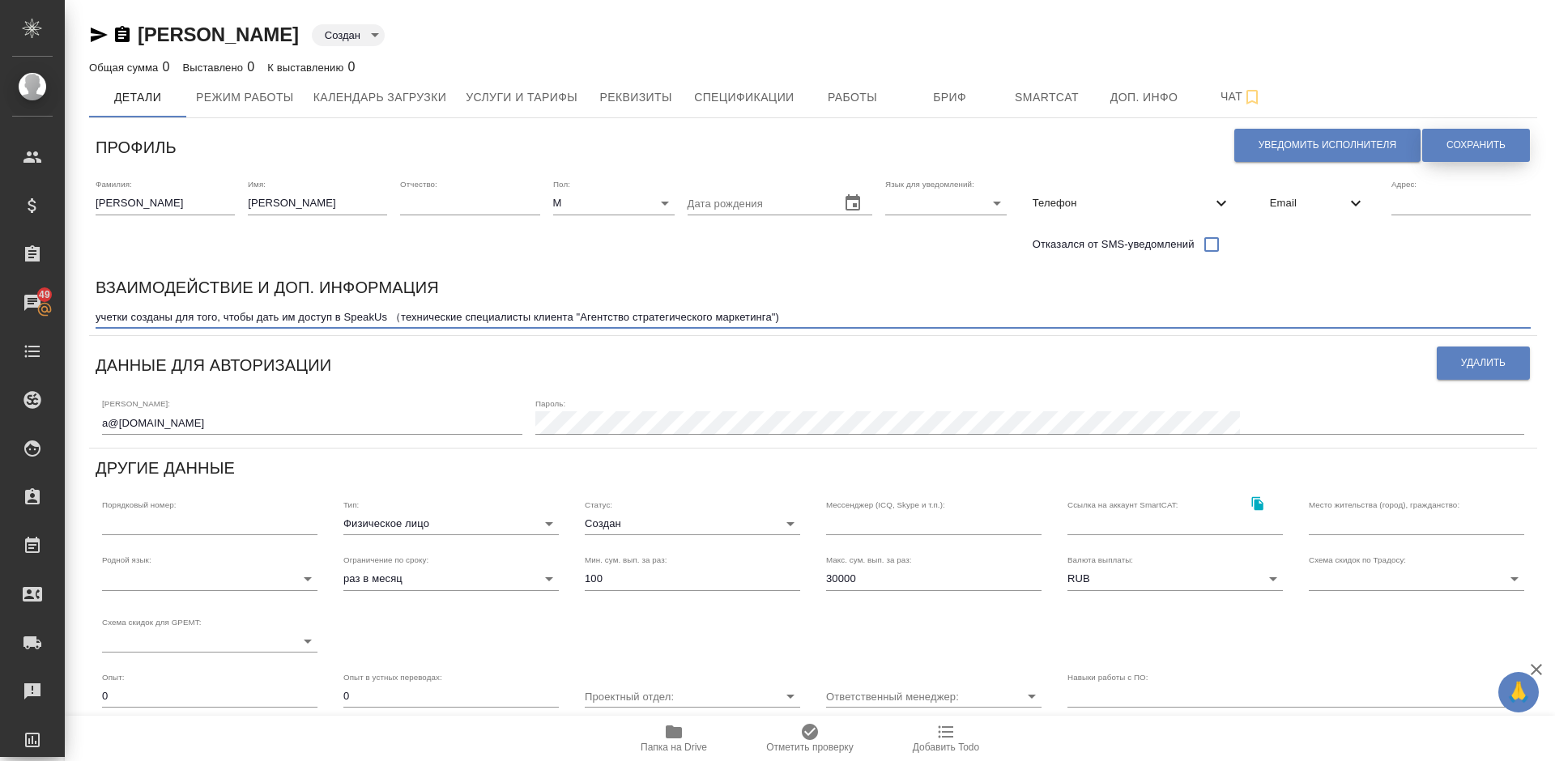
type textarea "учетки созданы для того, чтобы дать им доступ в SpeakUs （технические специалист…"
click at [1457, 140] on span "Сохранить" at bounding box center [1475, 145] width 59 height 14
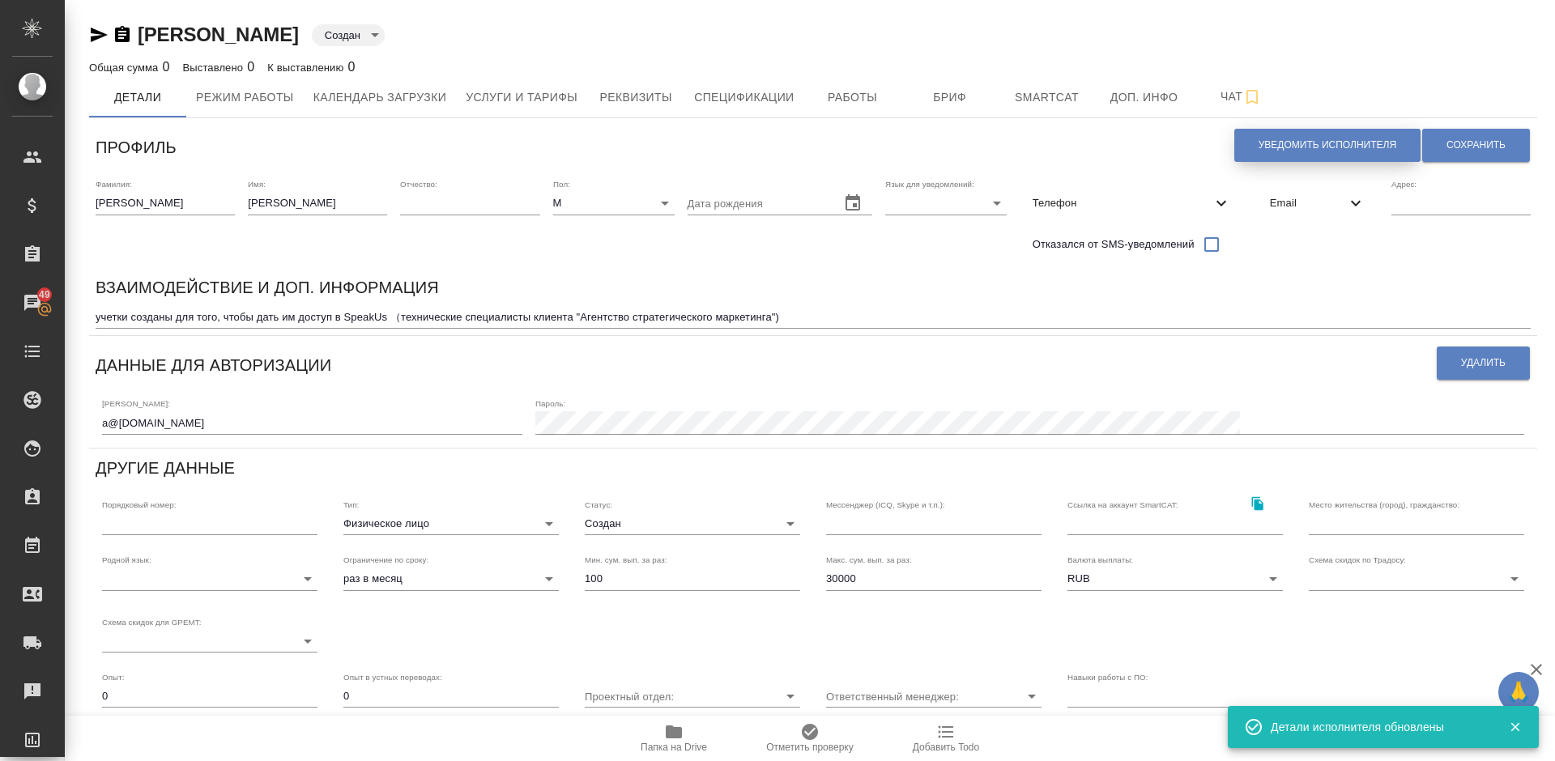
click at [1305, 148] on span "Уведомить исполнителя" at bounding box center [1327, 145] width 138 height 14
type textarea "Добрый день, Андрей! Ознакомиться с подробной информацией по выполненным работа…"
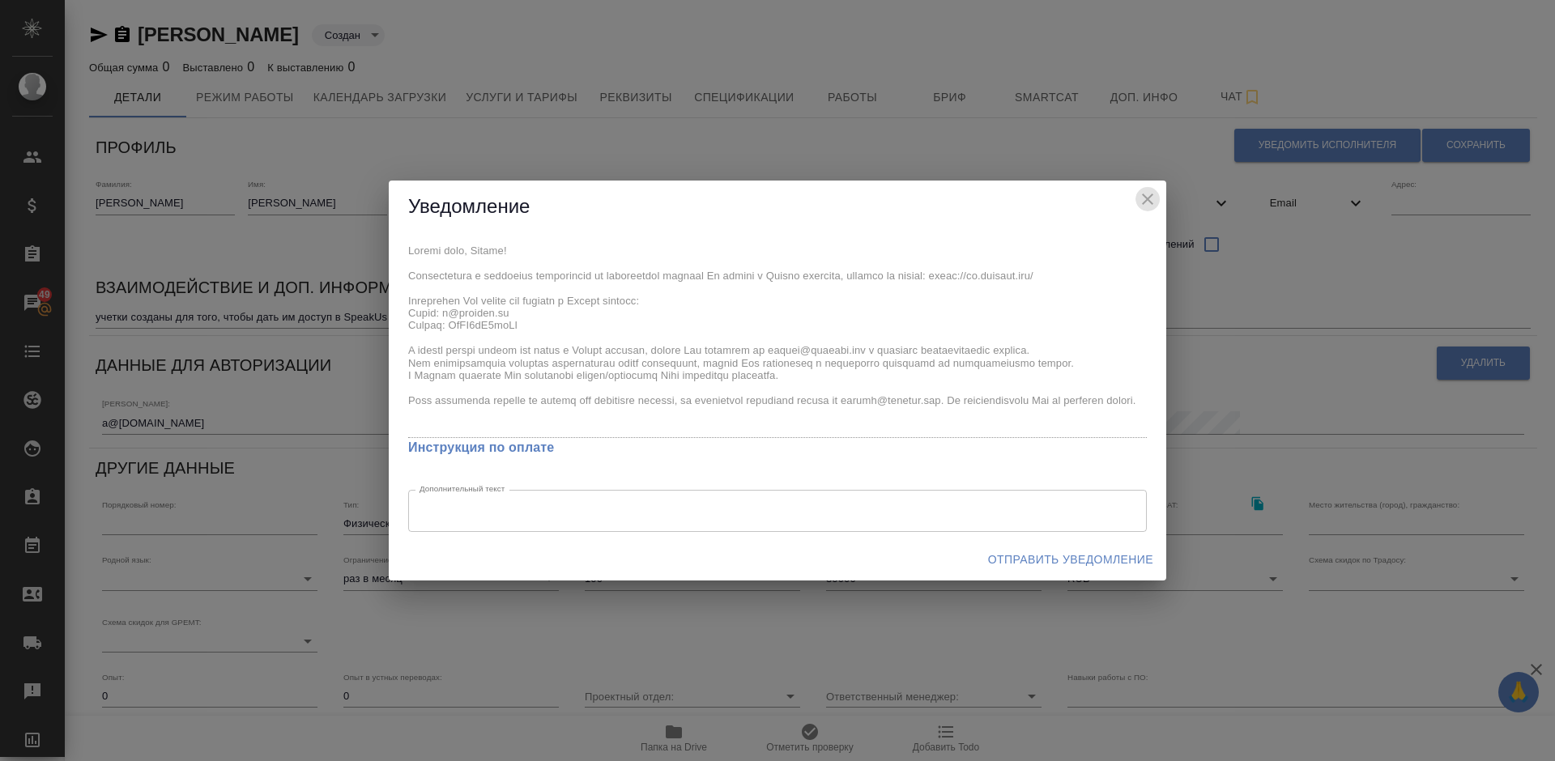
click at [1149, 194] on icon "close" at bounding box center [1147, 198] width 19 height 19
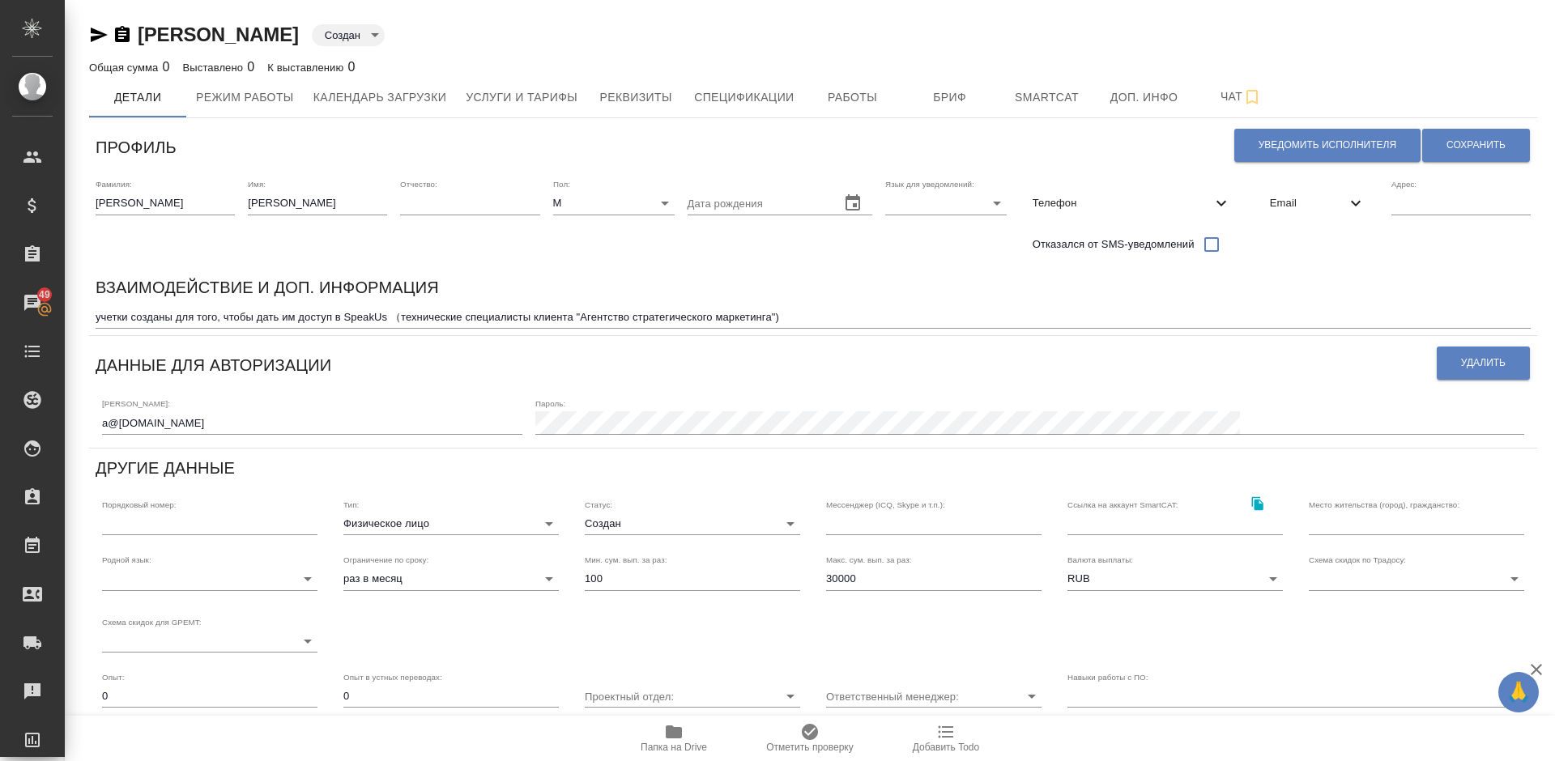
paste input "Владимирович"
click at [416, 201] on input "text" at bounding box center [469, 203] width 139 height 23
type input "Владимирович"
click at [1487, 136] on button "Сохранить" at bounding box center [1476, 145] width 108 height 33
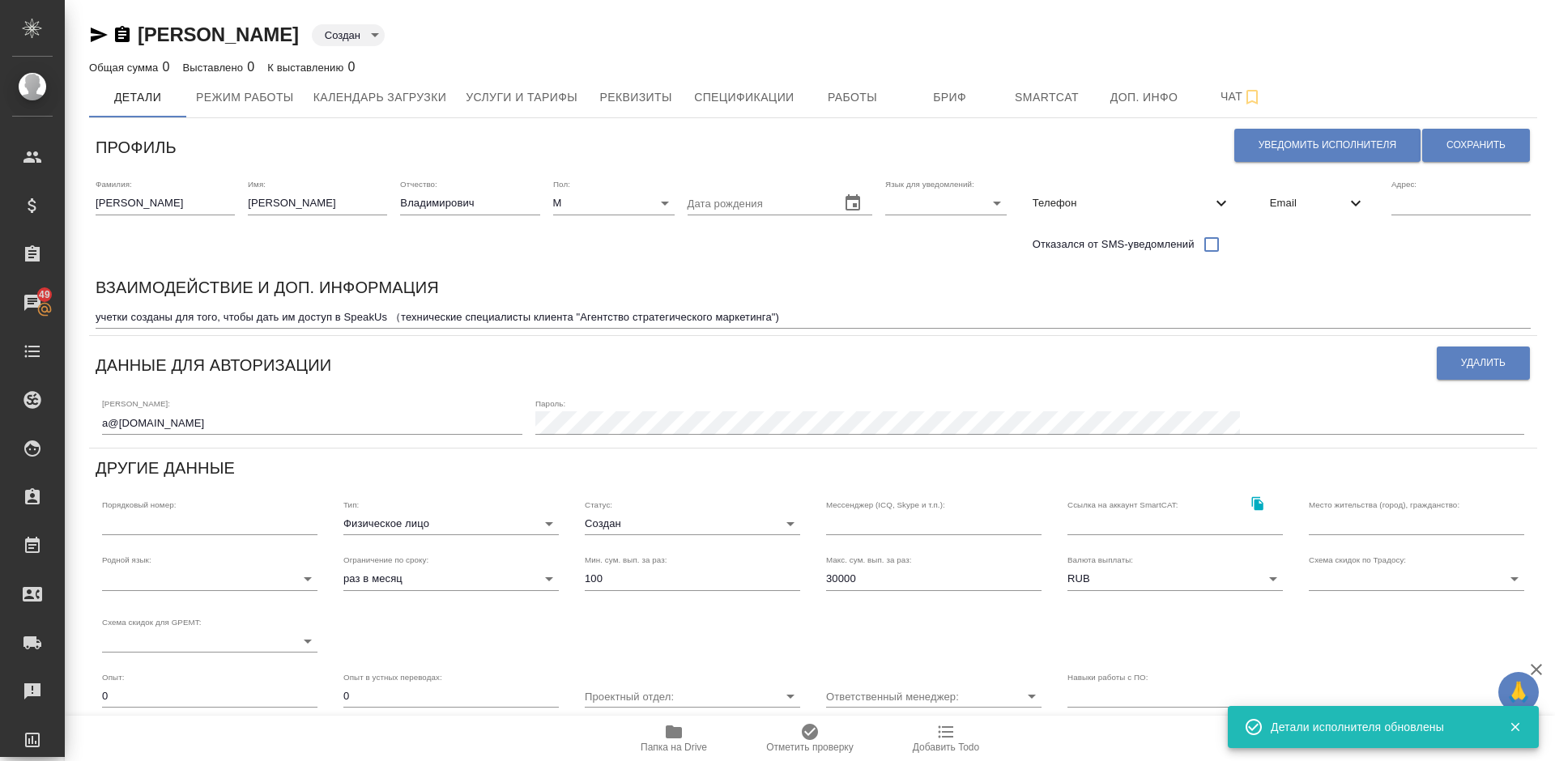
click at [95, 35] on icon "button" at bounding box center [98, 34] width 19 height 19
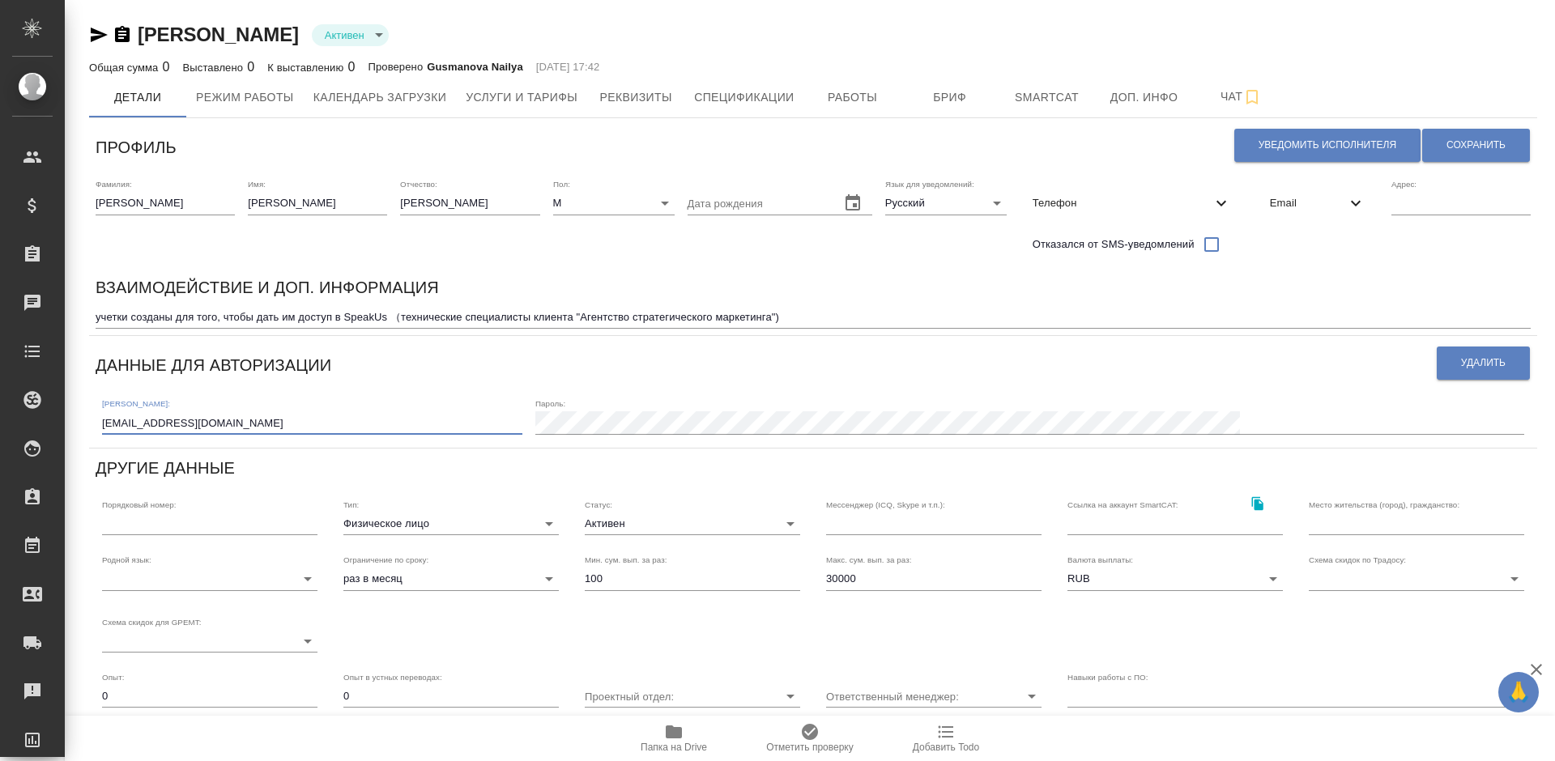
drag, startPoint x: 261, startPoint y: 420, endPoint x: 100, endPoint y: 419, distance: 161.1
click at [100, 419] on div "Логин: [EMAIL_ADDRESS][DOMAIN_NAME] Пароль:" at bounding box center [813, 415] width 1435 height 50
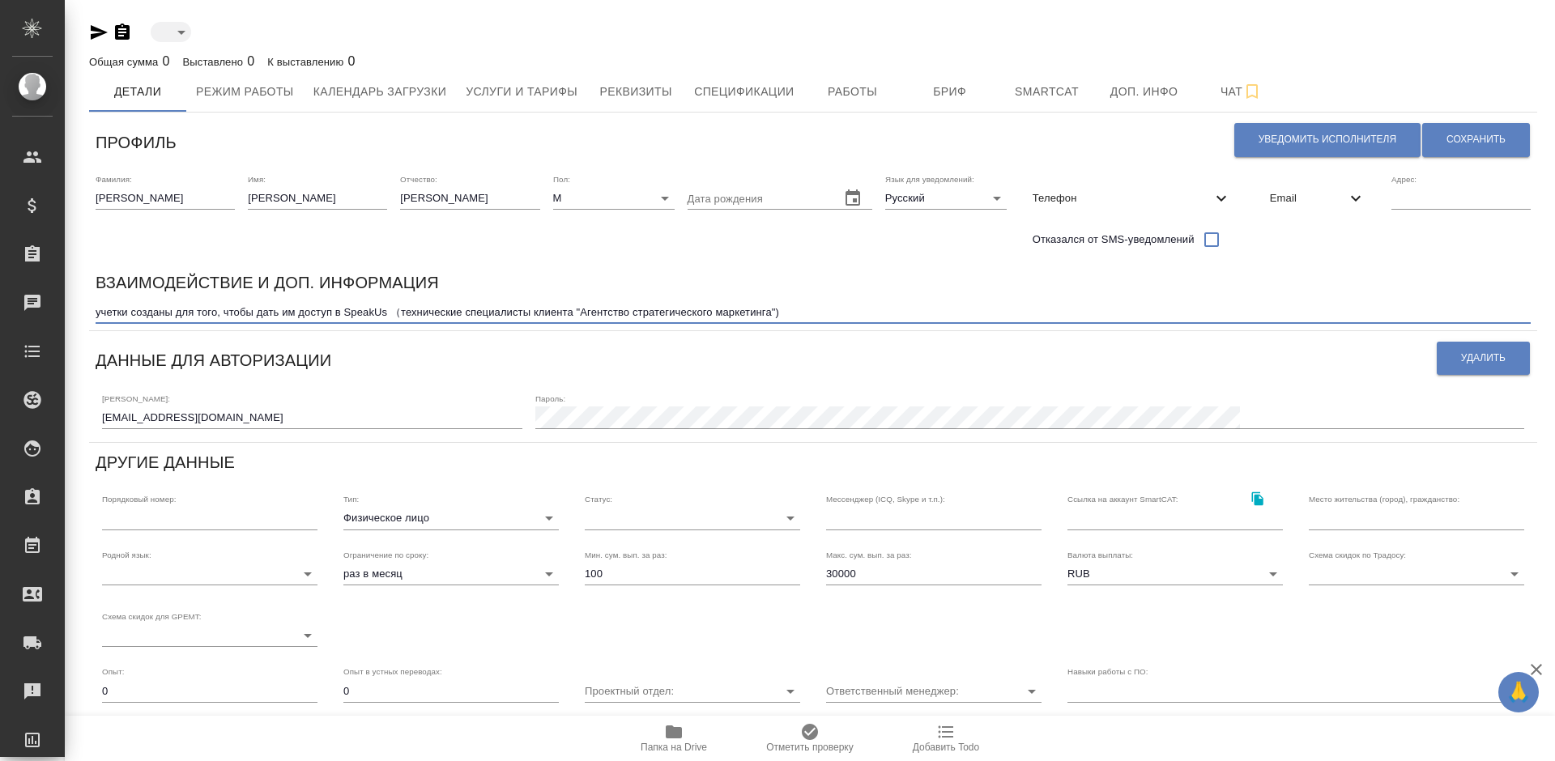
type input "active"
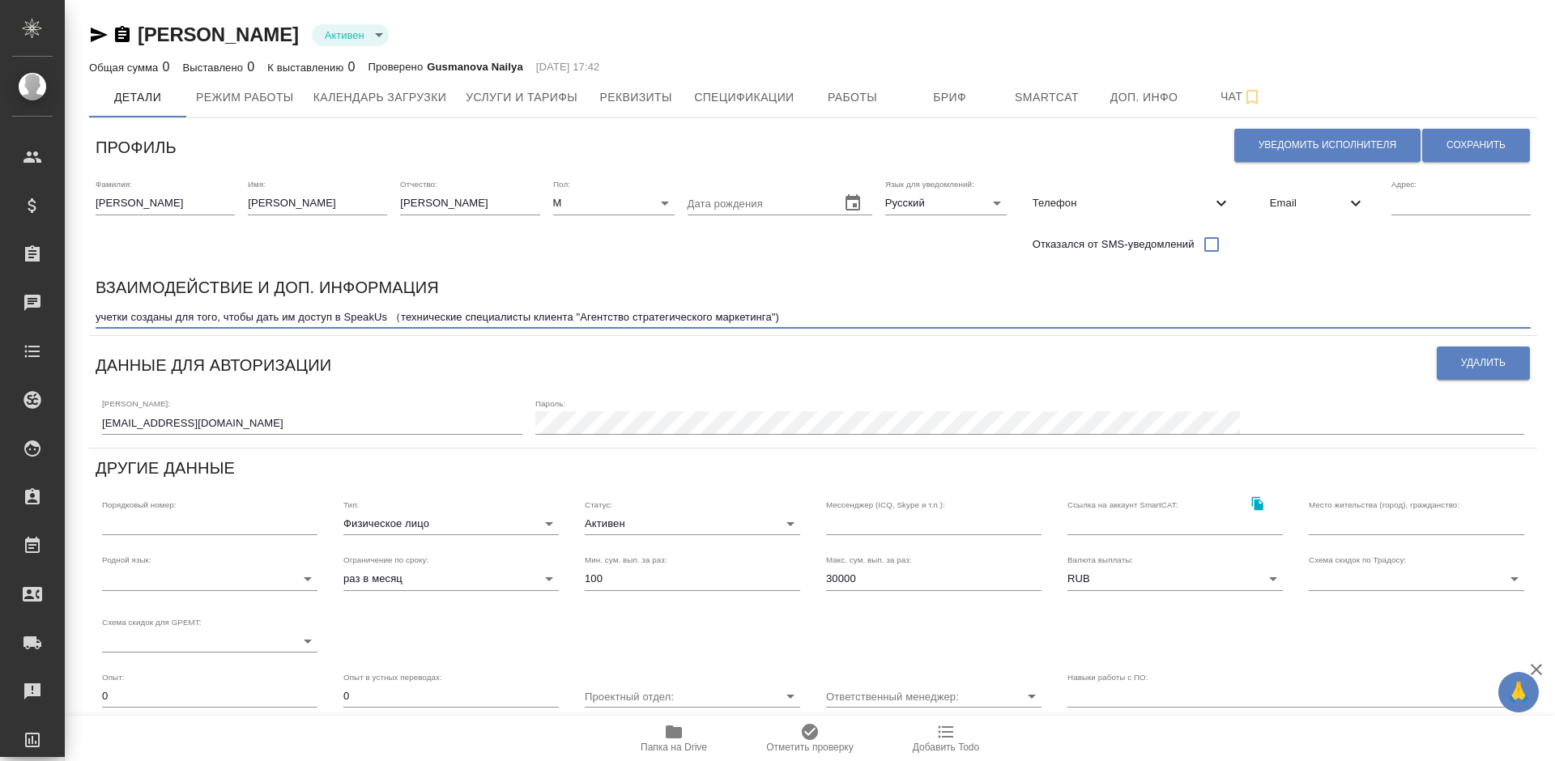
drag, startPoint x: 96, startPoint y: 314, endPoint x: 785, endPoint y: 315, distance: 688.2
click at [785, 315] on textarea "учетки созданы для того, чтобы дать им доступ в SpeakUs （технические специалист…" at bounding box center [813, 317] width 1435 height 12
click at [1334, 195] on span "Email" at bounding box center [1308, 203] width 76 height 16
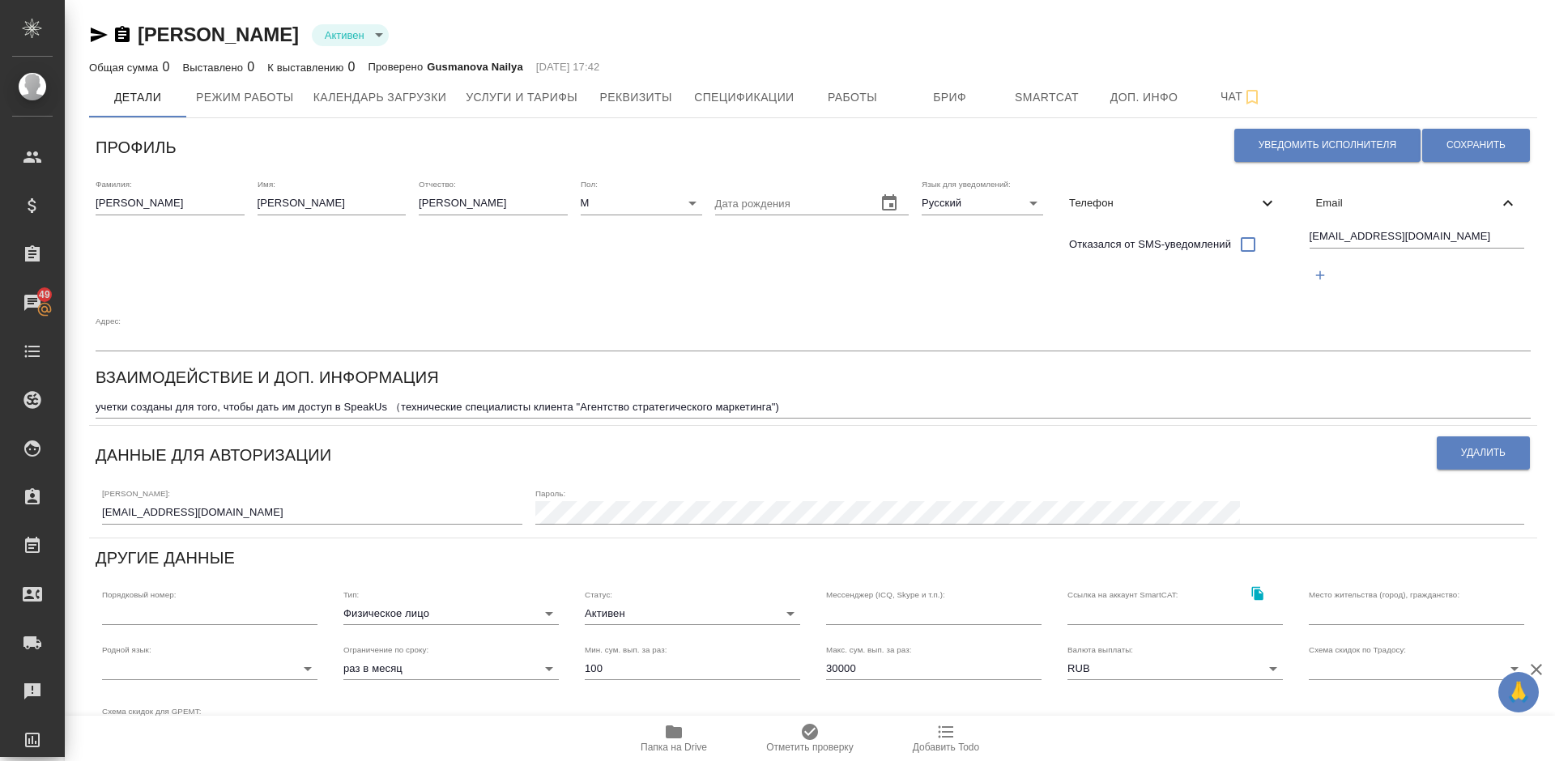
click at [1176, 204] on span "Телефон" at bounding box center [1163, 203] width 188 height 16
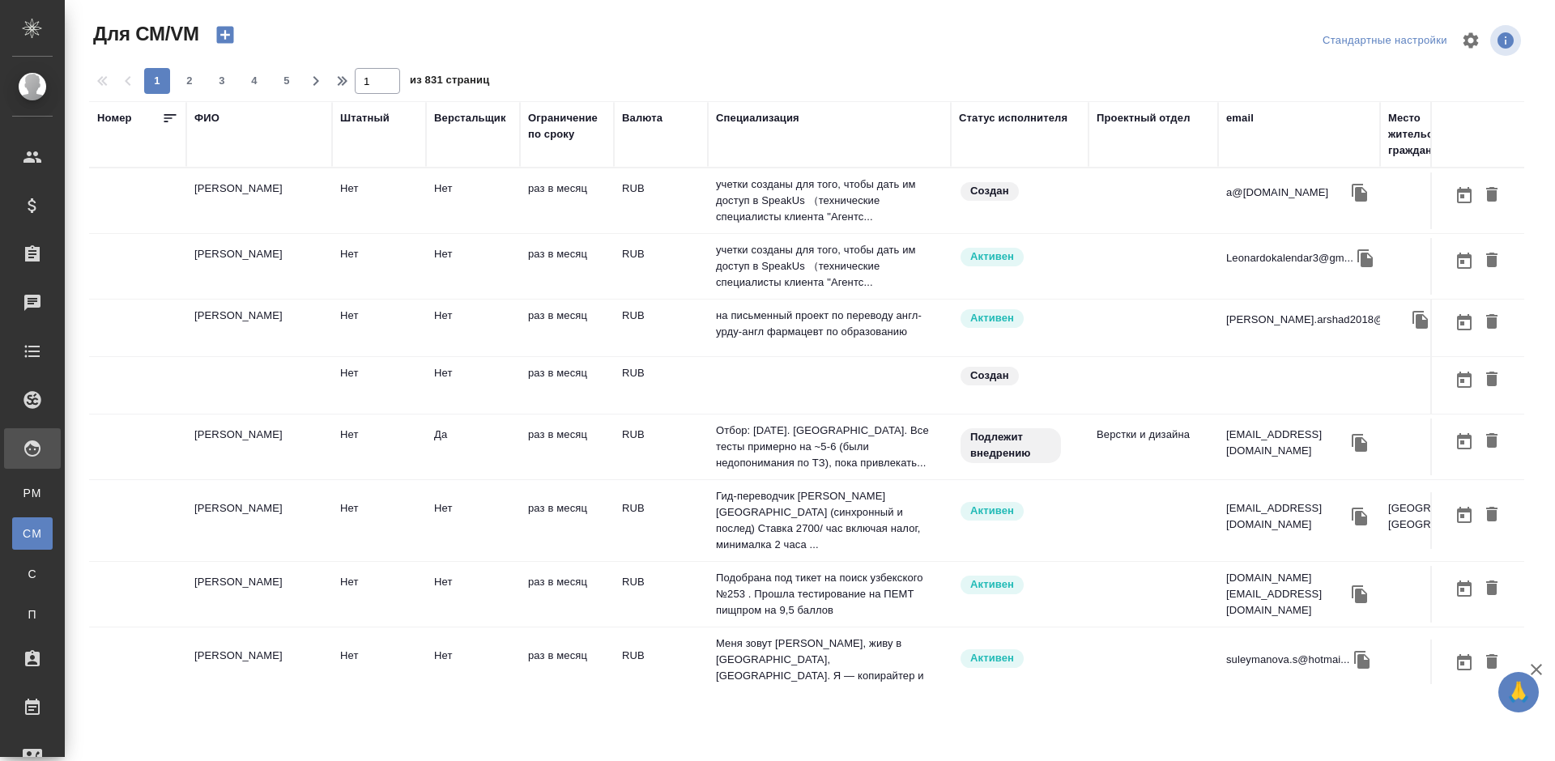
click at [314, 203] on td "[PERSON_NAME]" at bounding box center [259, 200] width 146 height 57
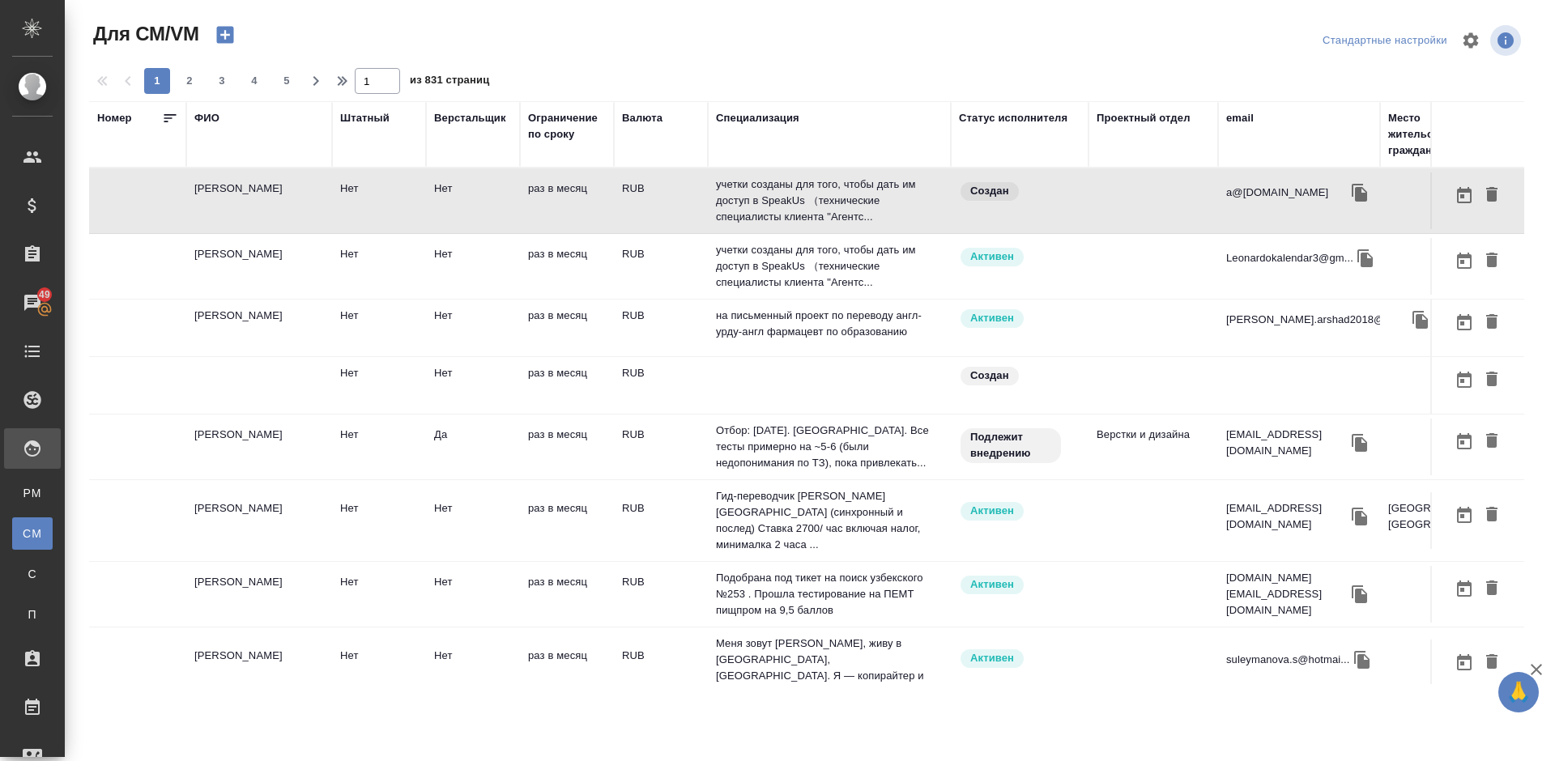
click at [318, 229] on td "[PERSON_NAME]" at bounding box center [259, 200] width 146 height 57
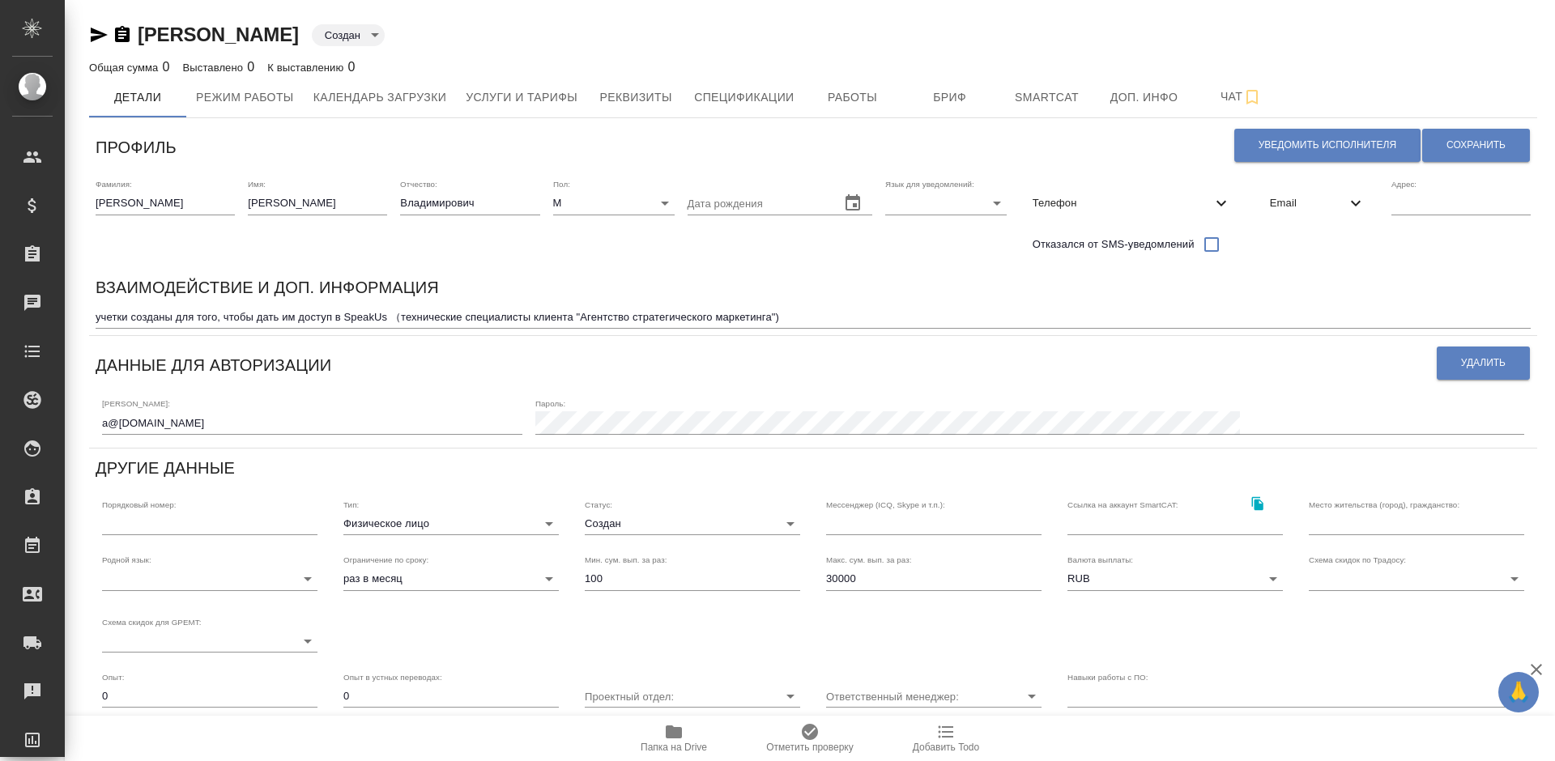
click at [696, 534] on body "🙏 .cls-1 fill:#fff; AWATERA Lazareva Anastasia Клиенты Спецификации Заказы Чаты…" at bounding box center [777, 380] width 1555 height 761
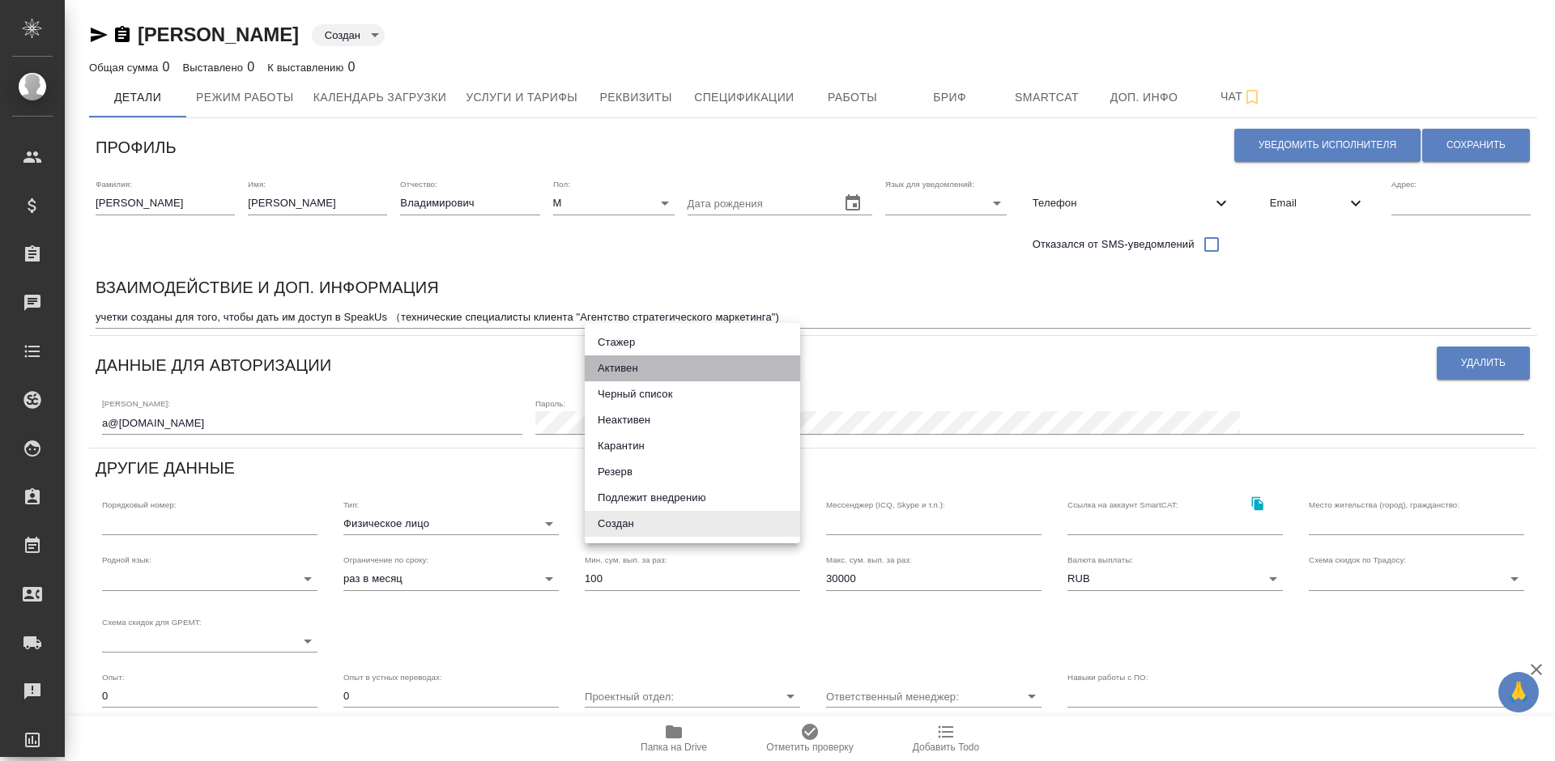
click at [620, 359] on li "Активен" at bounding box center [692, 368] width 215 height 26
type input "active"
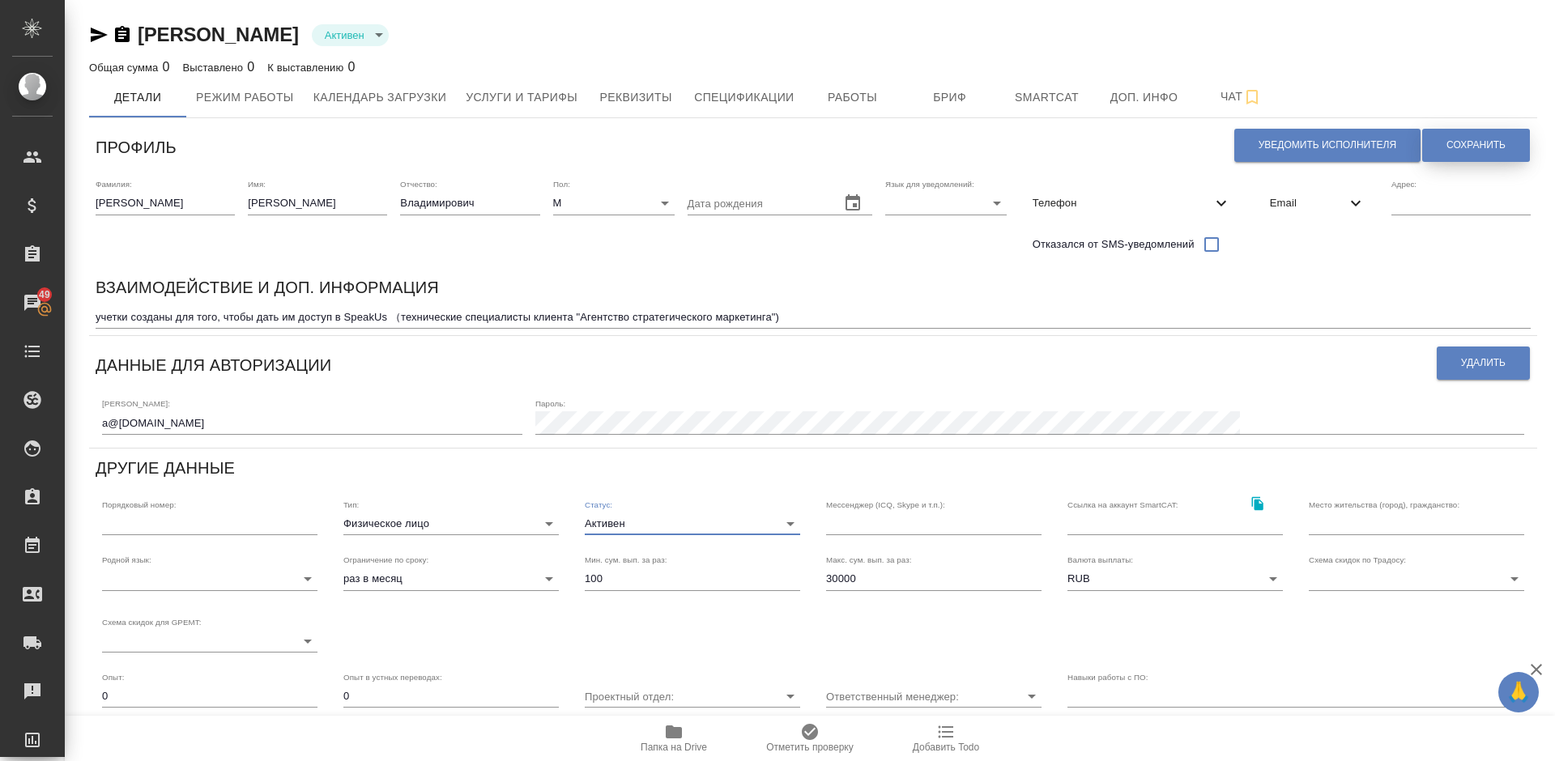
click at [1503, 134] on button "Сохранить" at bounding box center [1476, 145] width 108 height 33
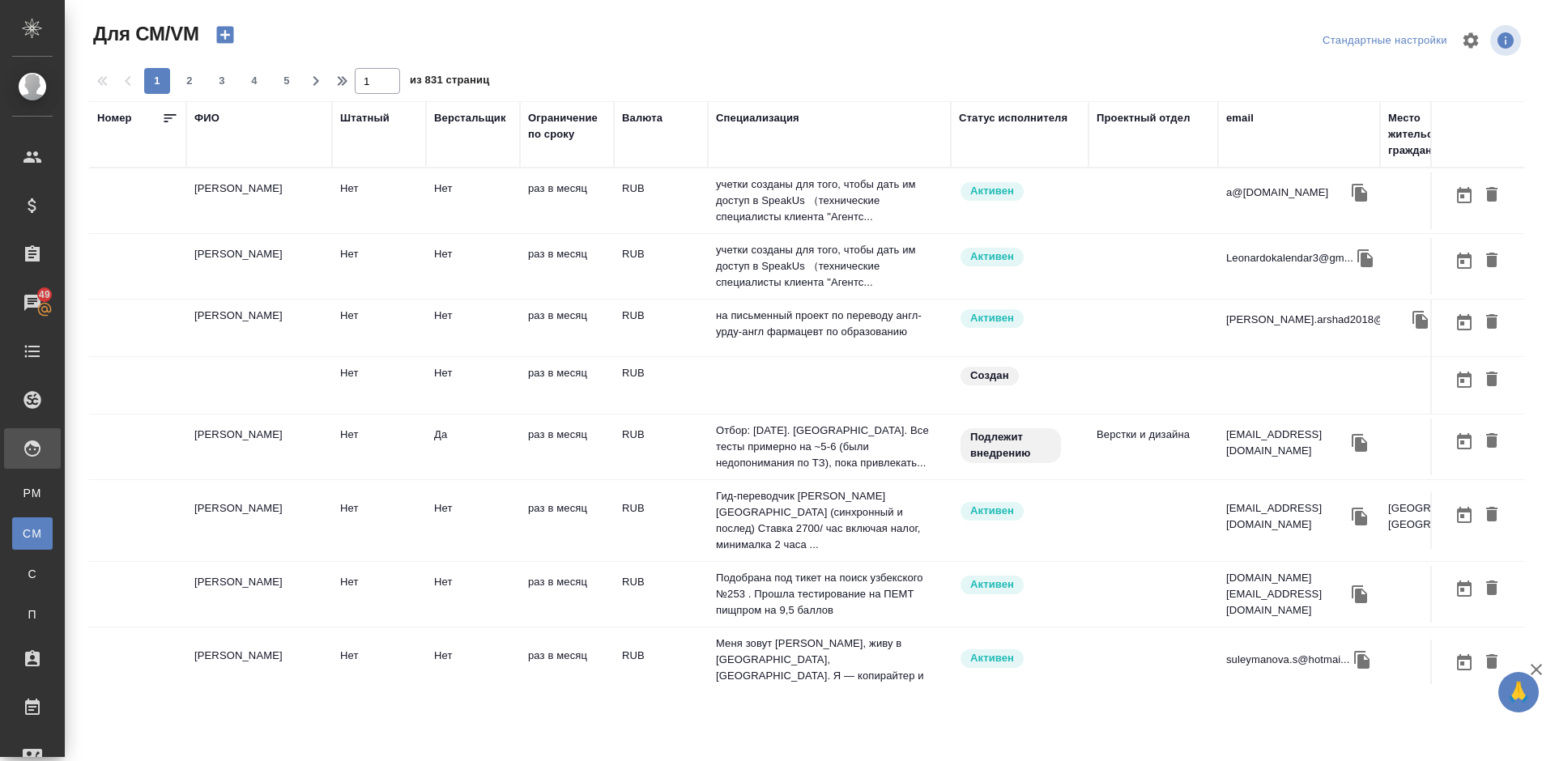
click at [306, 229] on td "[PERSON_NAME]" at bounding box center [259, 200] width 146 height 57
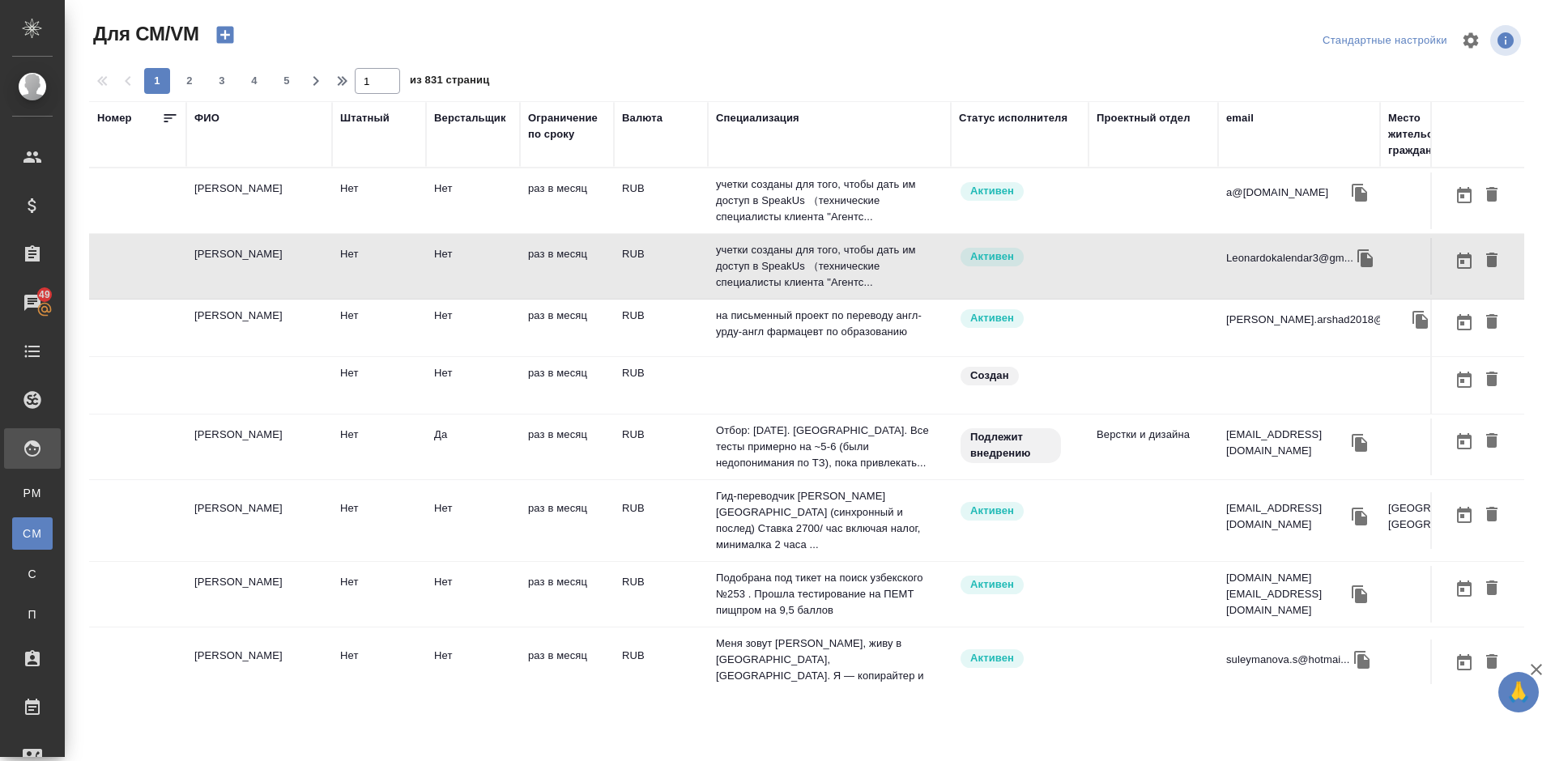
click at [307, 229] on td "[PERSON_NAME]" at bounding box center [259, 200] width 146 height 57
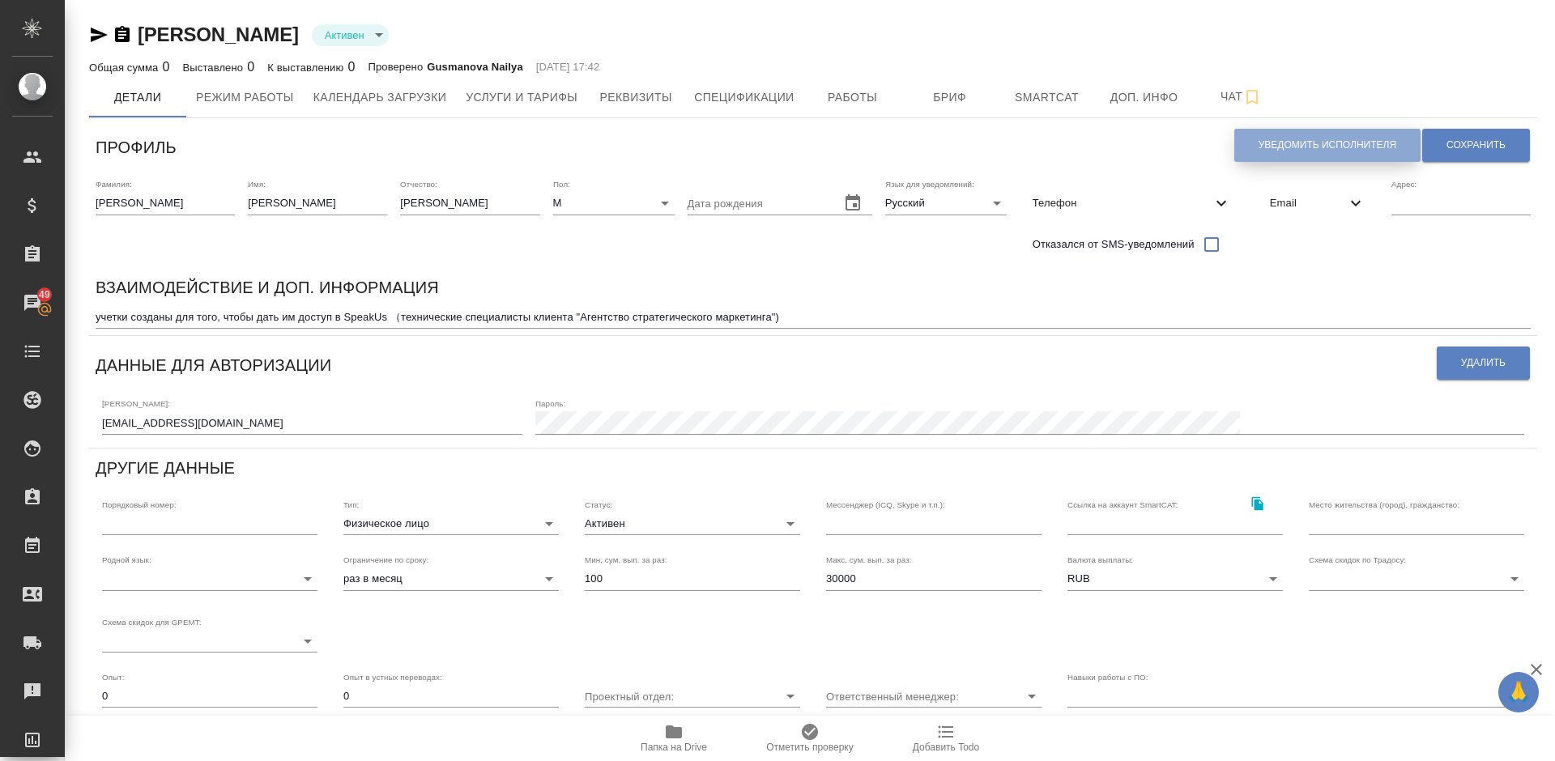
click at [1274, 147] on span "Уведомить исполнителя" at bounding box center [1327, 145] width 138 height 14
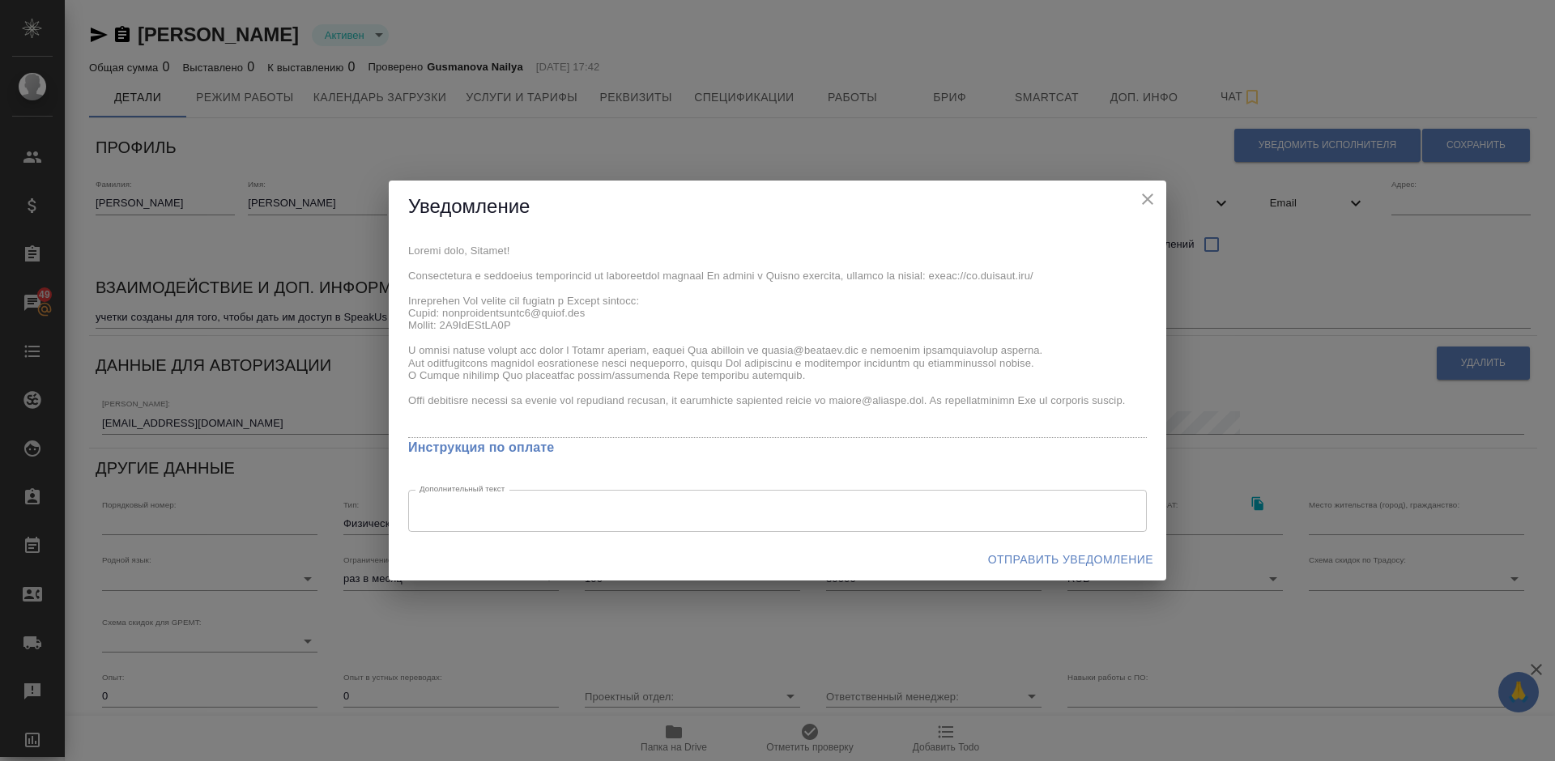
click at [1146, 199] on icon "close" at bounding box center [1147, 198] width 19 height 19
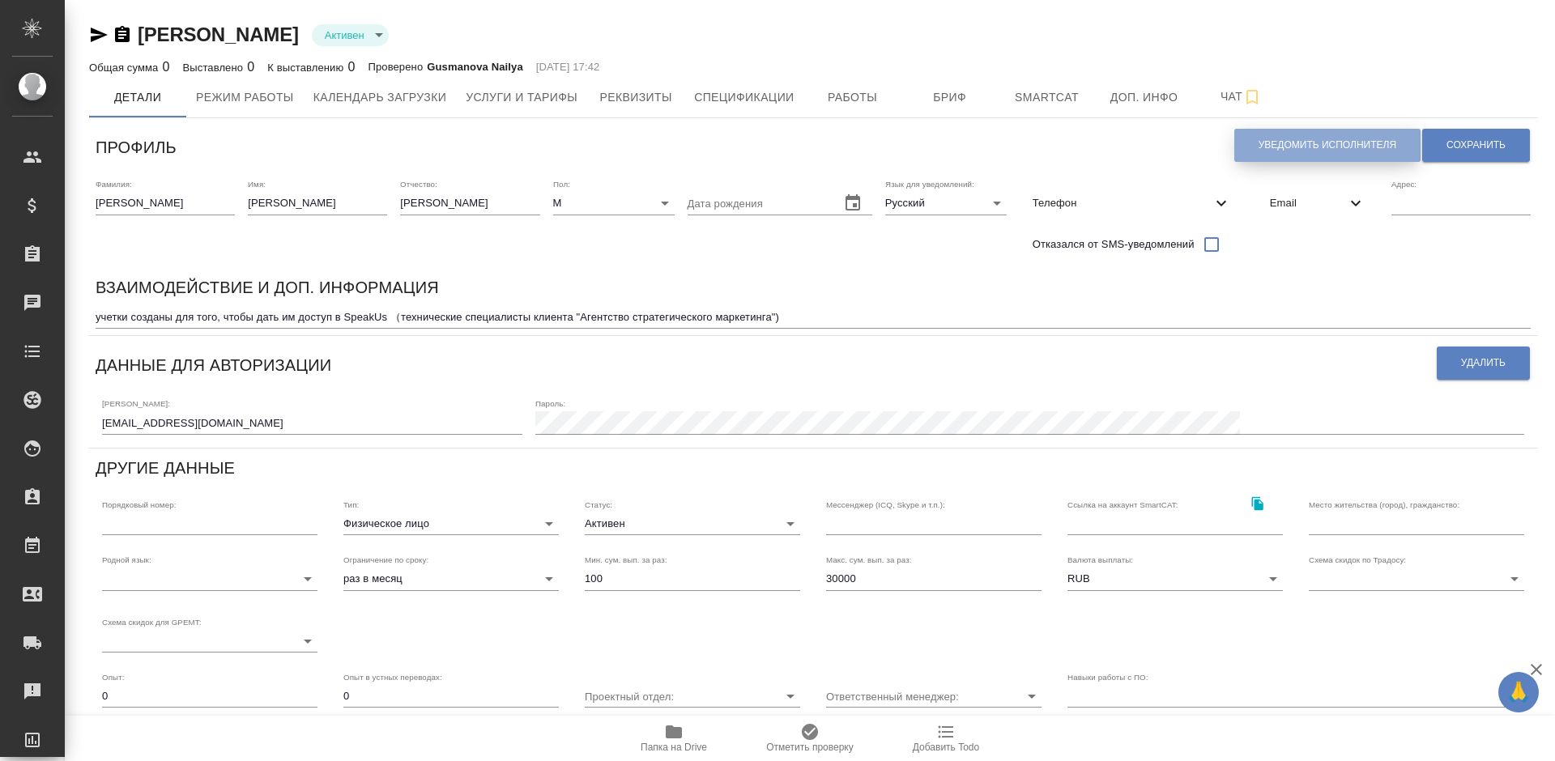
click at [1297, 155] on button "Уведомить исполнителя" at bounding box center [1327, 145] width 186 height 33
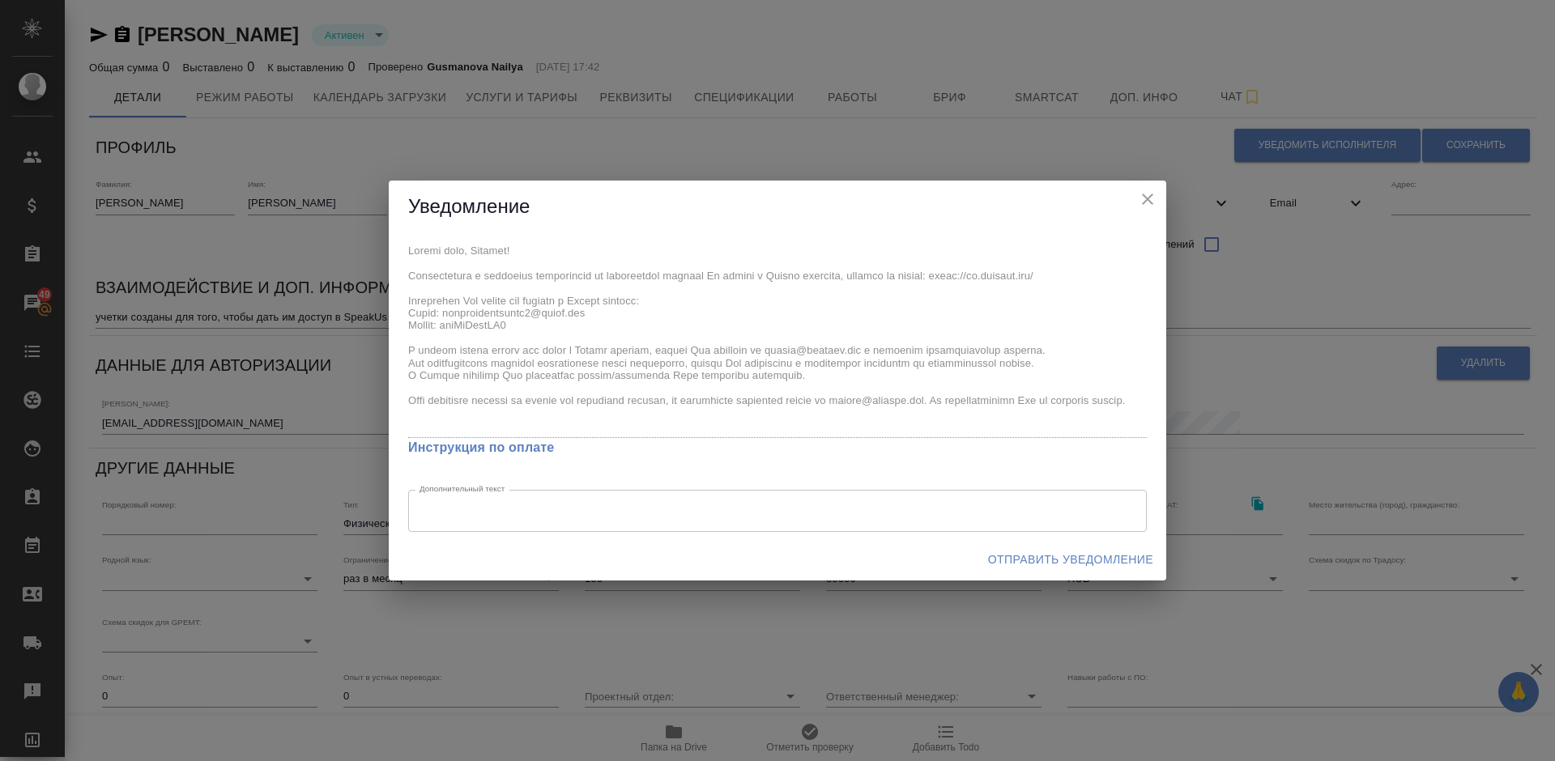
click at [1150, 198] on icon "close" at bounding box center [1147, 199] width 11 height 11
